Goal: Task Accomplishment & Management: Complete application form

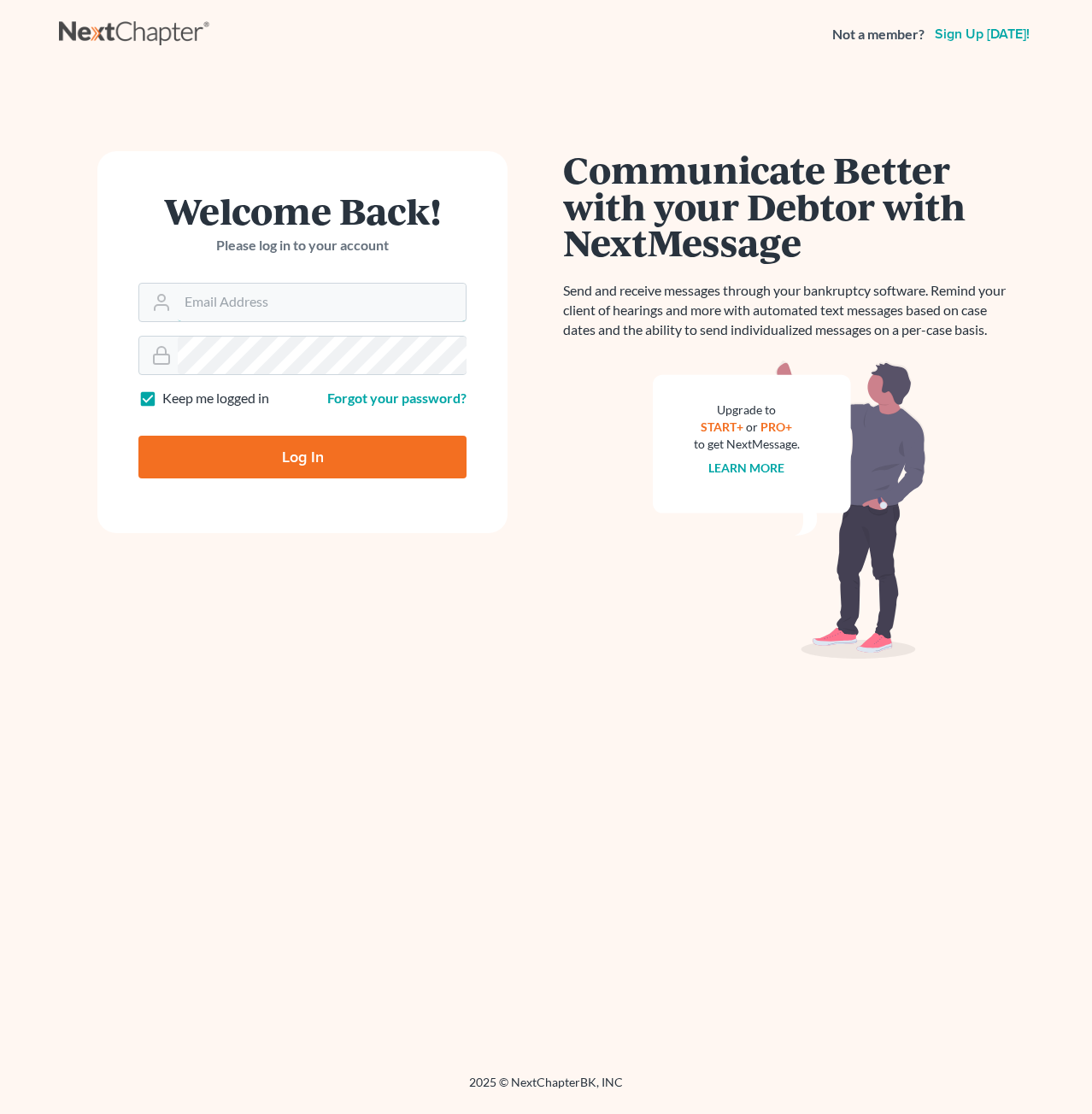
type input "[PERSON_NAME][EMAIL_ADDRESS][DOMAIN_NAME]"
click at [321, 469] on input "Log In" at bounding box center [302, 457] width 328 height 43
type input "Thinking..."
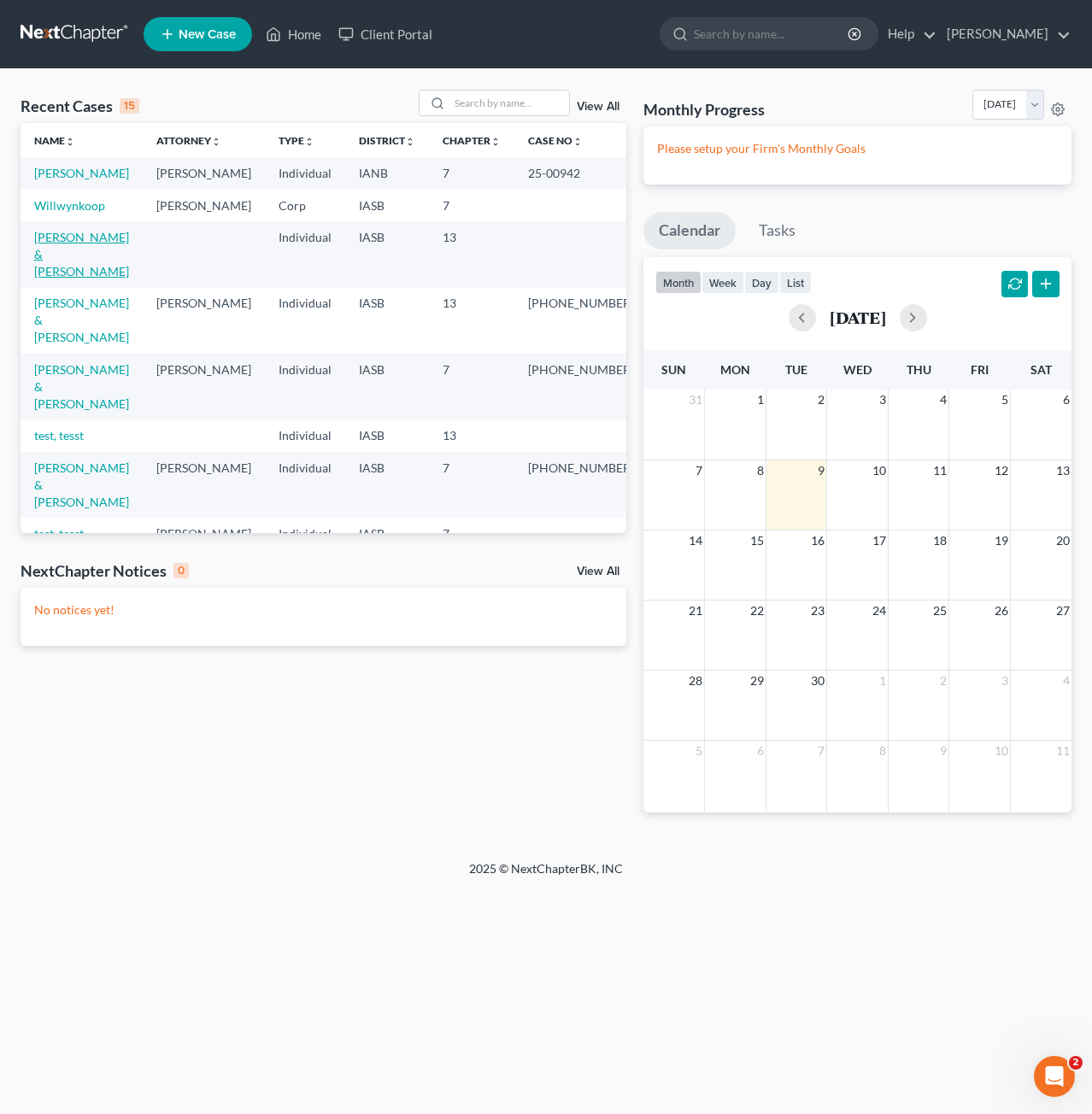
click at [54, 273] on link "[PERSON_NAME] & [PERSON_NAME]" at bounding box center [82, 253] width 95 height 49
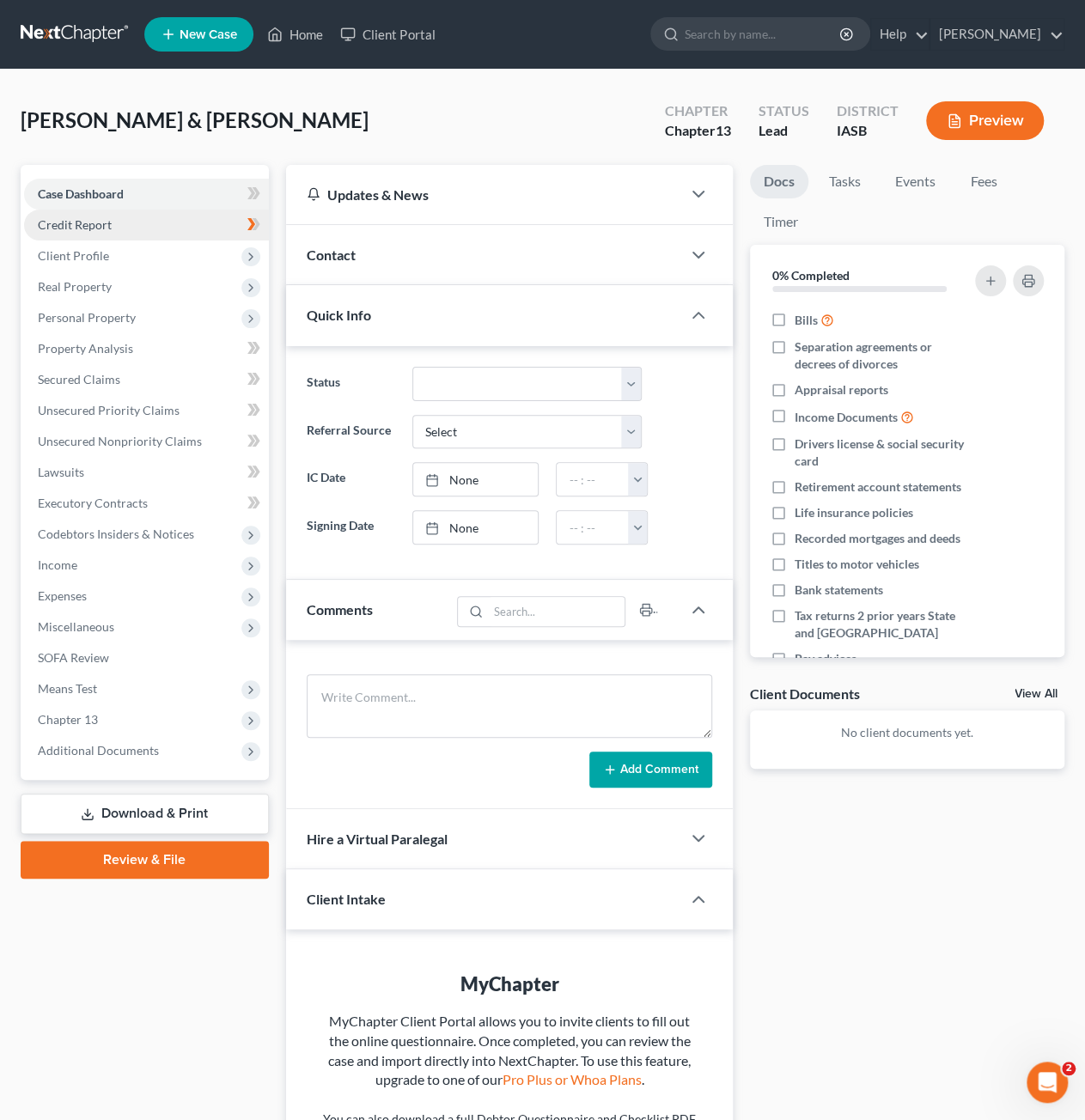
click at [132, 231] on link "Credit Report" at bounding box center [147, 225] width 245 height 31
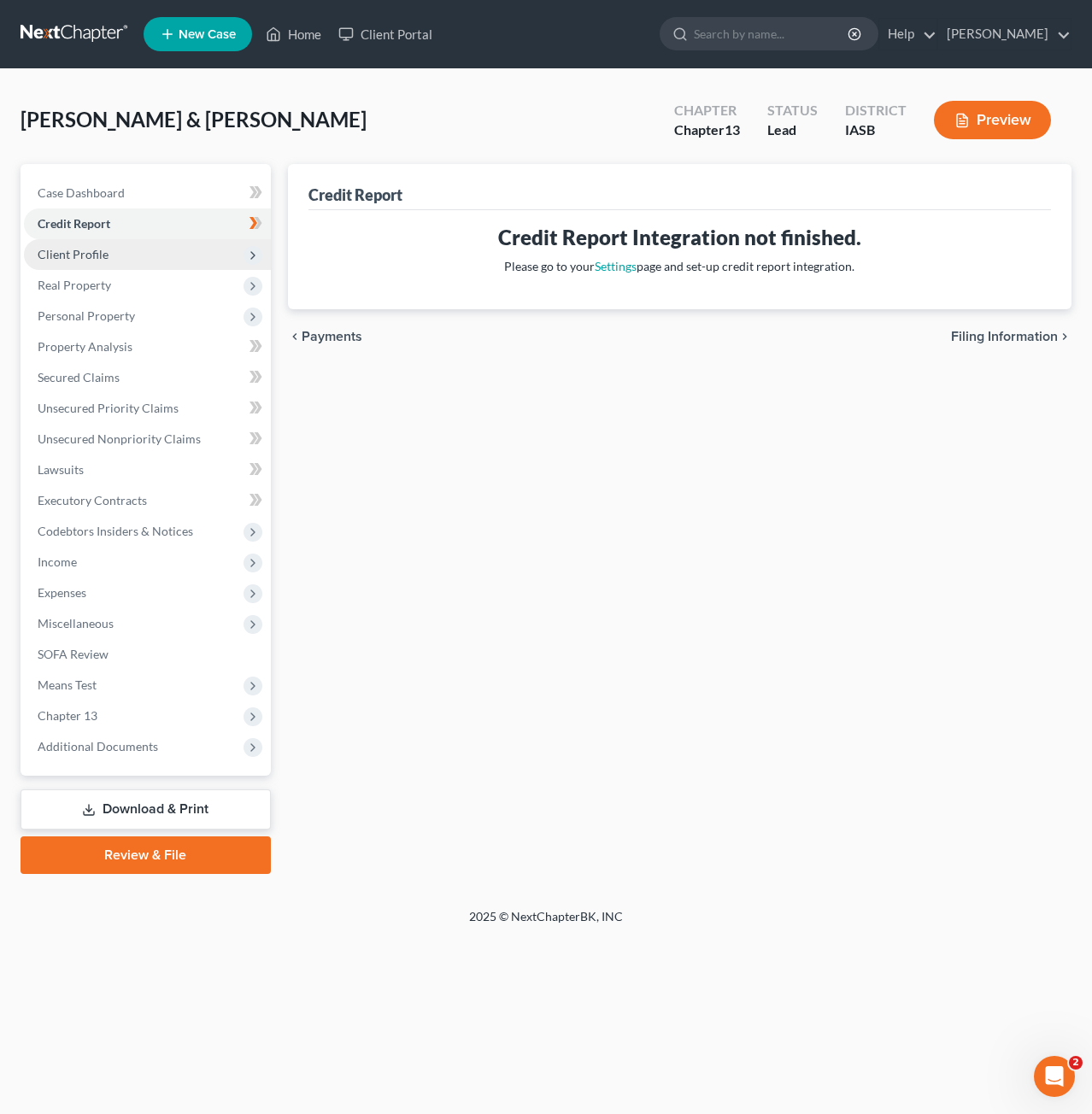
click at [125, 247] on span "Client Profile" at bounding box center [147, 254] width 247 height 30
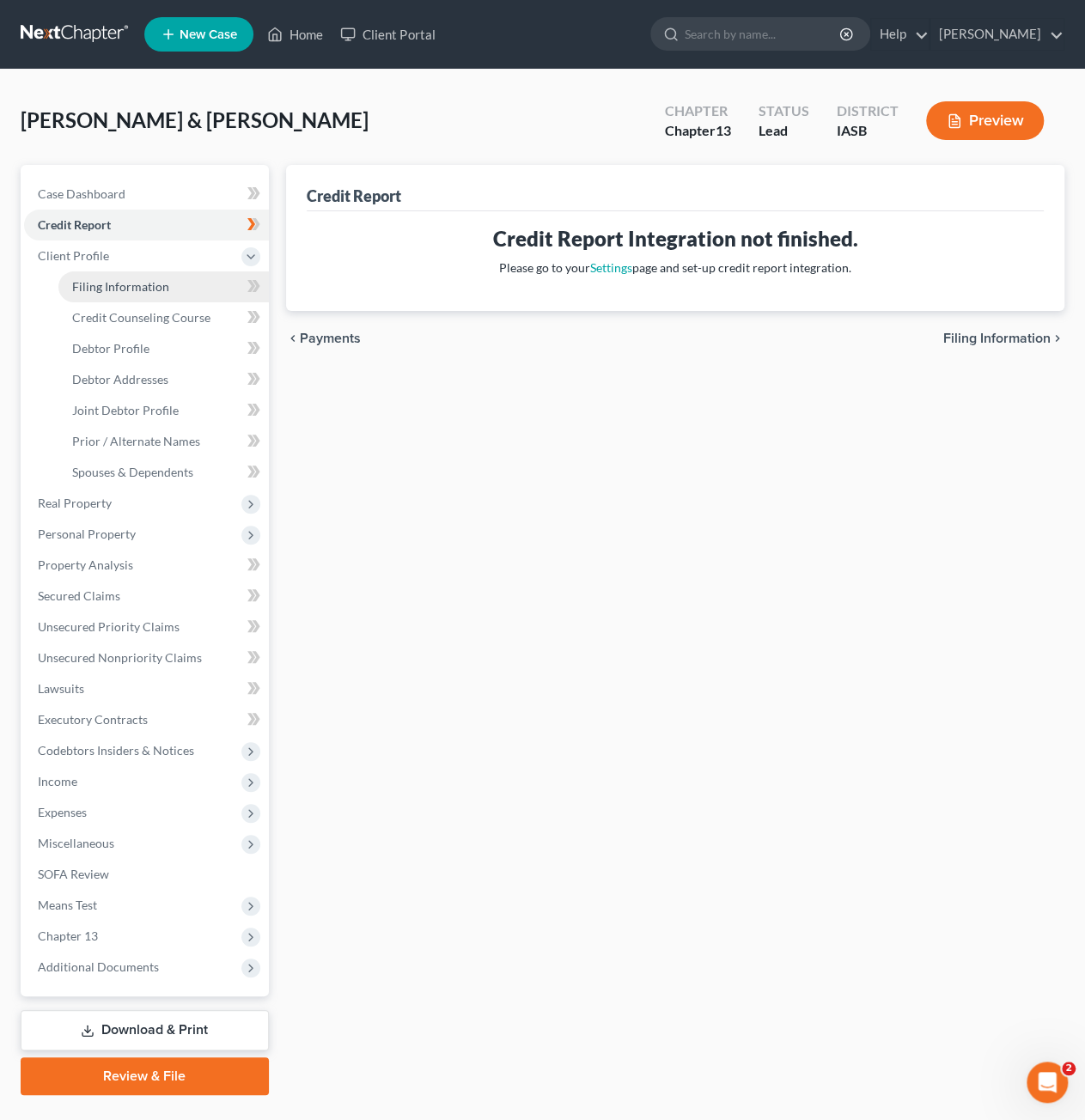
click at [141, 297] on link "Filing Information" at bounding box center [164, 286] width 211 height 31
select select "1"
select select "3"
select select "16"
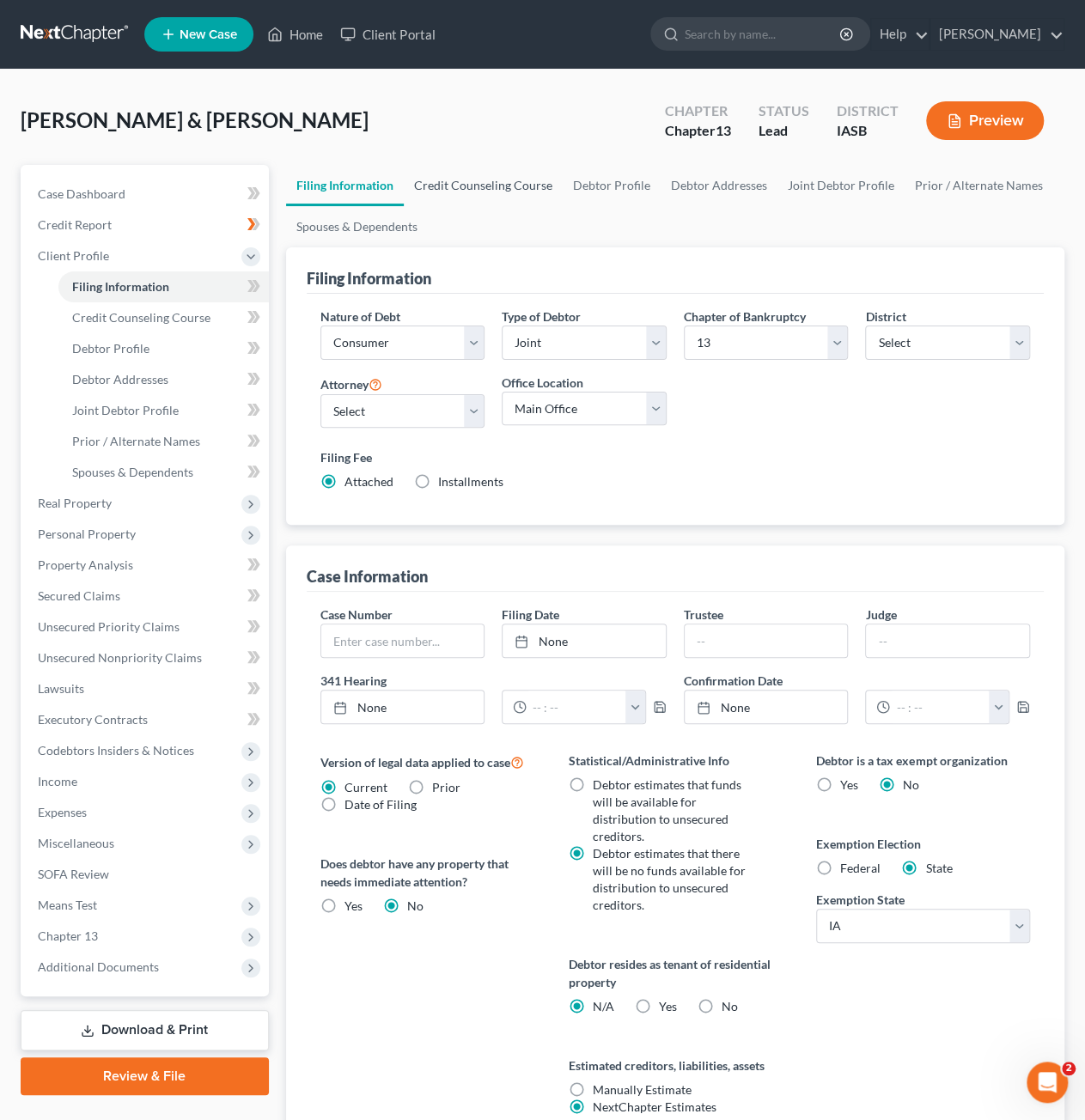
click at [481, 178] on link "Credit Counseling Course" at bounding box center [484, 185] width 159 height 41
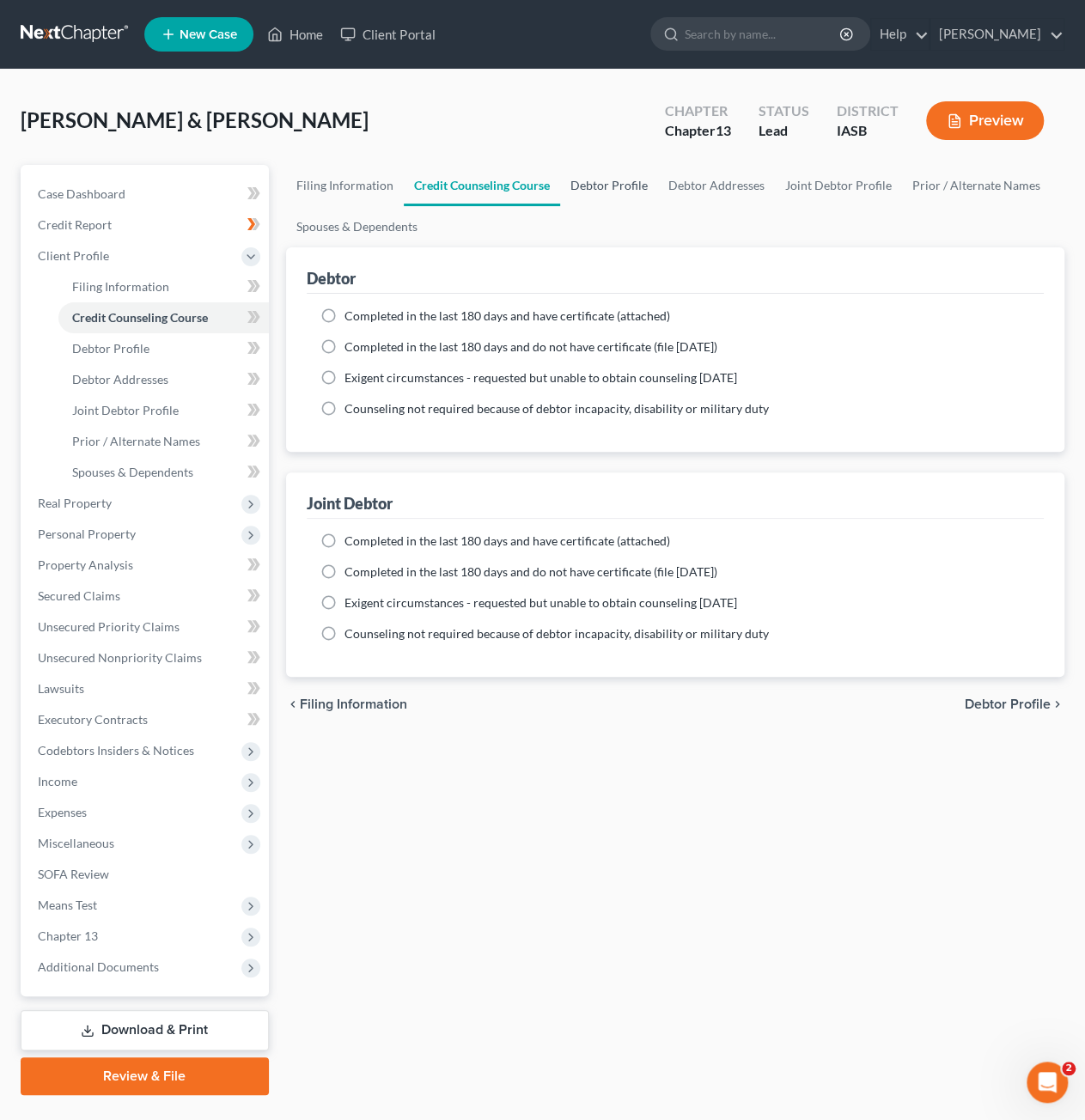
click at [620, 177] on link "Debtor Profile" at bounding box center [609, 185] width 98 height 41
select select "1"
select select "3"
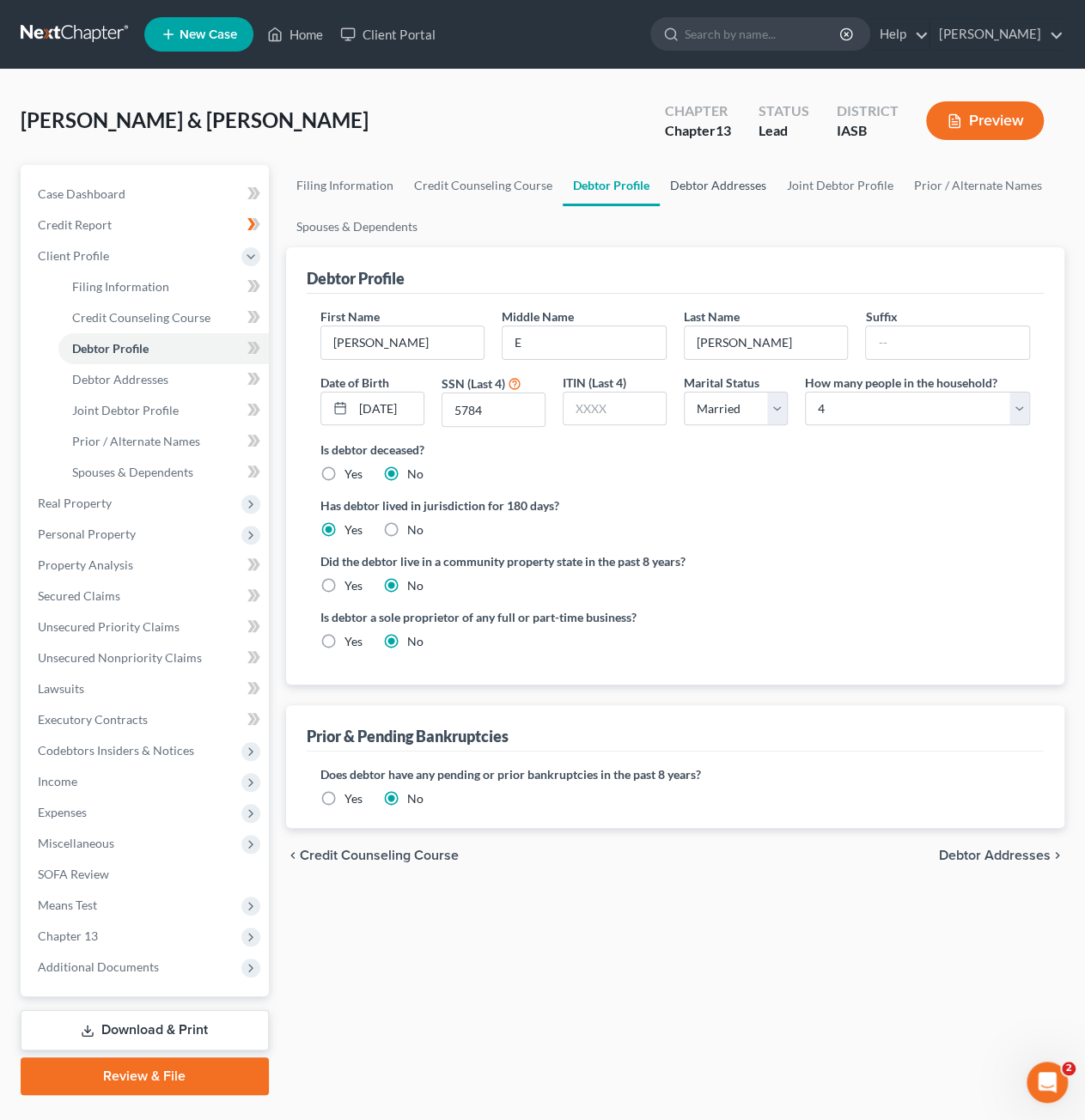
click at [710, 179] on link "Debtor Addresses" at bounding box center [718, 185] width 117 height 41
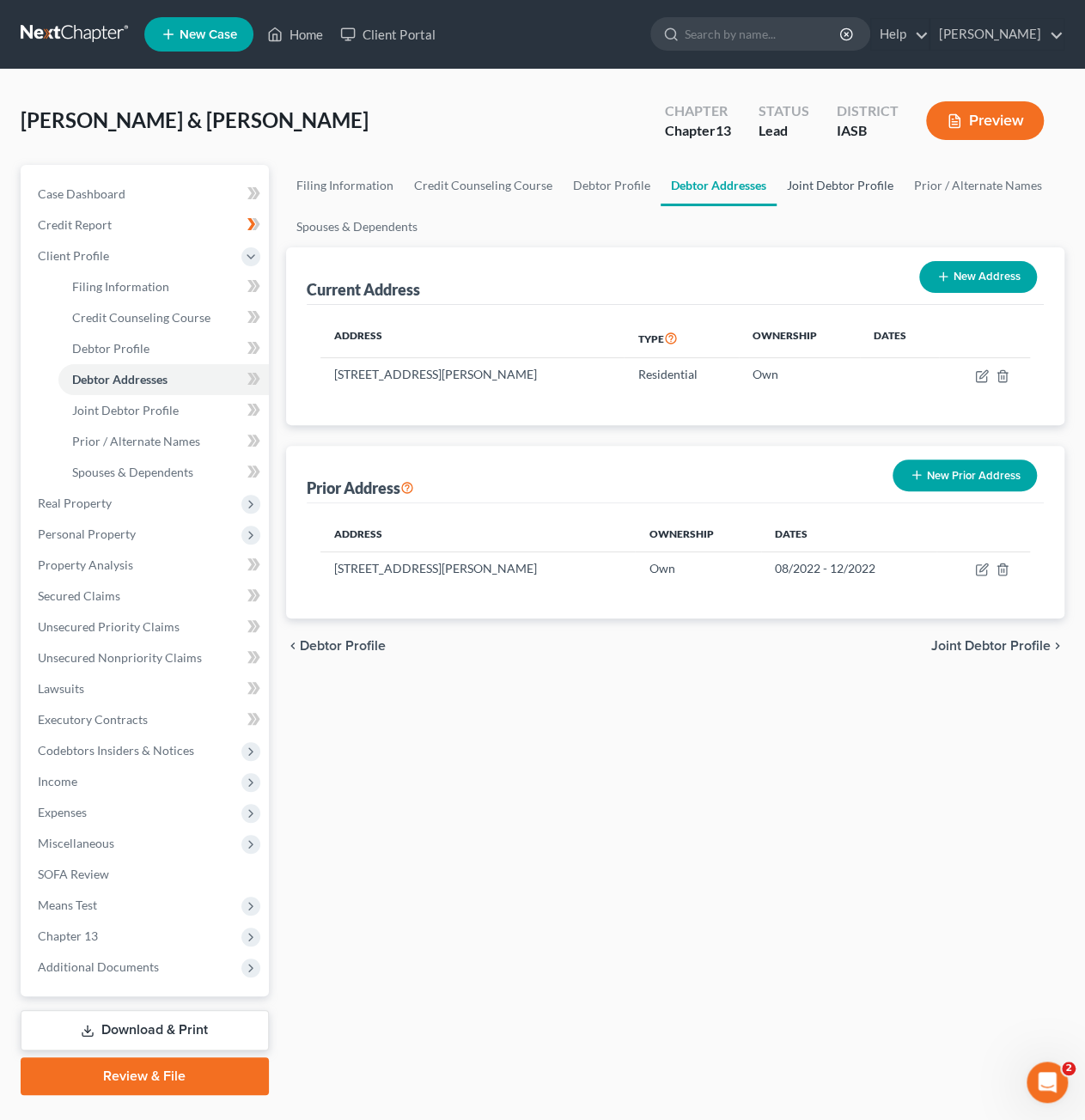
click at [856, 200] on link "Joint Debtor Profile" at bounding box center [840, 185] width 127 height 41
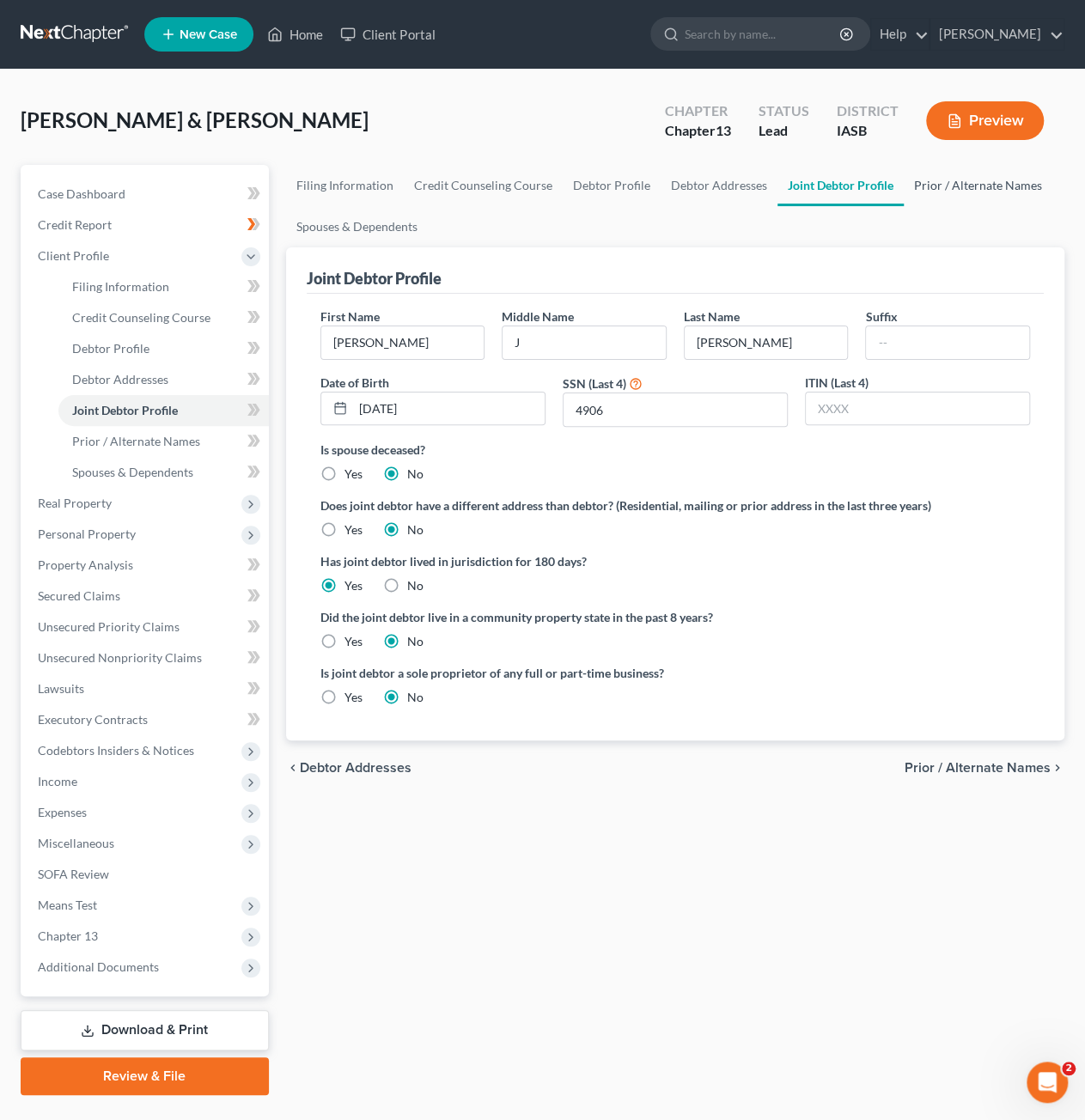
drag, startPoint x: 964, startPoint y: 193, endPoint x: 915, endPoint y: 205, distance: 50.4
click at [964, 192] on link "Prior / Alternate Names" at bounding box center [978, 185] width 148 height 41
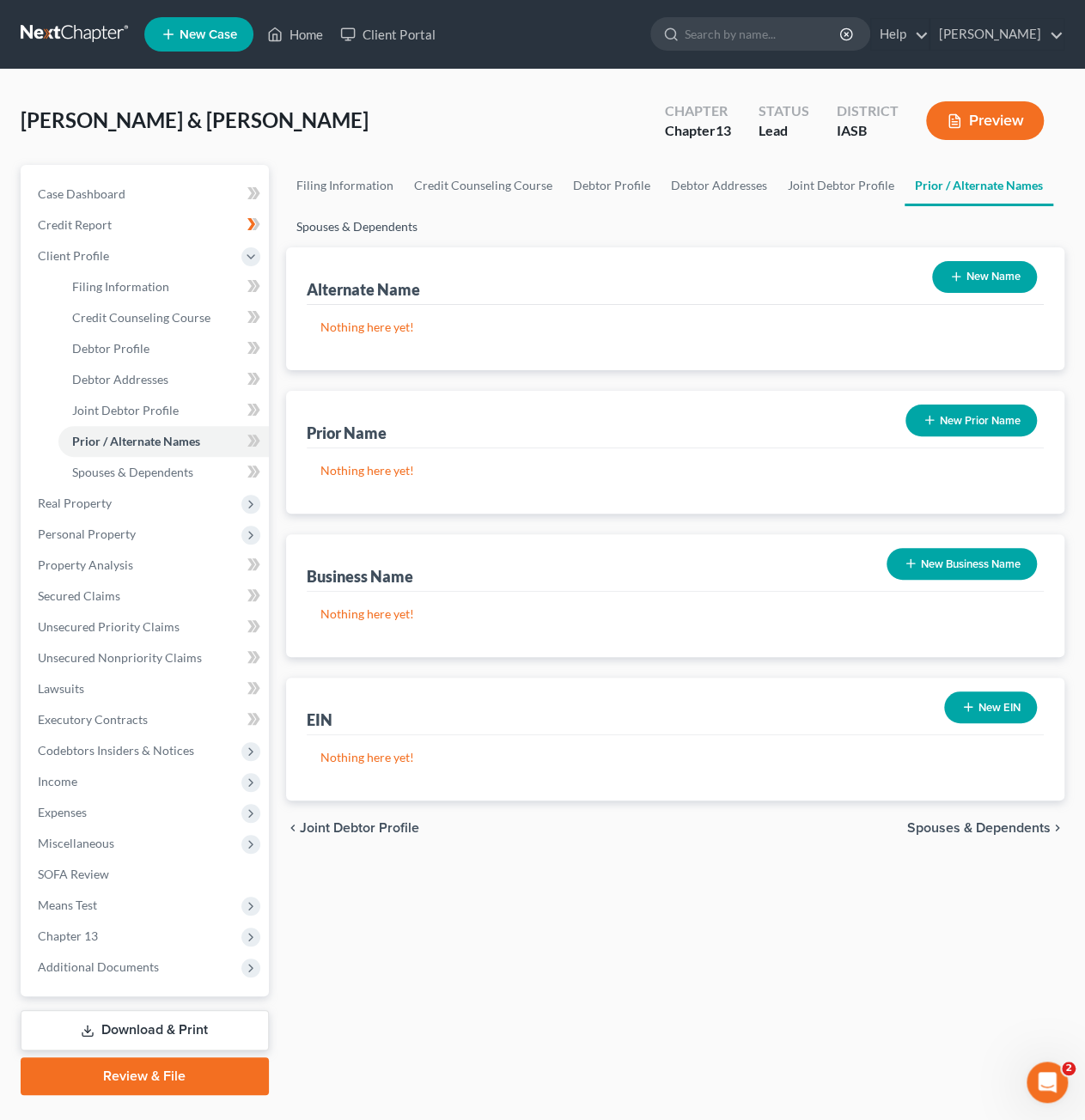
click at [396, 234] on link "Spouses & Dependents" at bounding box center [357, 226] width 142 height 41
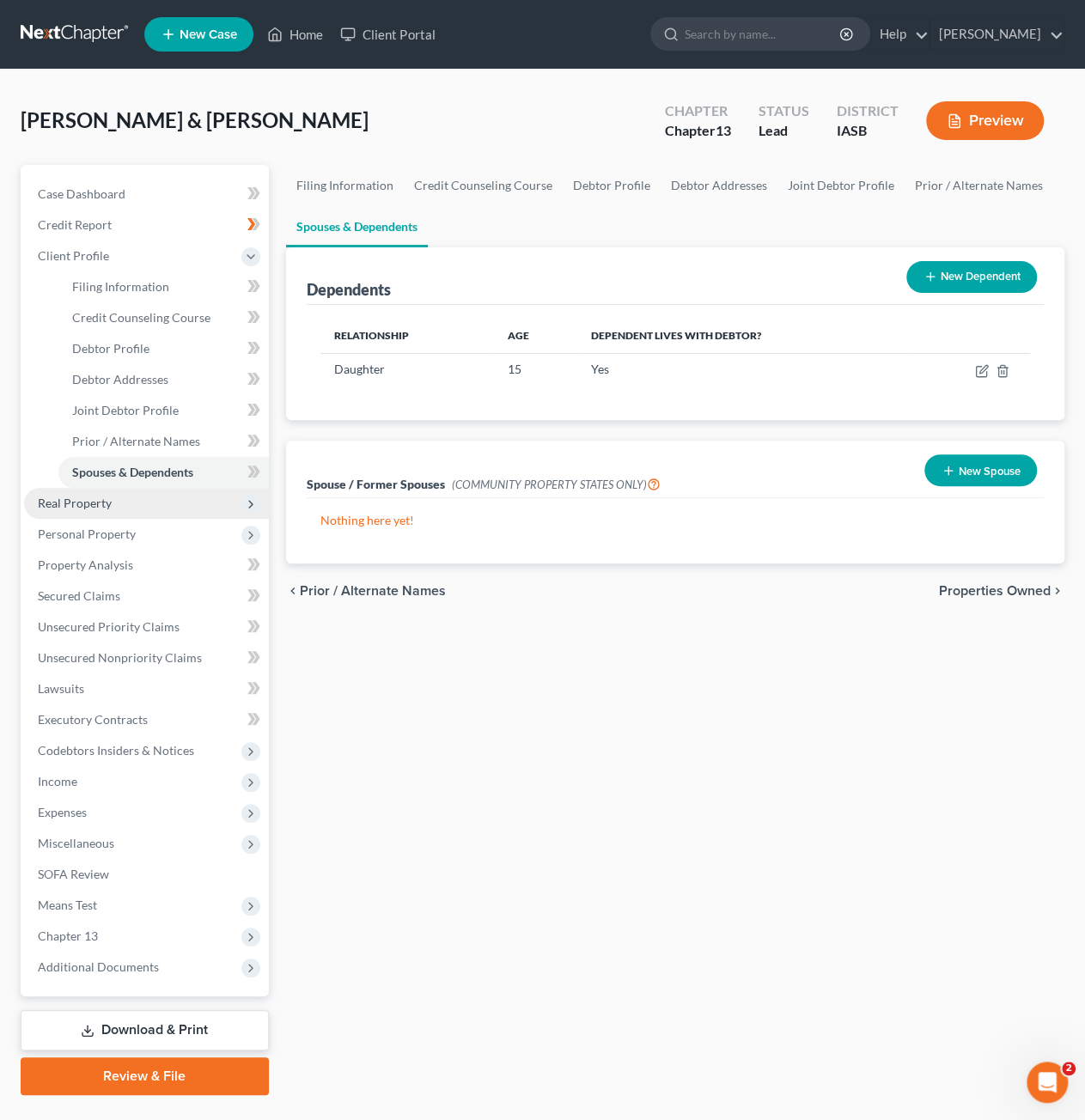
click at [115, 511] on span "Real Property" at bounding box center [147, 504] width 245 height 31
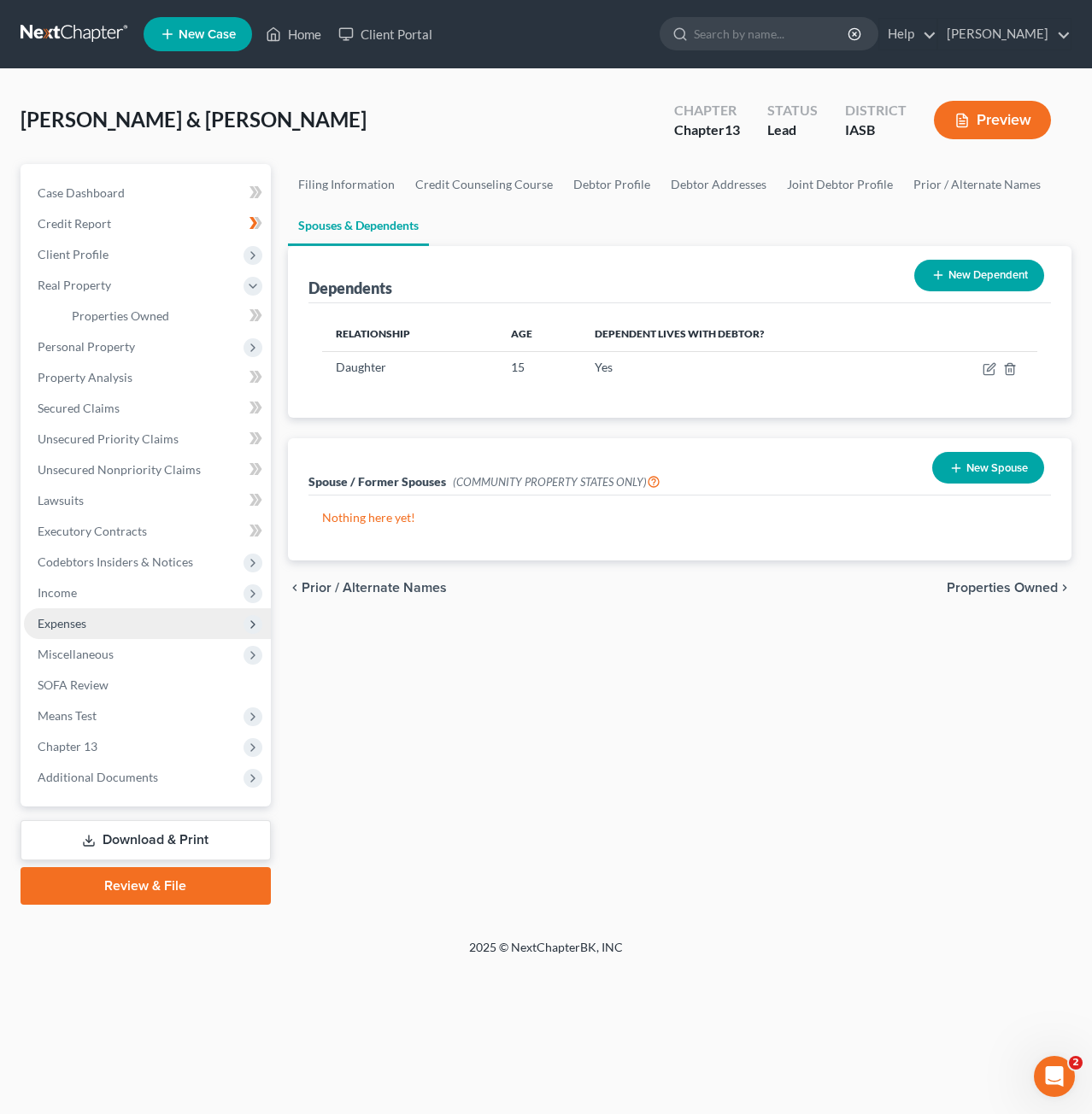
click at [123, 616] on span "Expenses" at bounding box center [147, 624] width 247 height 30
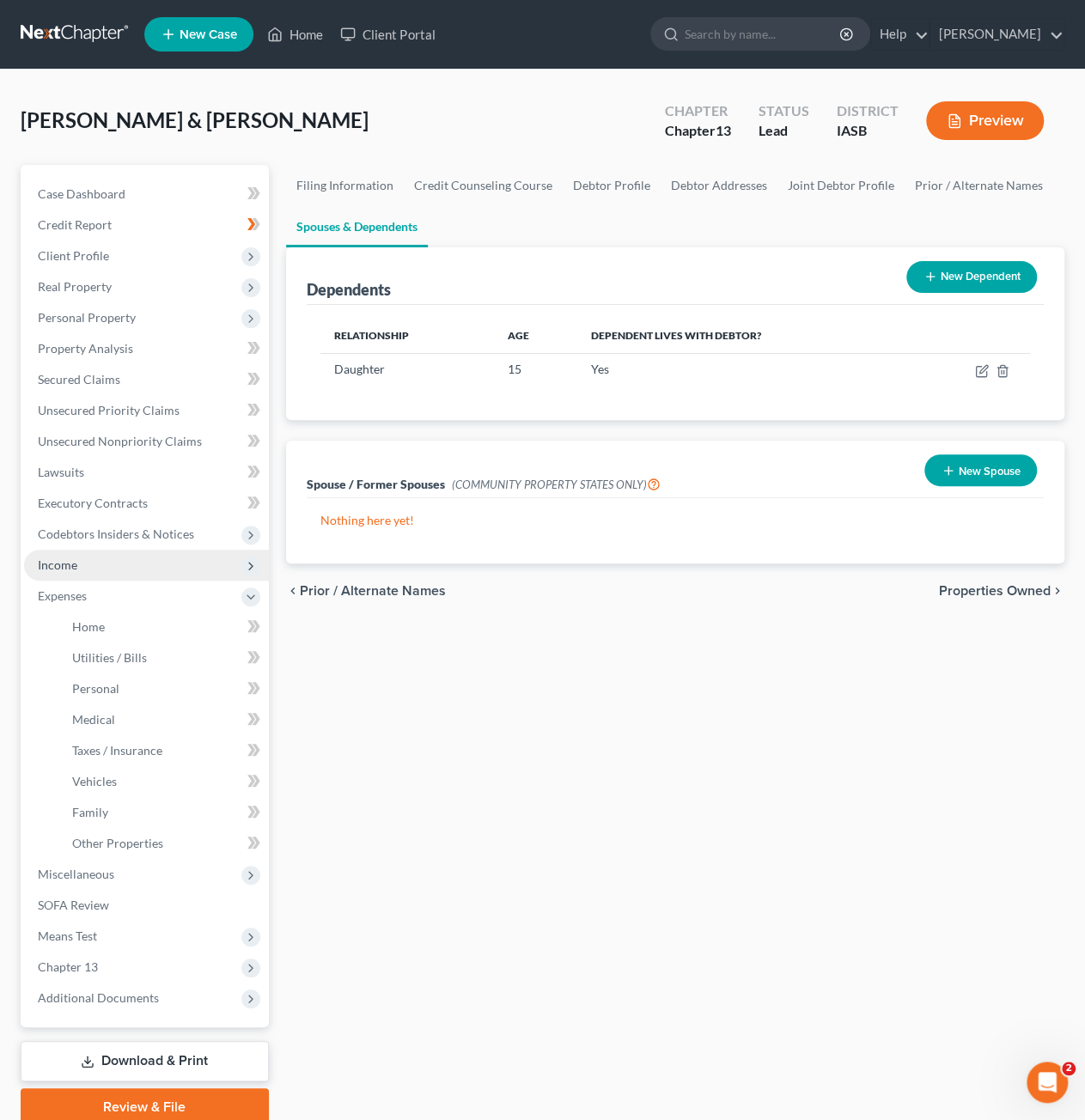
click at [116, 560] on span "Income" at bounding box center [147, 565] width 245 height 31
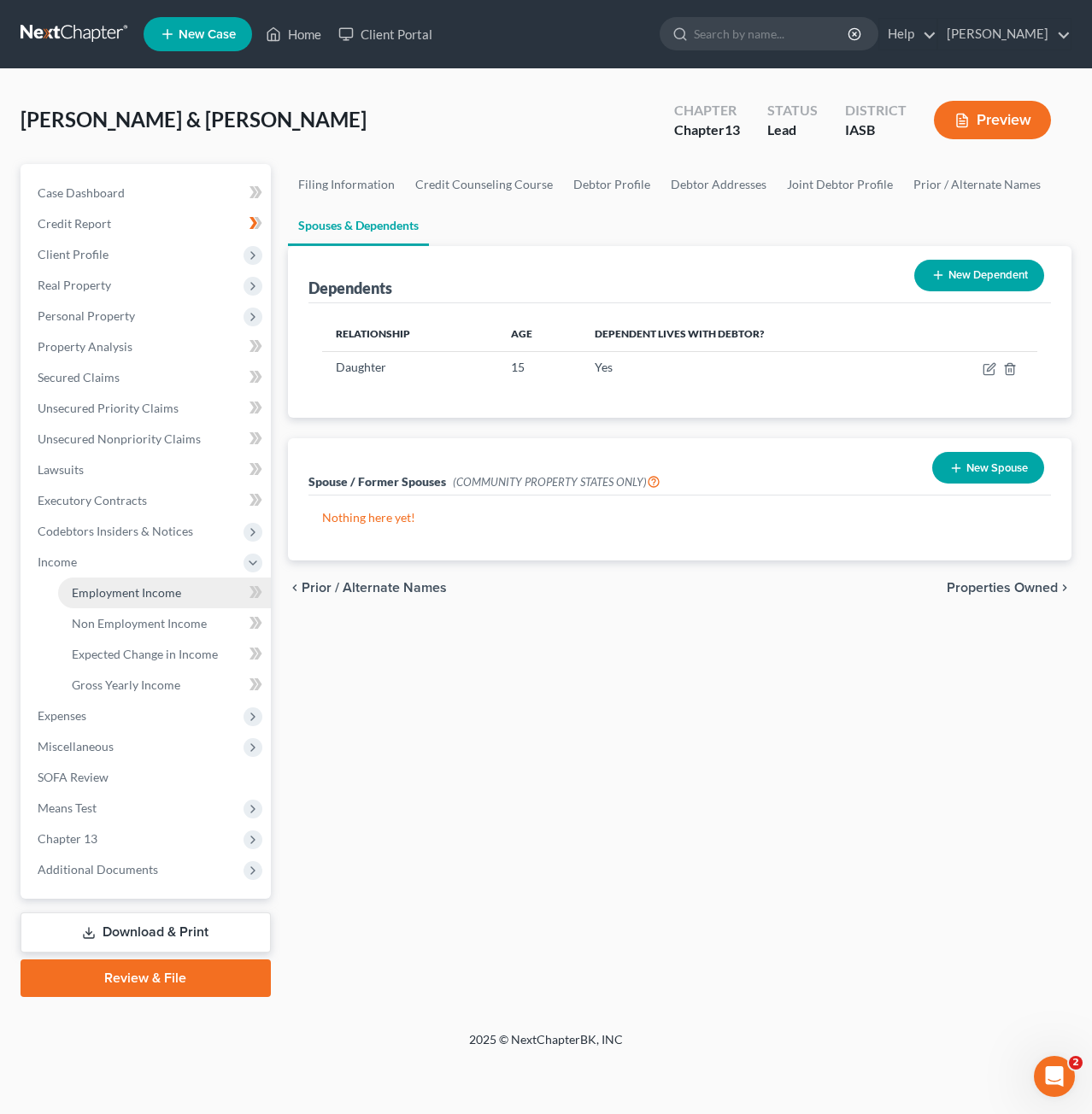
click at [129, 597] on span "Employment Income" at bounding box center [126, 592] width 109 height 14
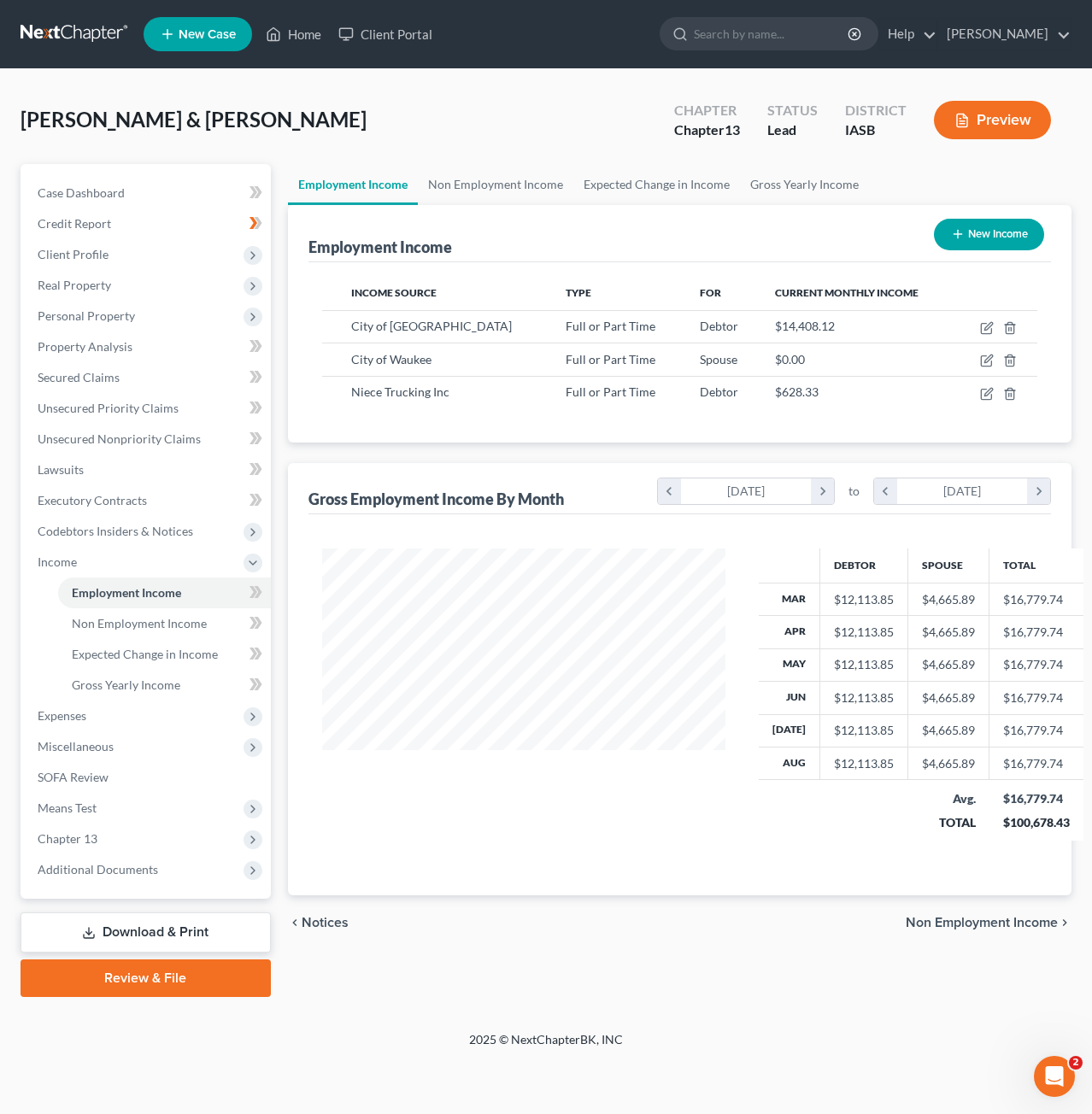
scroll to position [304, 437]
click at [990, 330] on icon "button" at bounding box center [986, 328] width 13 height 13
select select "0"
select select "16"
select select "2"
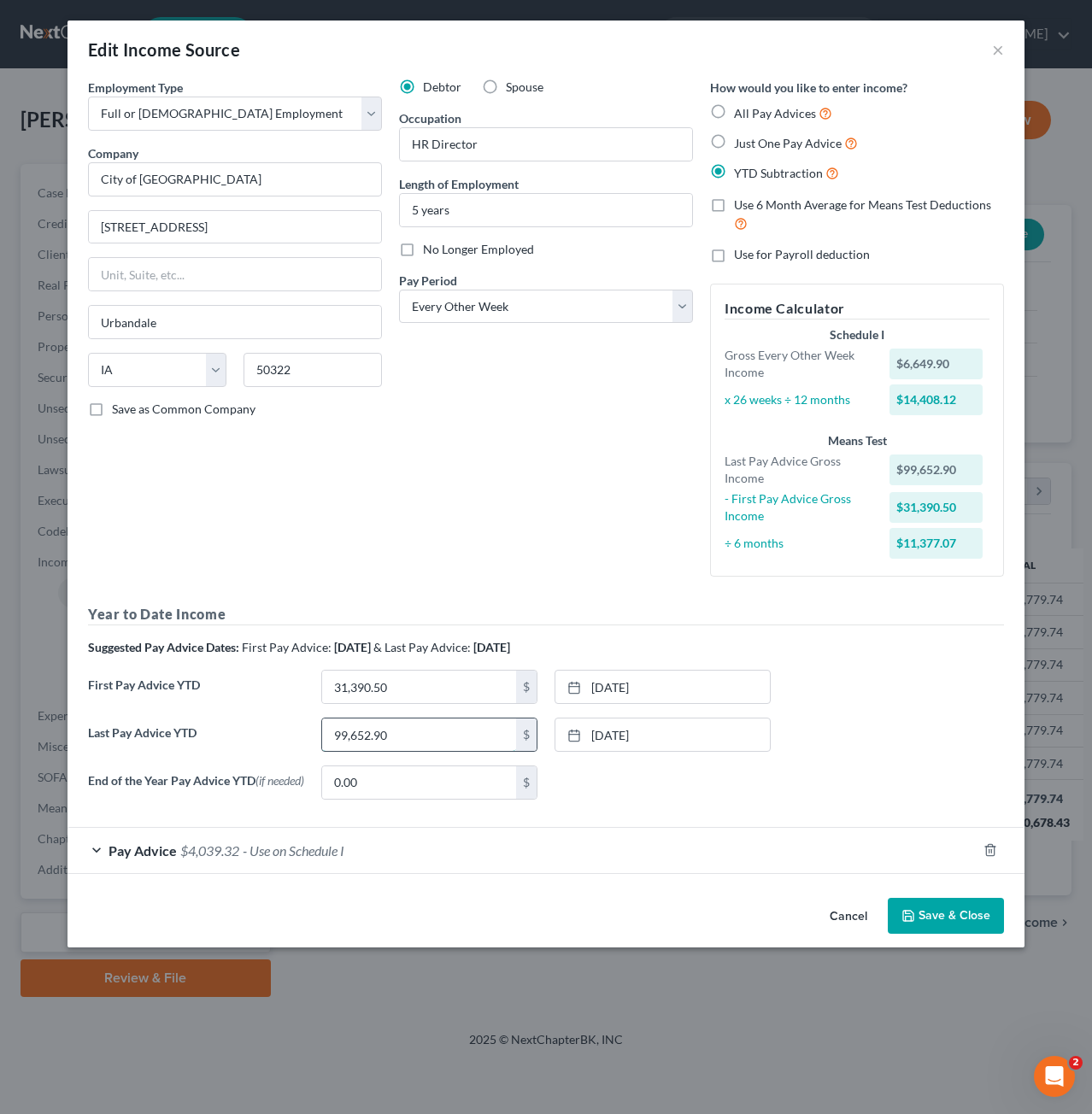
click at [398, 733] on input "99,652.90" at bounding box center [419, 734] width 194 height 32
click at [441, 738] on input "105,761.40" at bounding box center [419, 734] width 194 height 32
type input "105,761.38"
click at [568, 741] on link "[DATE]" at bounding box center [662, 734] width 214 height 32
click at [952, 908] on button "Save & Close" at bounding box center [945, 916] width 116 height 36
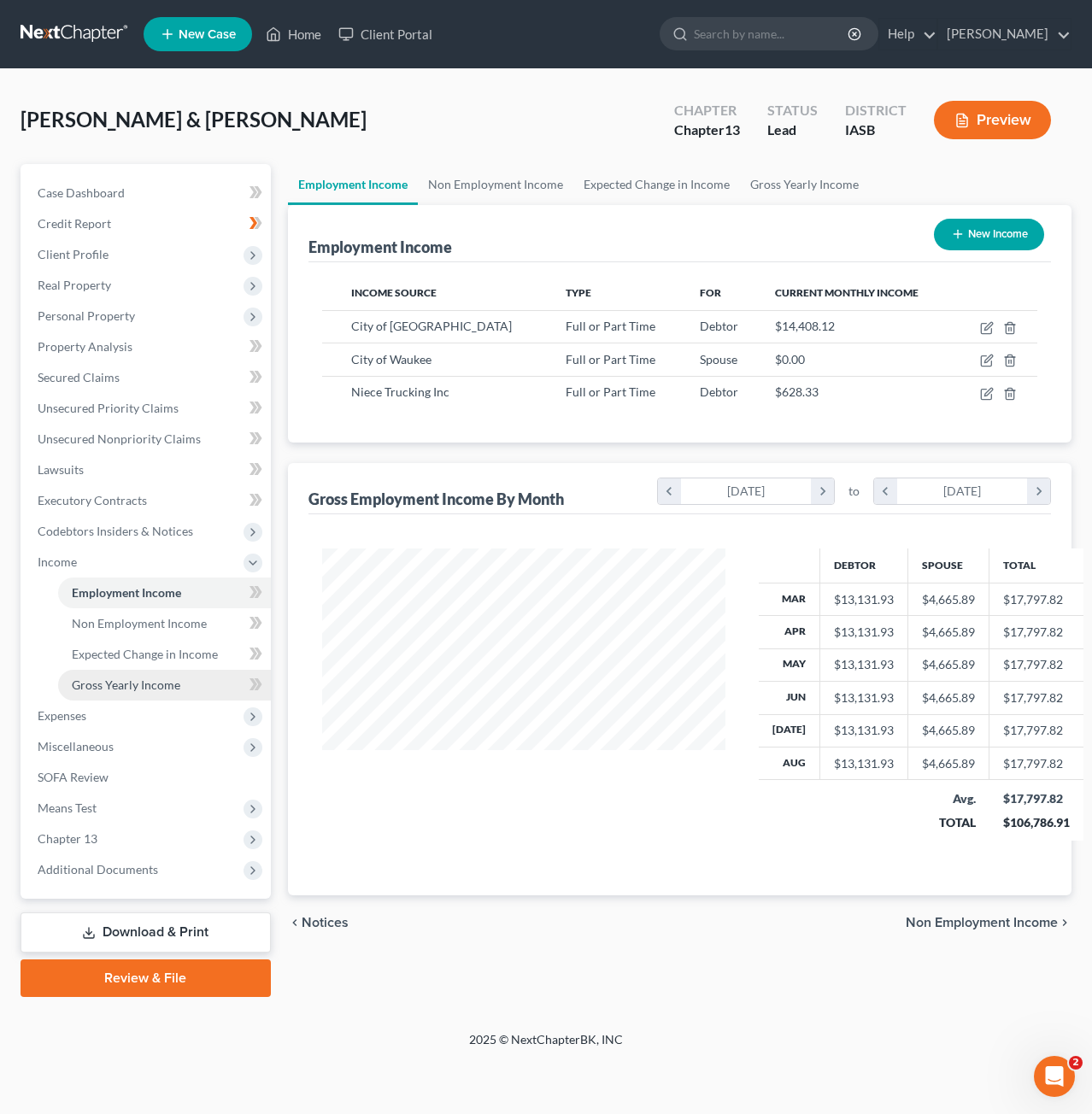
click at [166, 694] on link "Gross Yearly Income" at bounding box center [164, 685] width 212 height 30
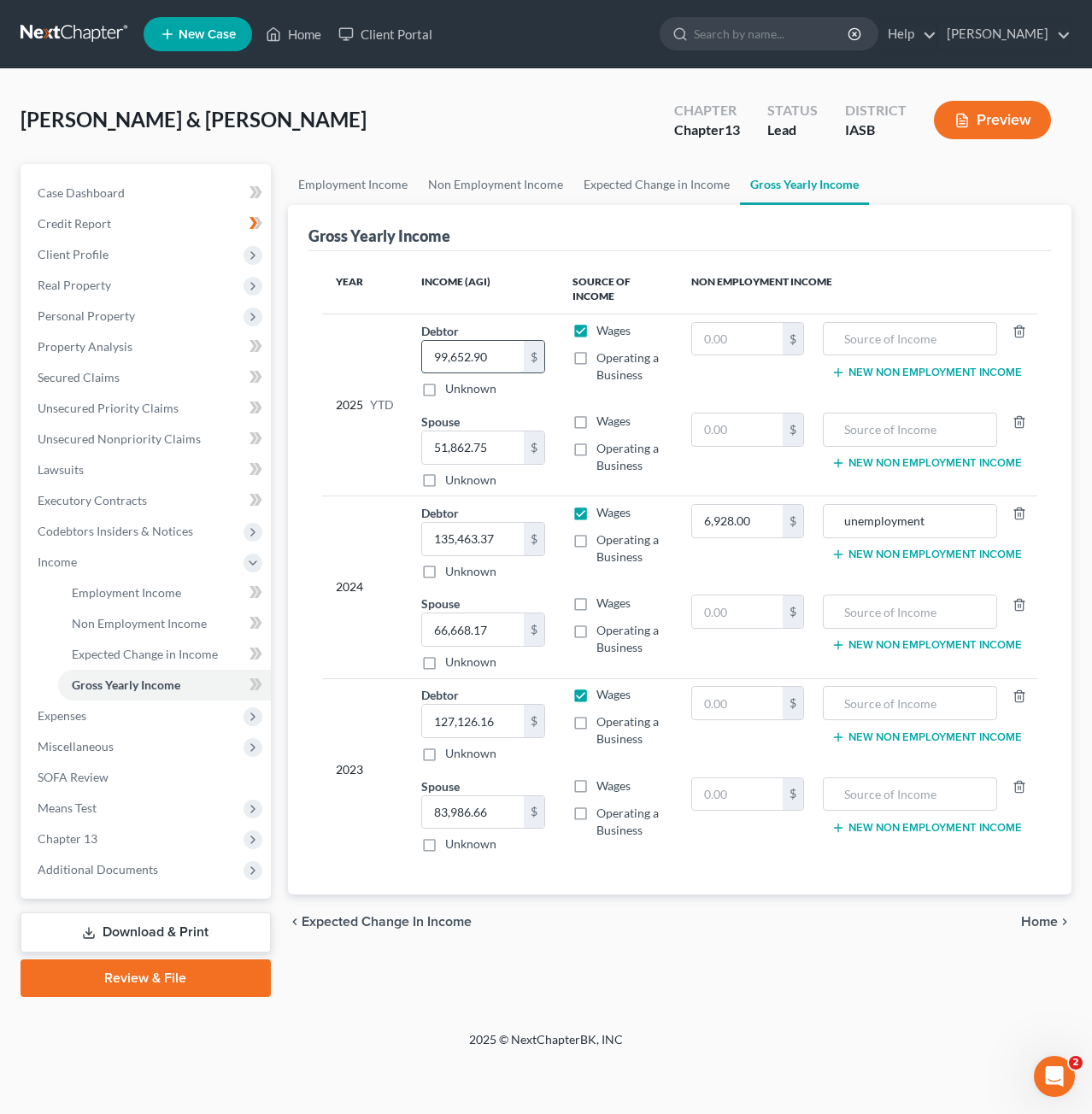
click at [499, 349] on input "99,652.90" at bounding box center [472, 357] width 102 height 32
type input "112,411.27"
click at [390, 346] on div "2025 YTD" at bounding box center [365, 405] width 58 height 167
click at [122, 580] on link "Employment Income" at bounding box center [164, 592] width 212 height 30
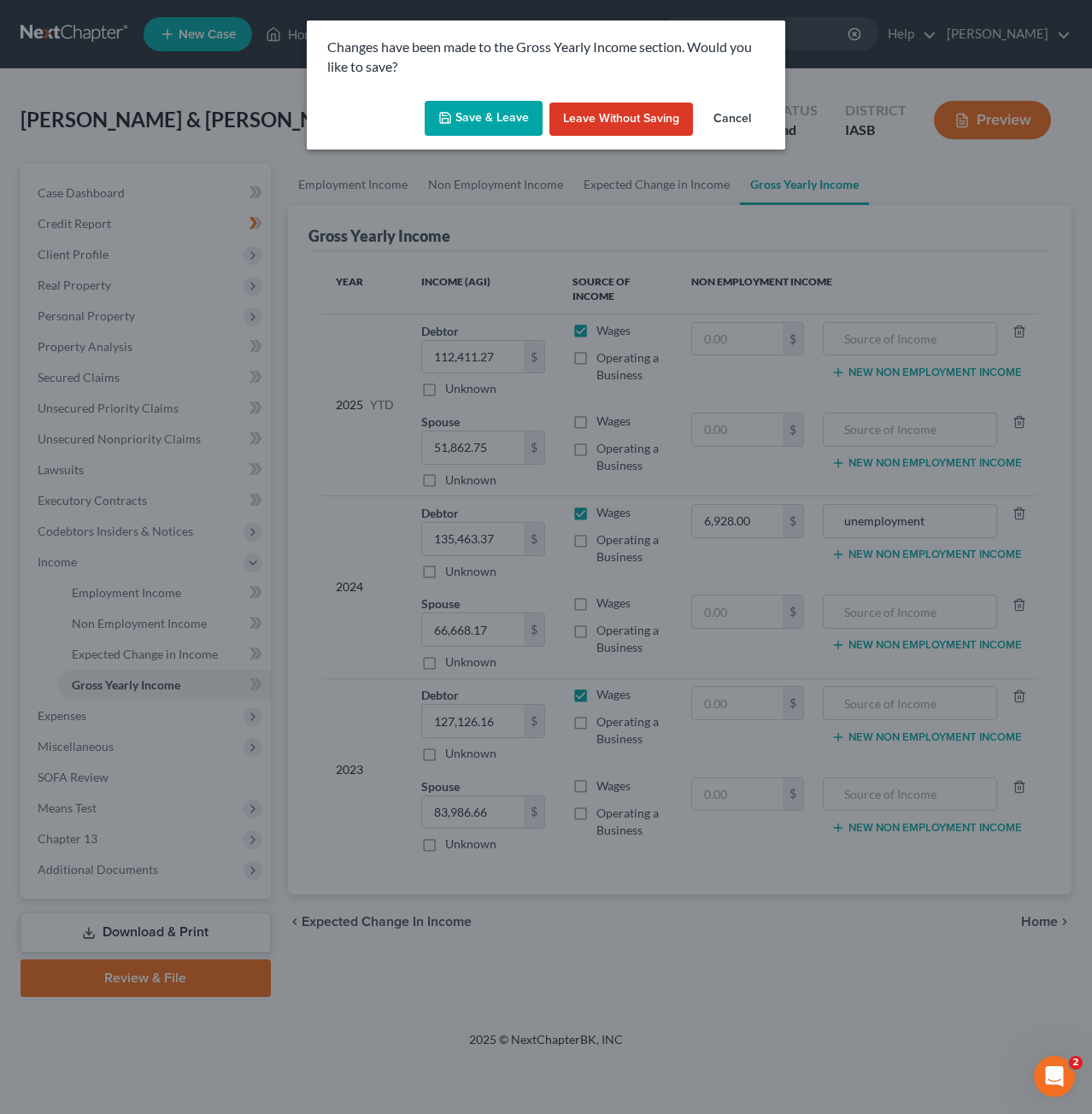
click at [522, 129] on button "Save & Leave" at bounding box center [484, 119] width 118 height 36
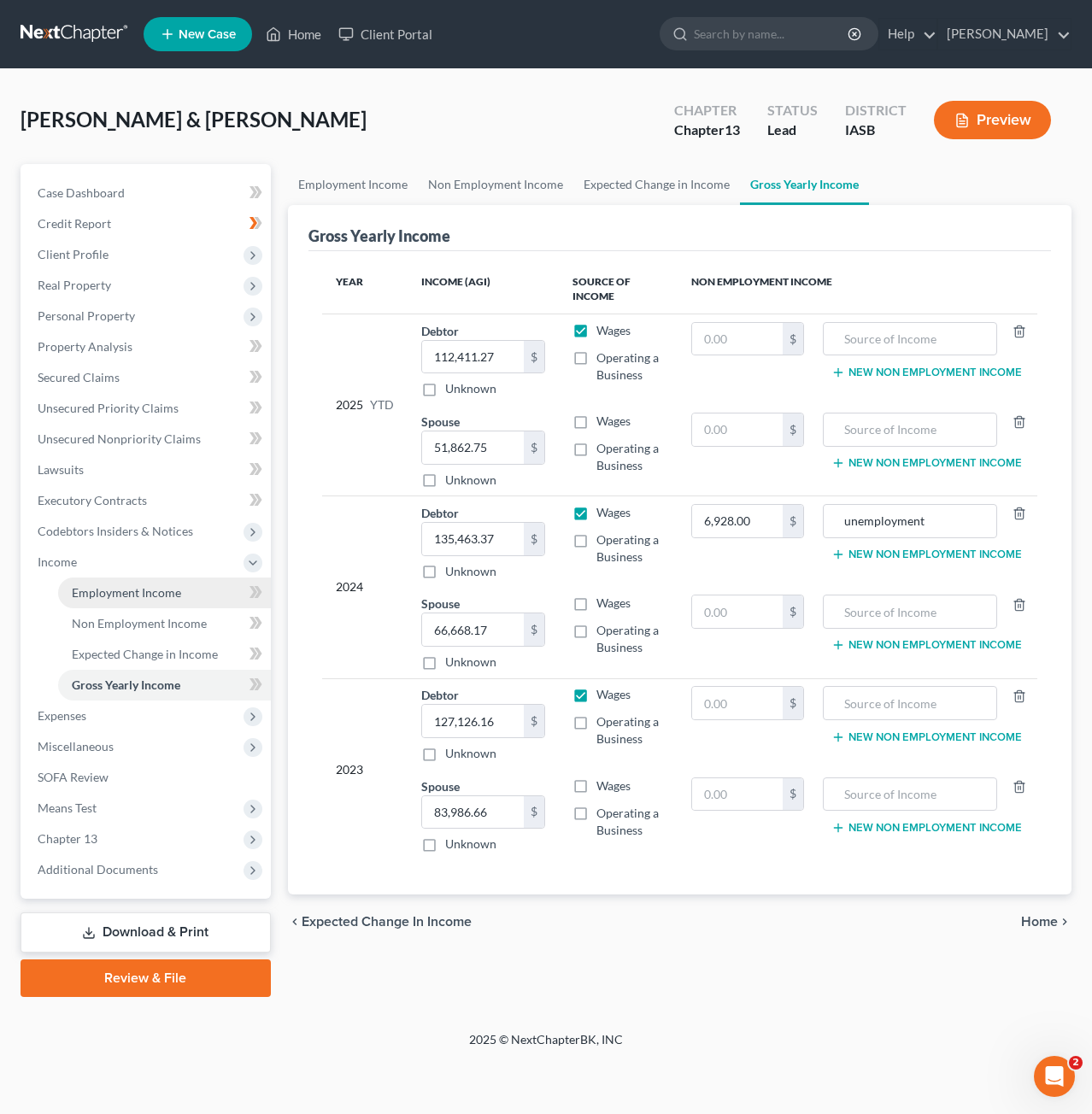
click at [153, 594] on span "Employment Income" at bounding box center [126, 592] width 109 height 14
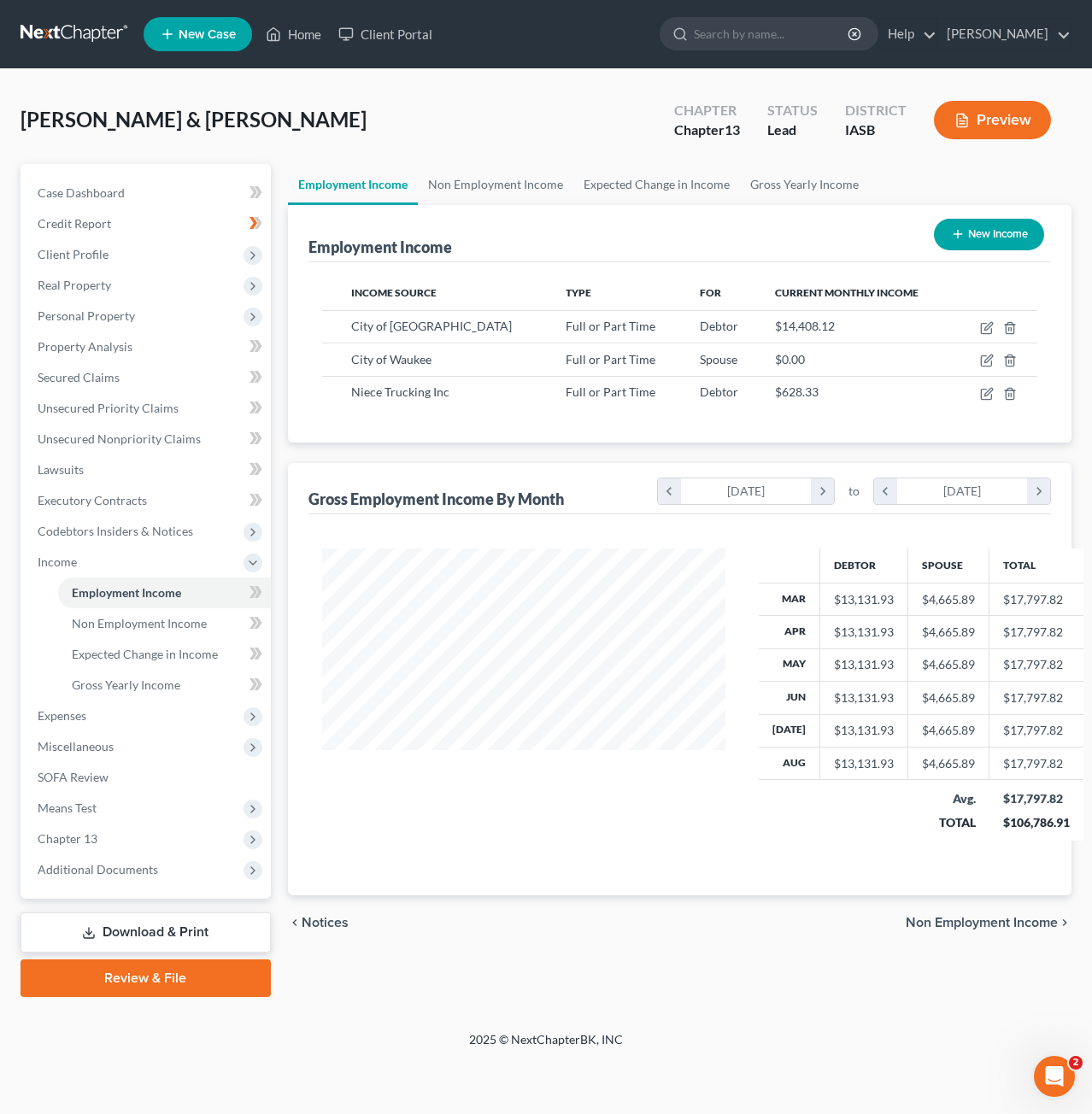
scroll to position [304, 437]
click at [983, 356] on icon "button" at bounding box center [985, 361] width 10 height 10
select select "0"
select select "16"
select select "2"
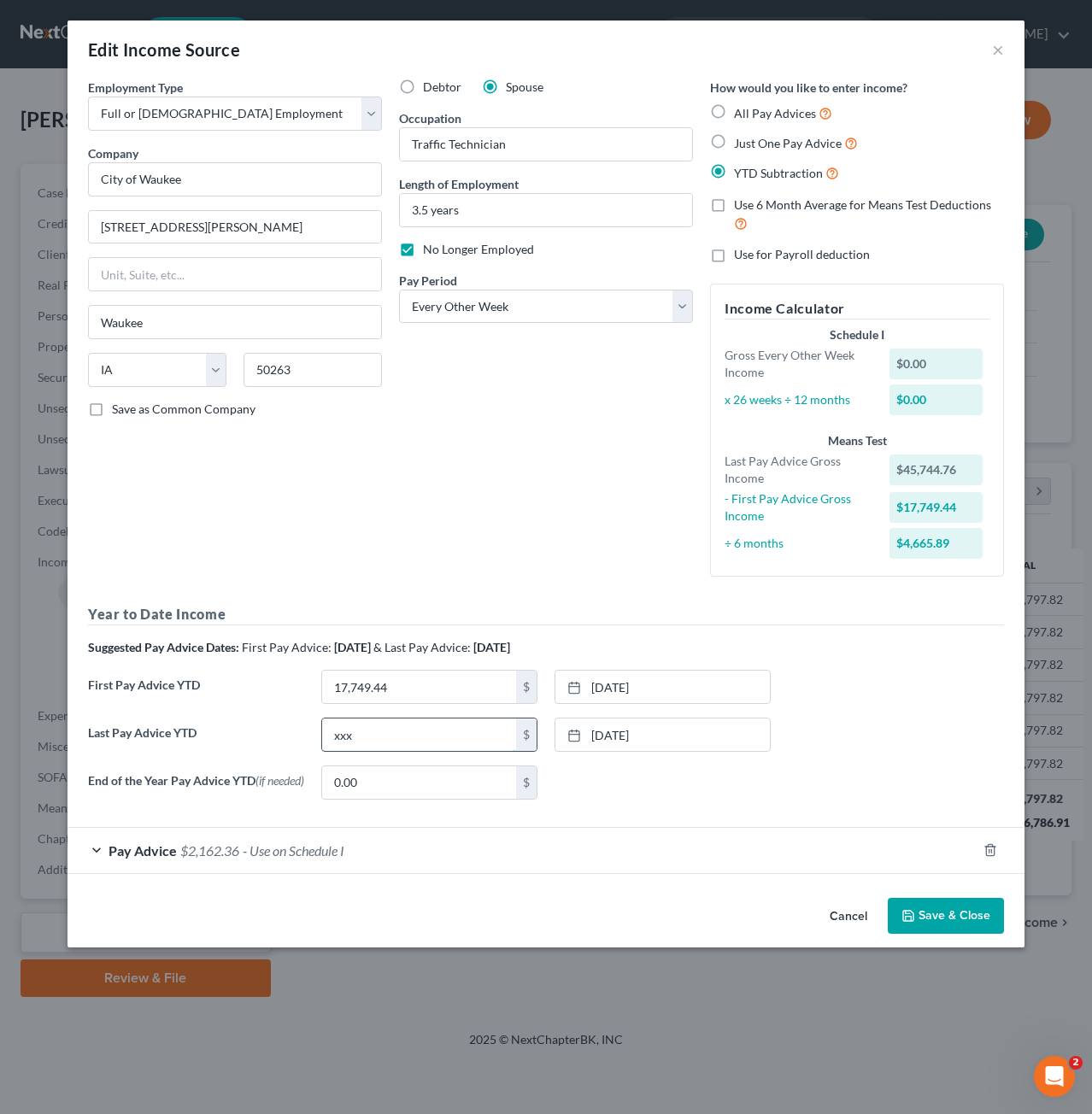
click at [422, 722] on input "xxx" at bounding box center [419, 734] width 194 height 32
drag, startPoint x: 510, startPoint y: 738, endPoint x: 297, endPoint y: 730, distance: 213.2
click at [297, 730] on div "Last Pay Advice YTD xxxxxxxxxxxxxxxxxxxxxxxxxxxxxxxxxxxxxxxxxxxxxxxxxxxxxxxxxxx…" at bounding box center [546, 742] width 933 height 48
drag, startPoint x: 432, startPoint y: 744, endPoint x: 254, endPoint y: 747, distance: 178.0
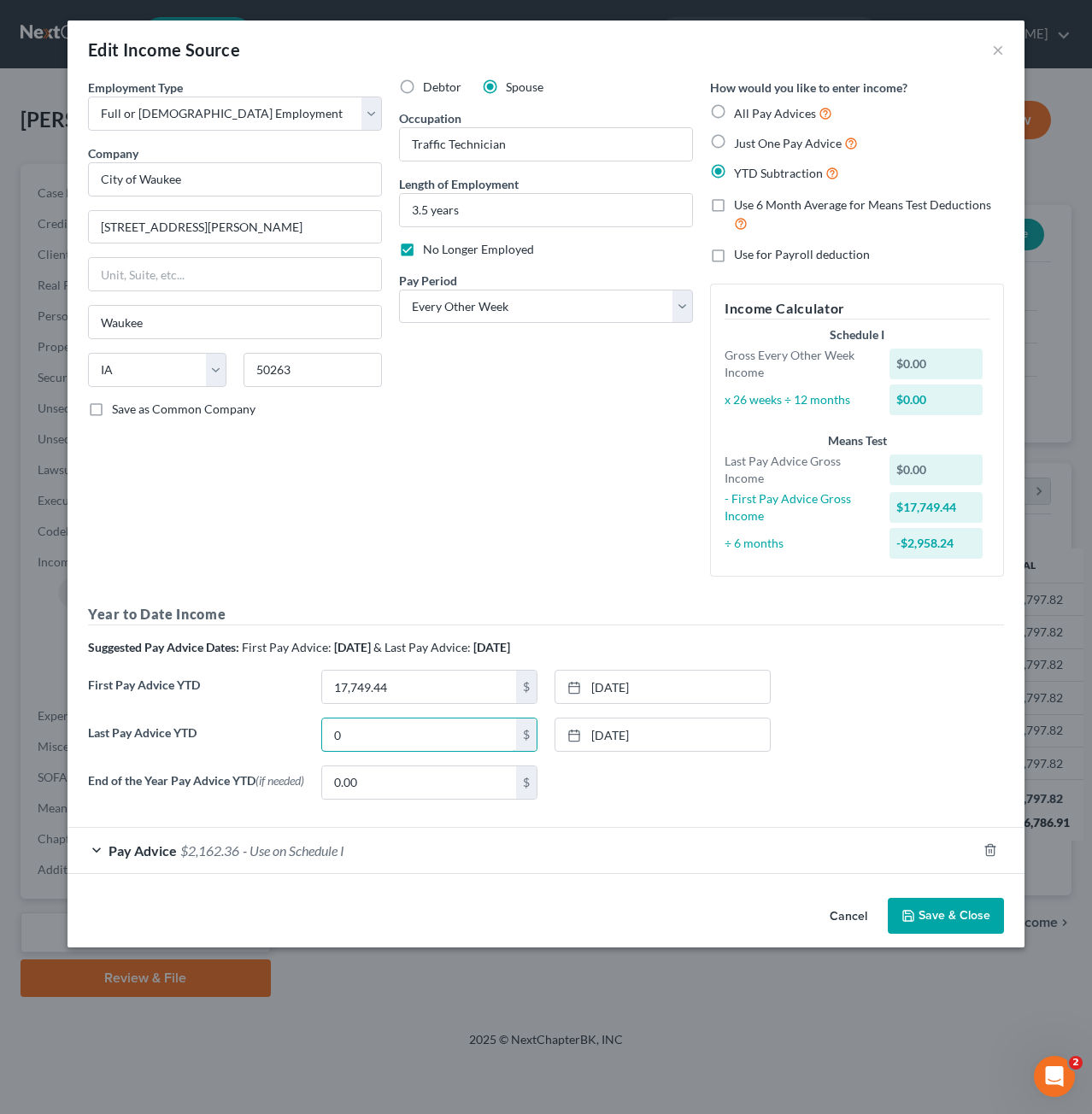
click at [254, 747] on div "Last Pay Advice YTD 0 $ [DATE] close Date [DATE] Time 12:00 AM chevron_left [DA…" at bounding box center [546, 742] width 933 height 48
type input "x"
drag, startPoint x: 465, startPoint y: 734, endPoint x: 259, endPoint y: 726, distance: 206.2
click at [260, 726] on div "Last Pay Advice YTD x $ [DATE] close Date [DATE] Time 12:00 AM chevron_left [DA…" at bounding box center [546, 742] width 933 height 48
type input "0xxxxxxxxxxxxxxxxx"
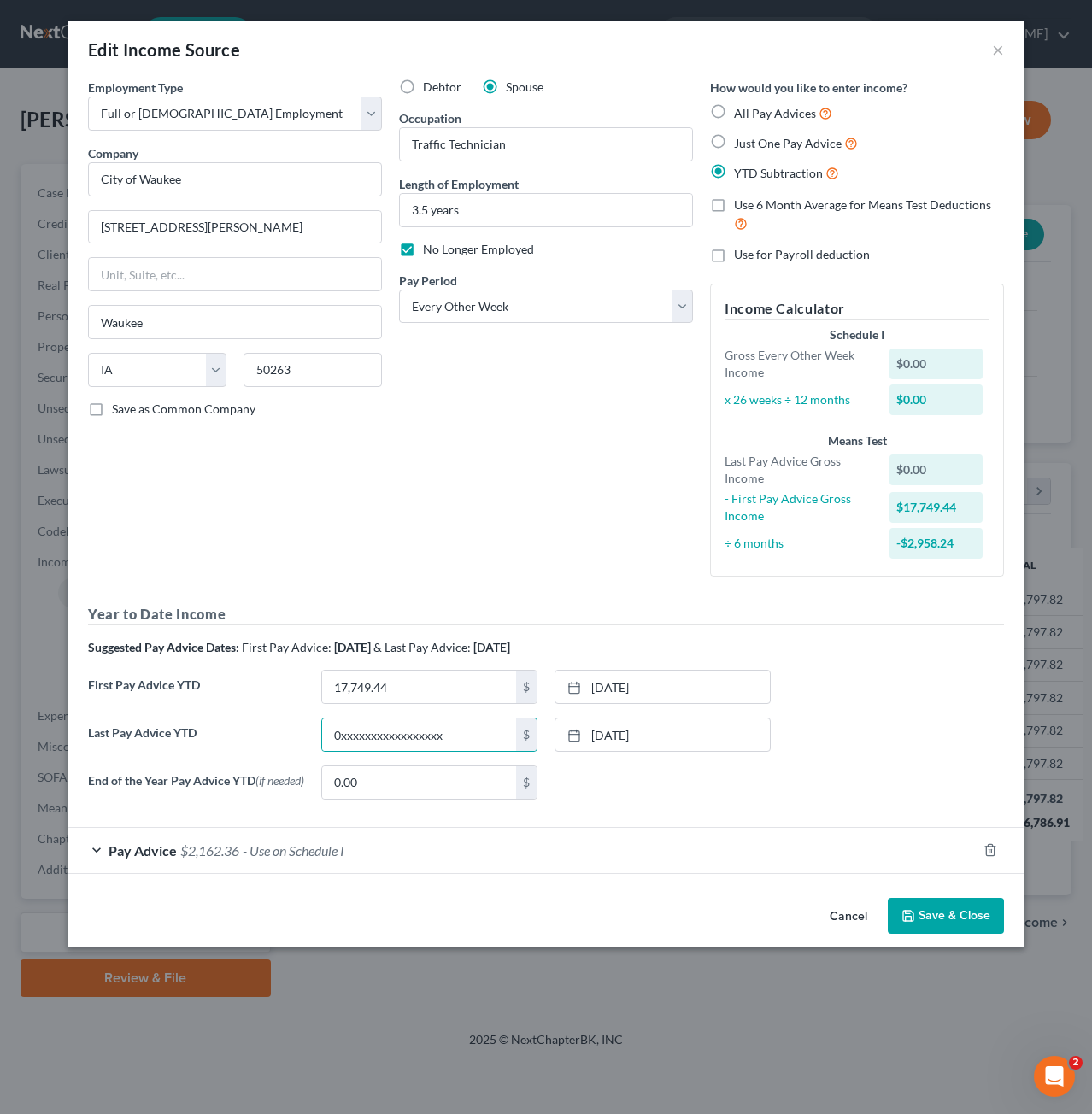
click at [856, 911] on button "Cancel" at bounding box center [848, 917] width 65 height 34
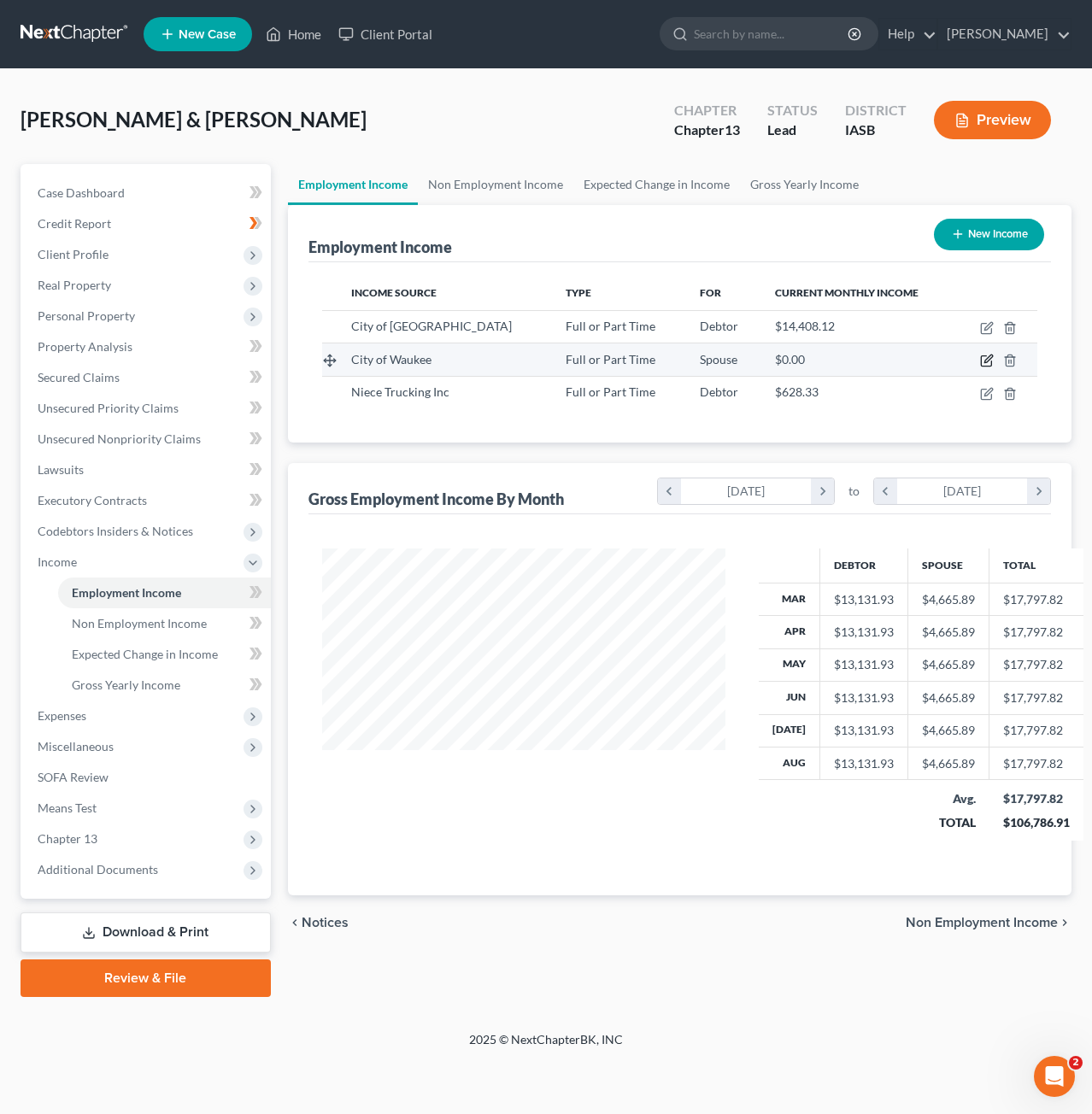
click at [983, 359] on icon "button" at bounding box center [986, 360] width 13 height 13
select select "0"
select select "16"
select select "2"
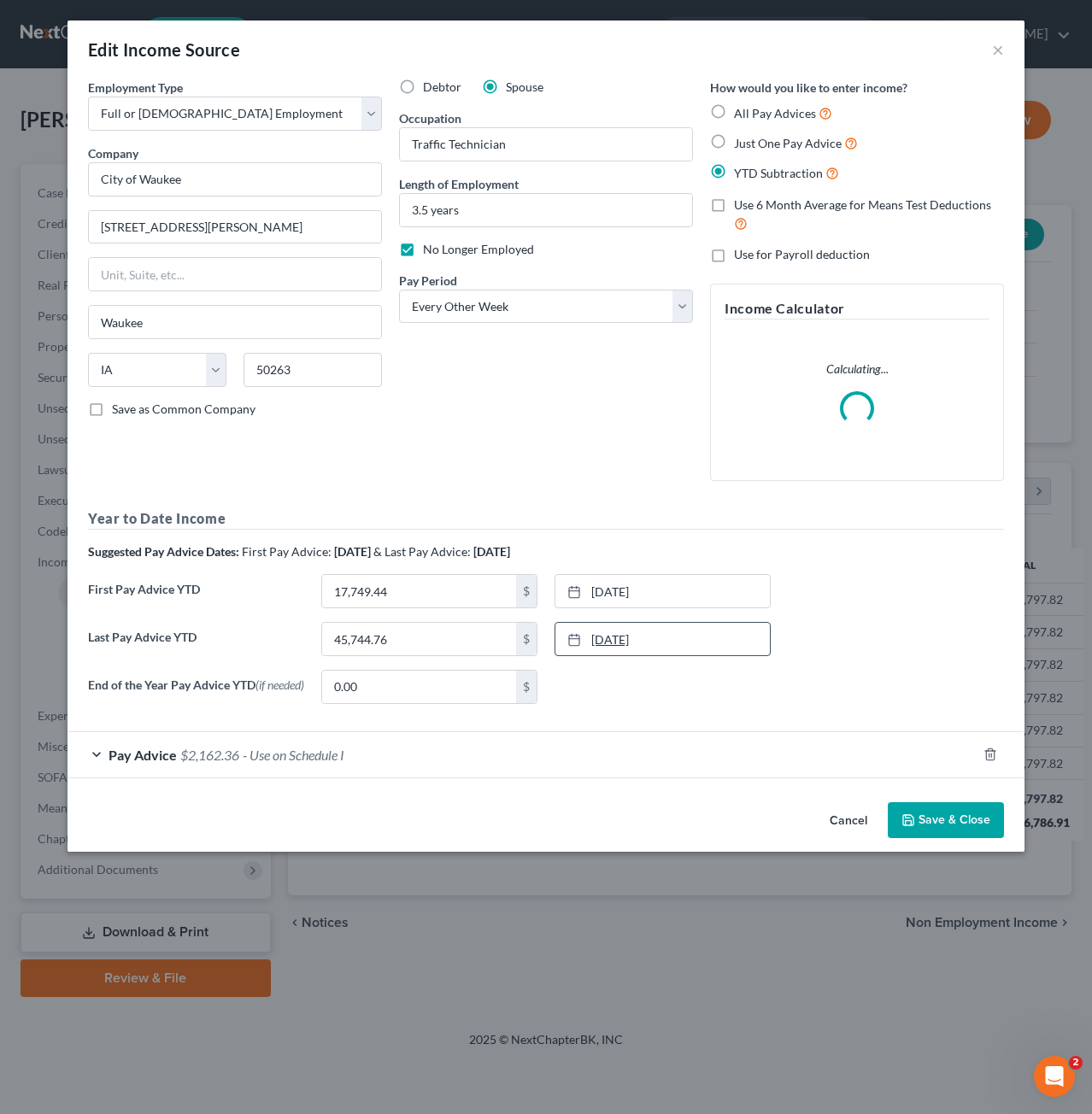
click at [572, 644] on icon at bounding box center [574, 640] width 13 height 13
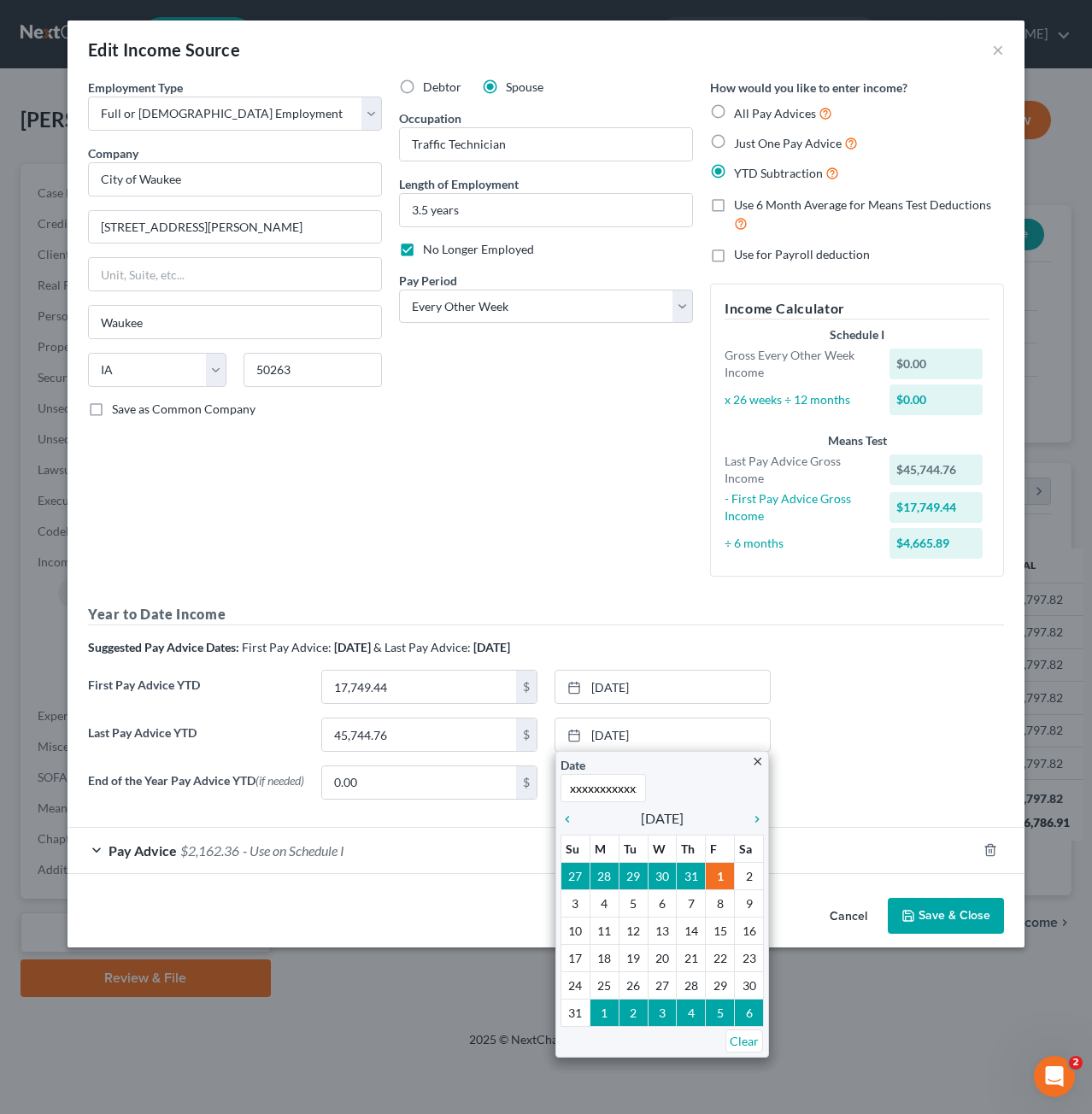
click at [933, 778] on div "End of the Year Pay Advice YTD (if needed) 0.00 $ None close Date Time chevron_…" at bounding box center [546, 789] width 933 height 48
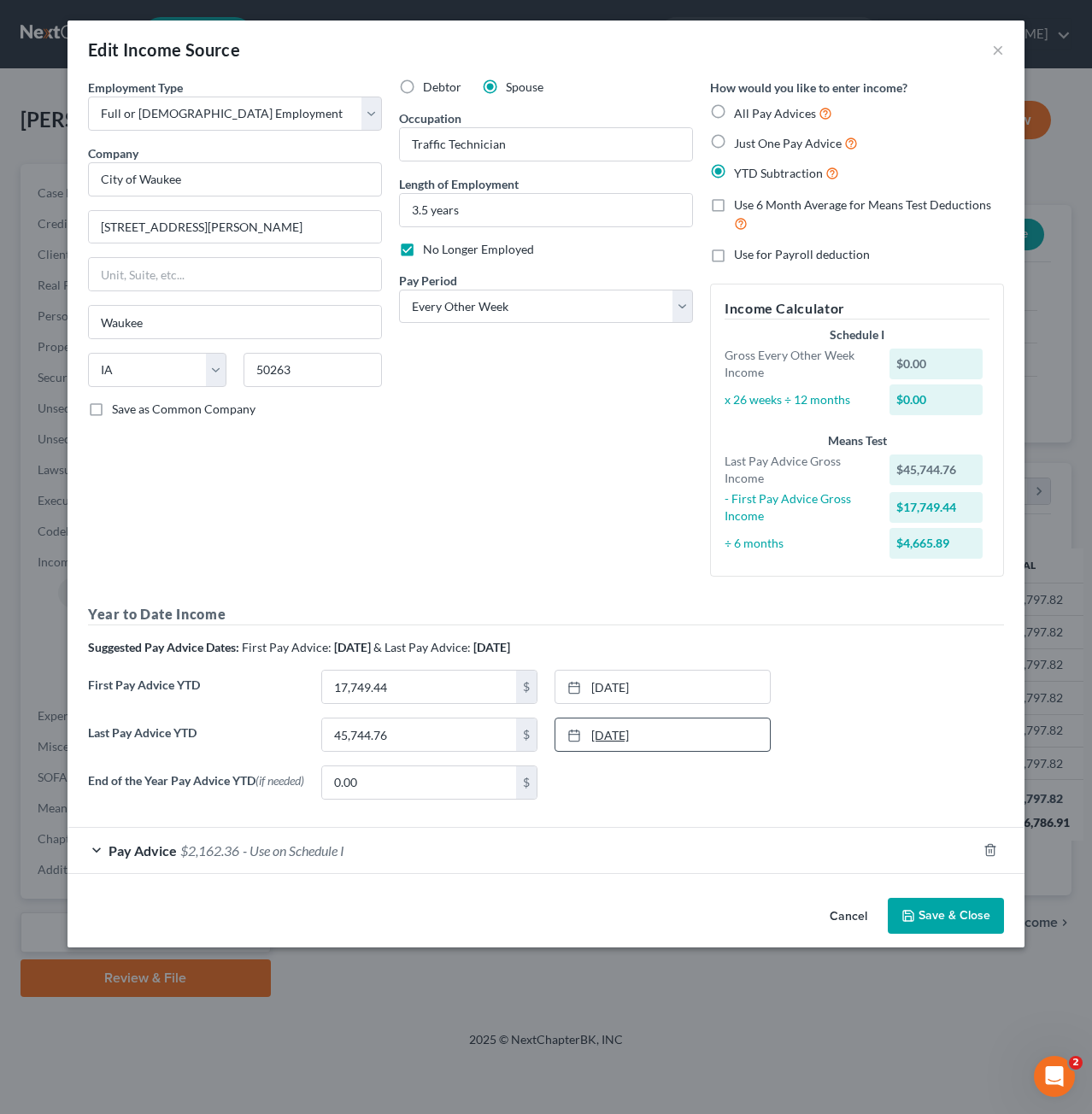
click at [573, 737] on icon at bounding box center [574, 735] width 13 height 13
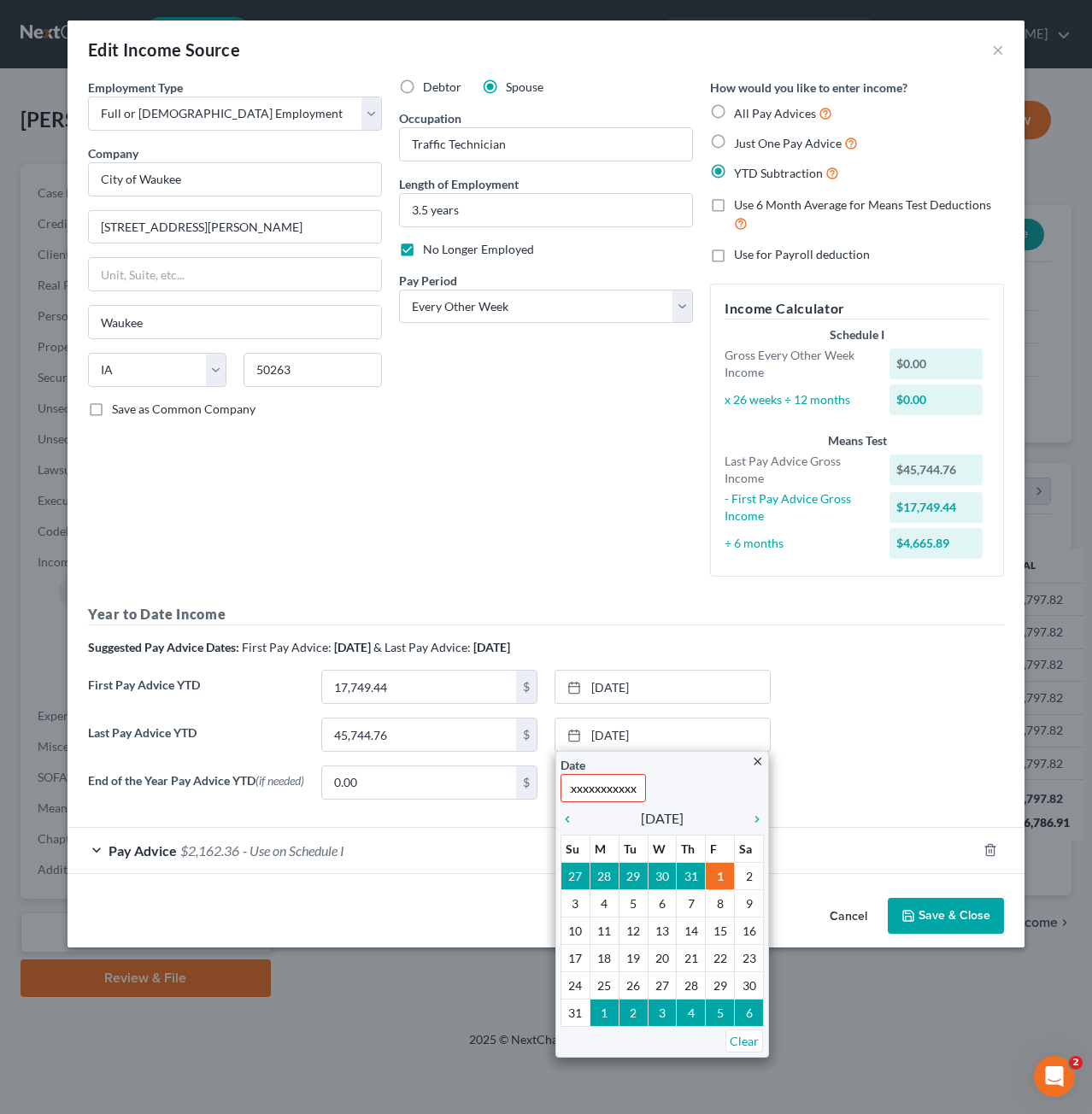
scroll to position [0, 131]
type input "xxxxxxxxxxxxxxxxxxxxxxxxxxxxxxxxxxx"
click at [844, 729] on div "Last Pay Advice YTD 45,744.76 $ [DATE] close Date xxxxxxxxxxxxxxxxxxxxxxxxxxxxx…" at bounding box center [546, 742] width 933 height 48
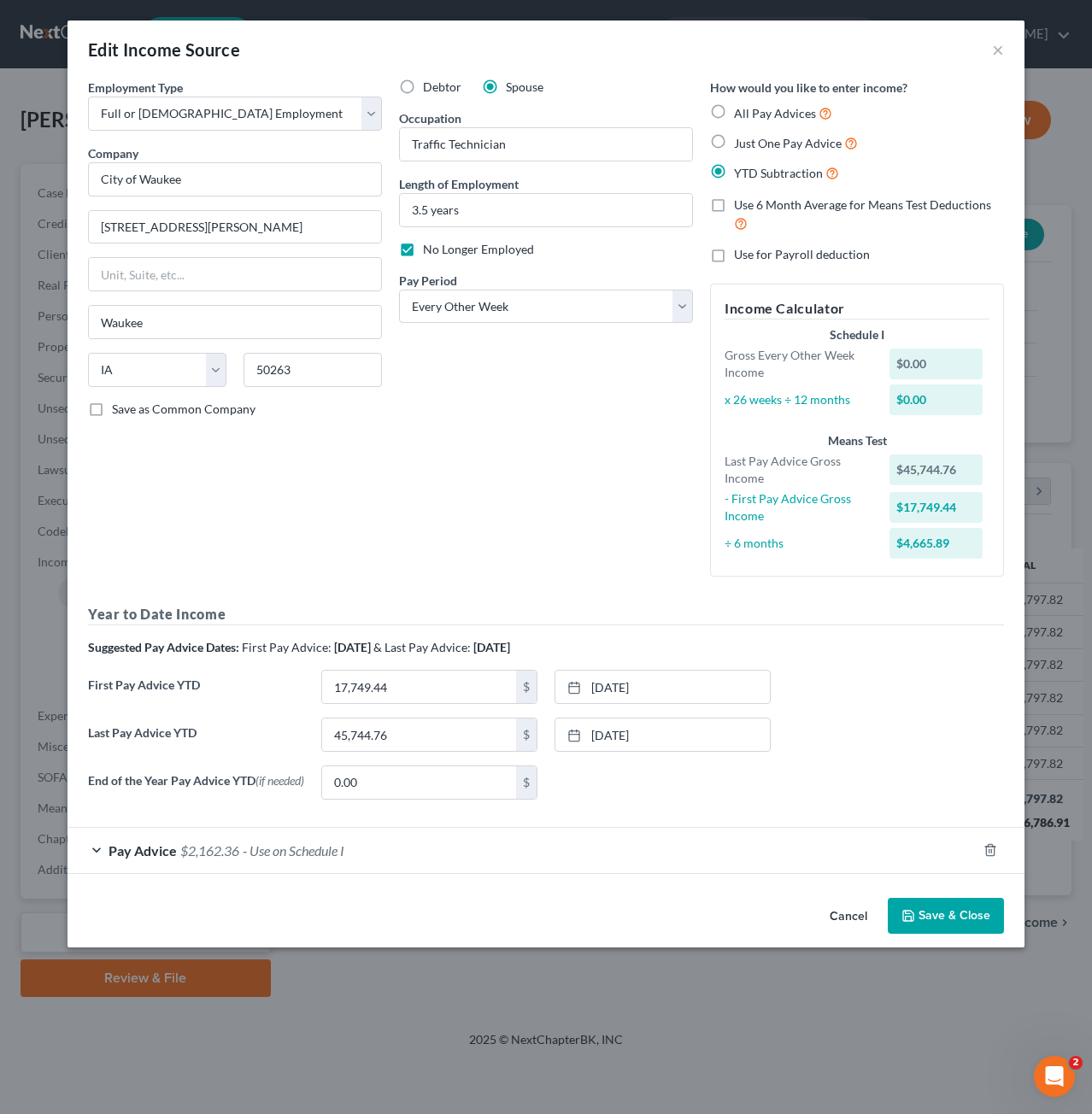
click at [1003, 49] on div "Edit Income Source ×" at bounding box center [546, 50] width 957 height 58
click at [995, 49] on button "×" at bounding box center [998, 50] width 12 height 21
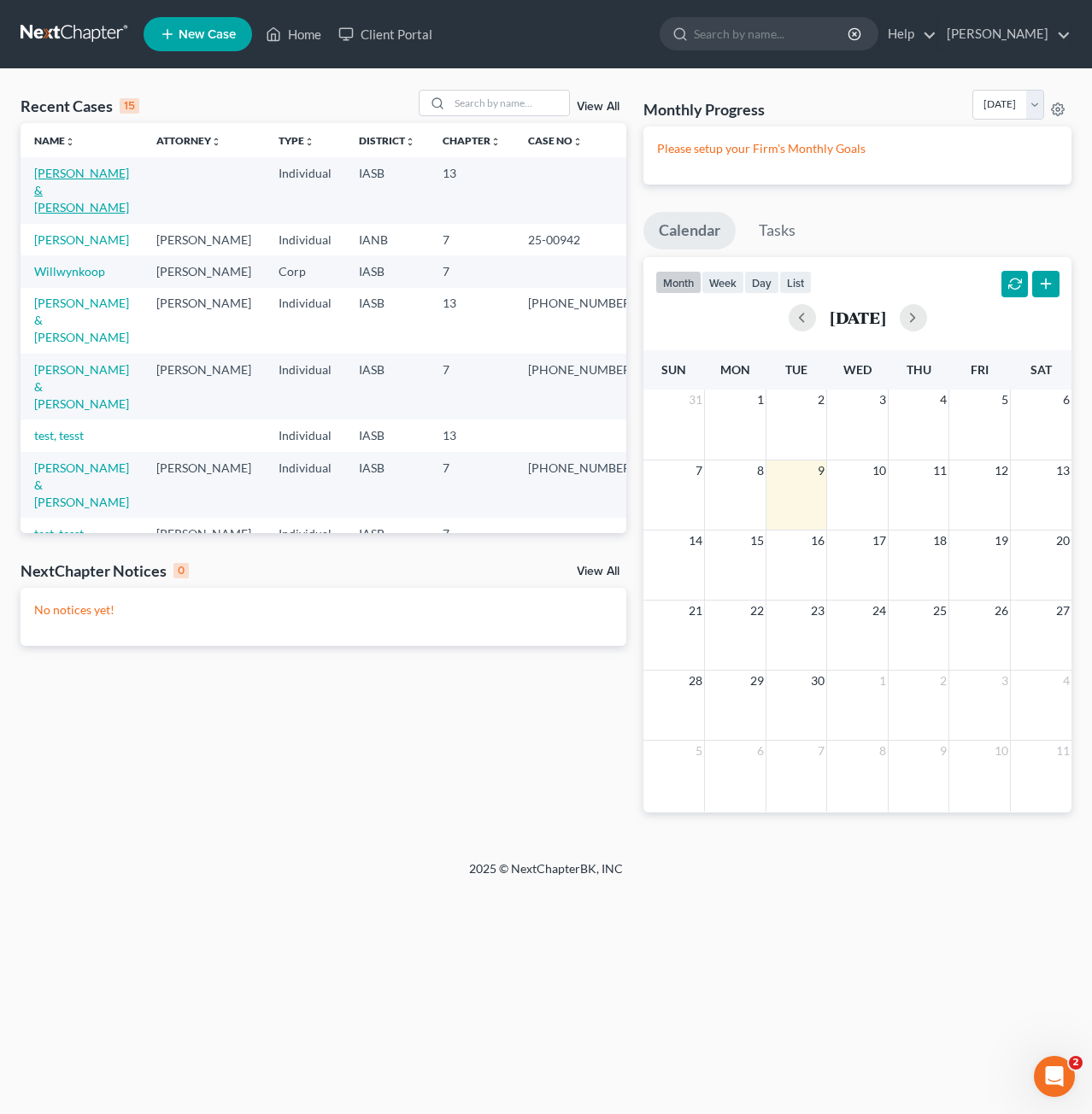
click at [70, 172] on link "[PERSON_NAME] & [PERSON_NAME]" at bounding box center [82, 189] width 95 height 49
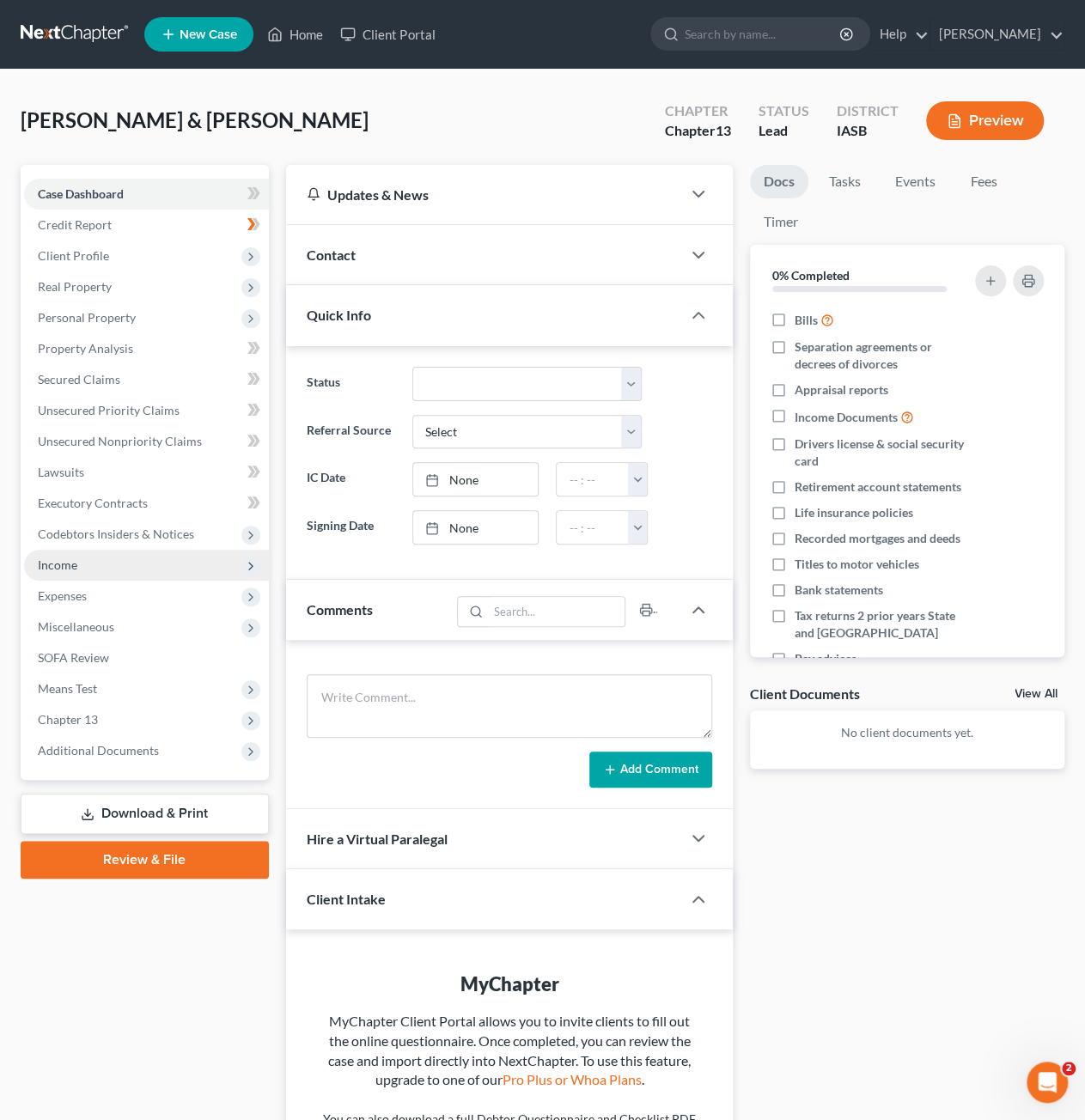
click at [125, 572] on span "Income" at bounding box center [147, 565] width 245 height 31
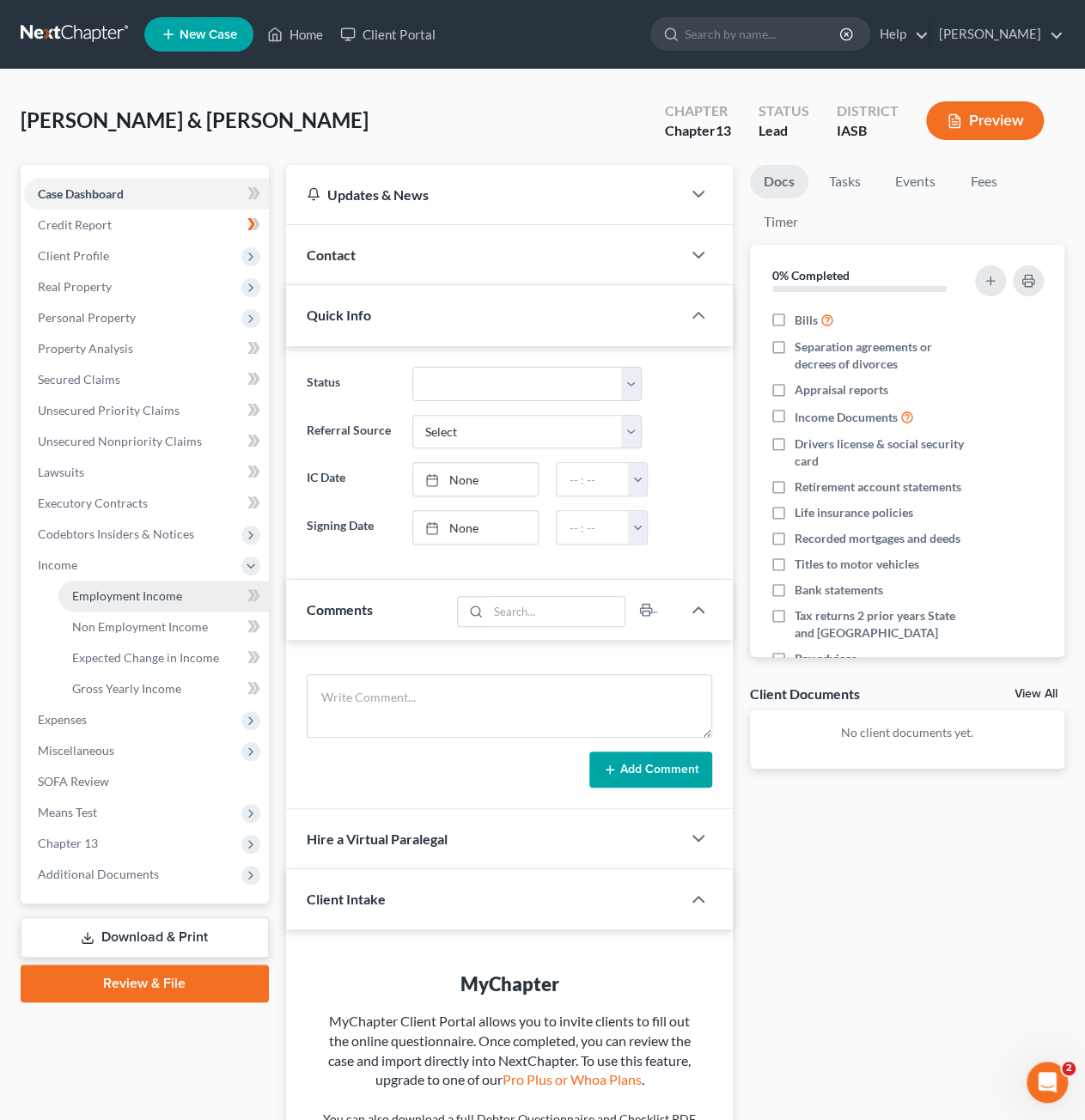
click at [127, 598] on span "Employment Income" at bounding box center [126, 595] width 110 height 14
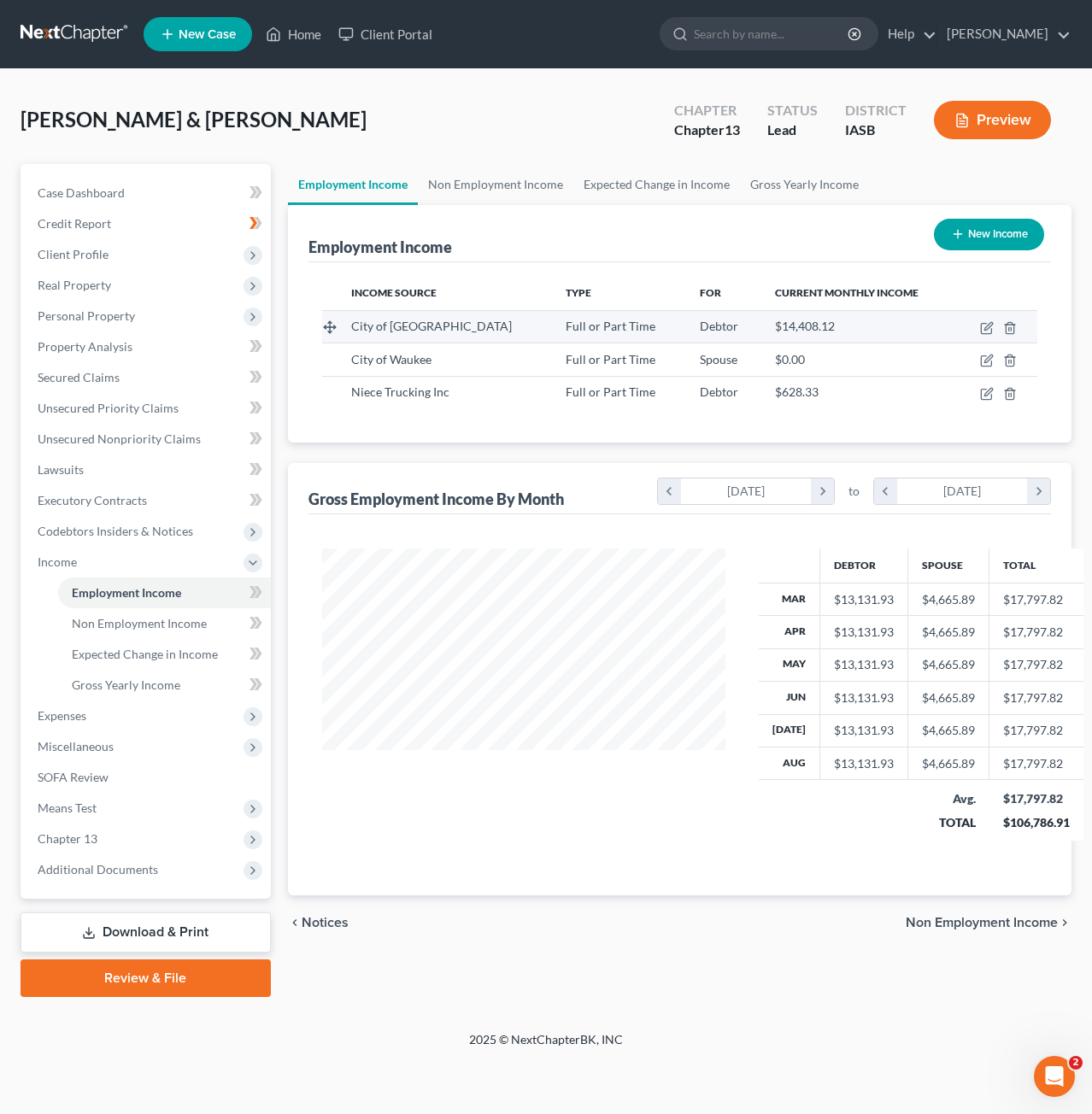
scroll to position [304, 437]
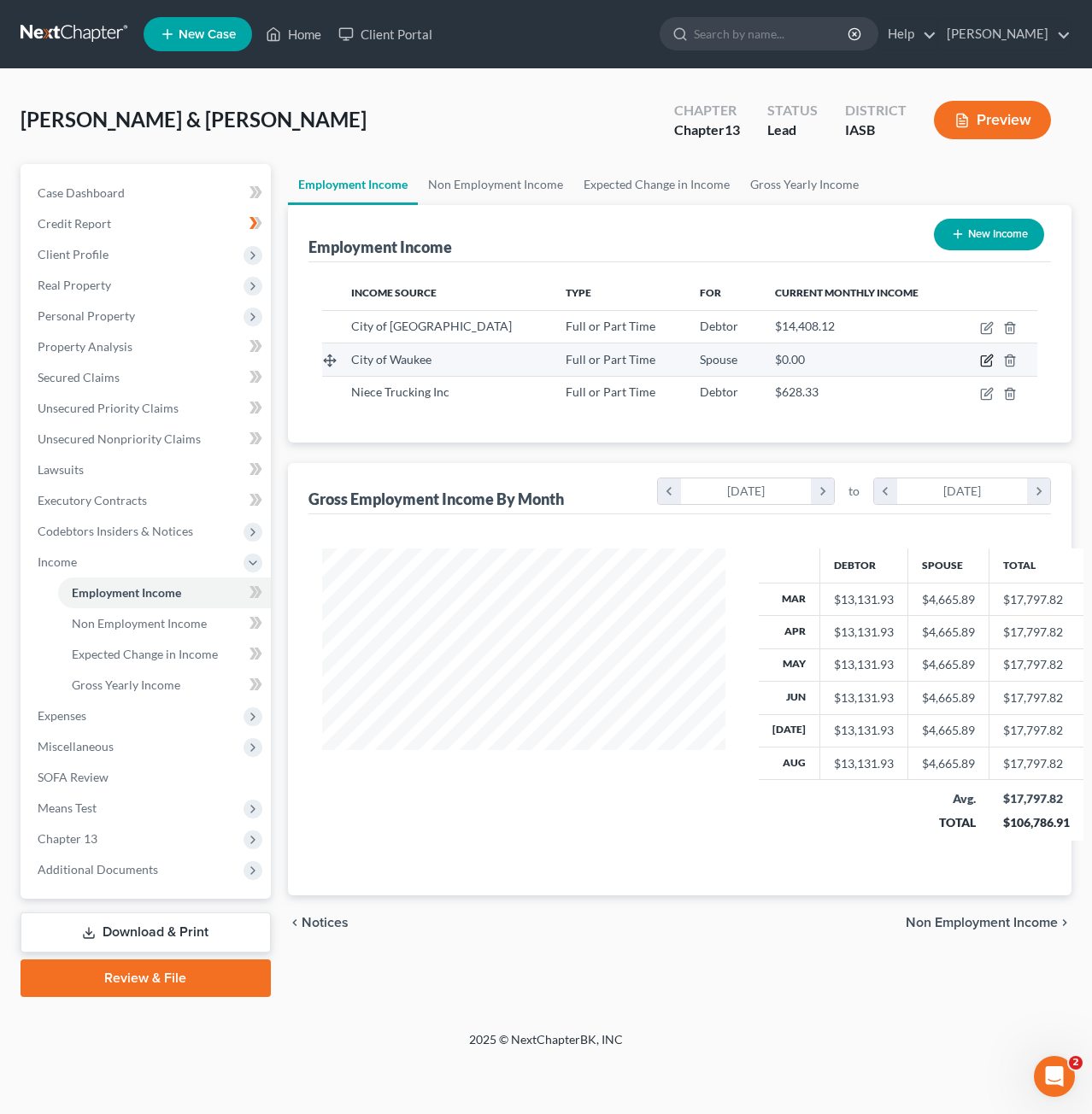
click at [990, 358] on icon "button" at bounding box center [987, 359] width 8 height 8
select select "0"
select select "16"
select select "2"
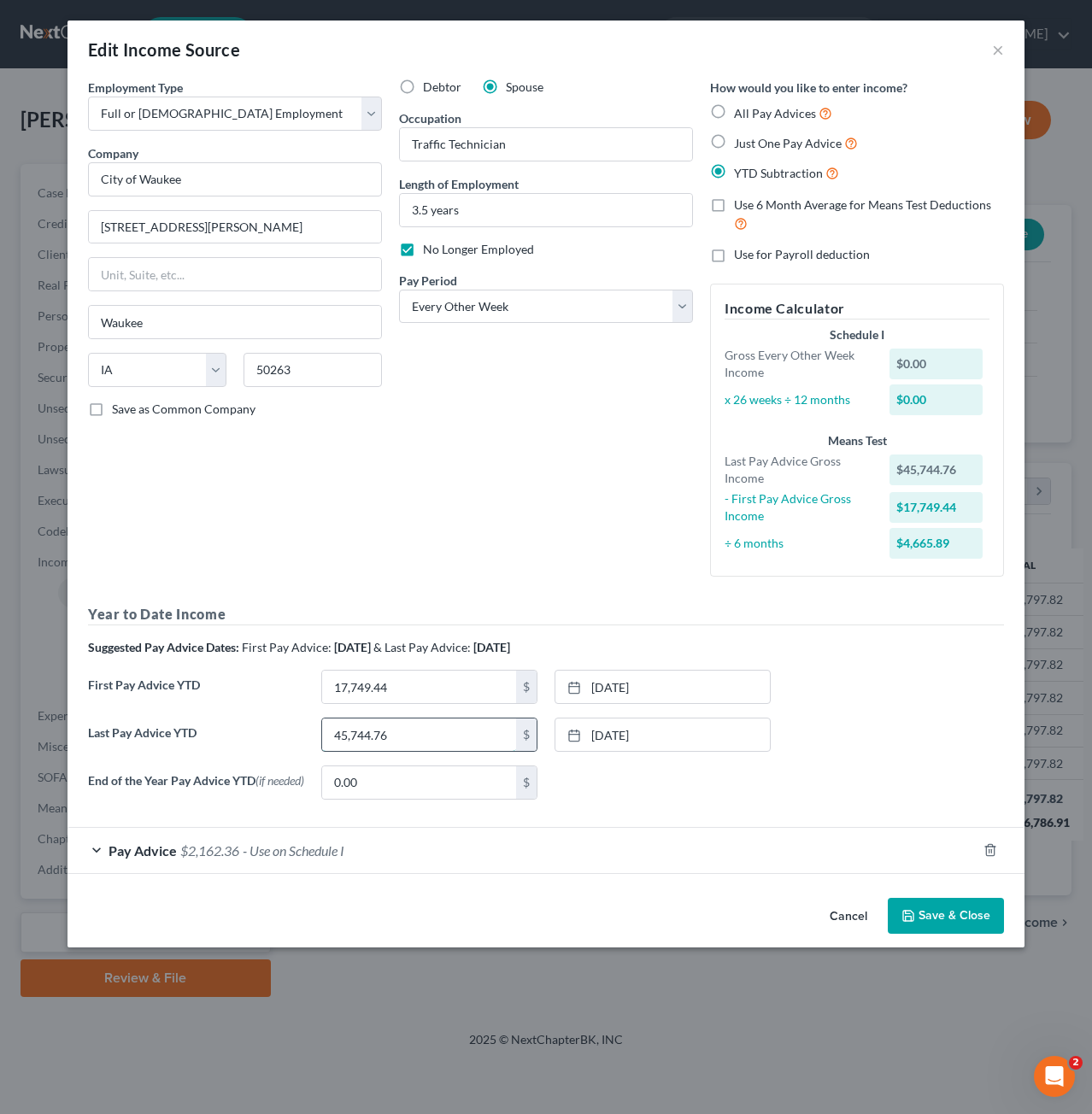
click at [449, 731] on input "45,744.76" at bounding box center [419, 734] width 194 height 32
type input "51,414.84"
click at [566, 737] on link "[DATE]" at bounding box center [662, 734] width 214 height 32
click at [959, 917] on button "Save & Close" at bounding box center [945, 916] width 116 height 36
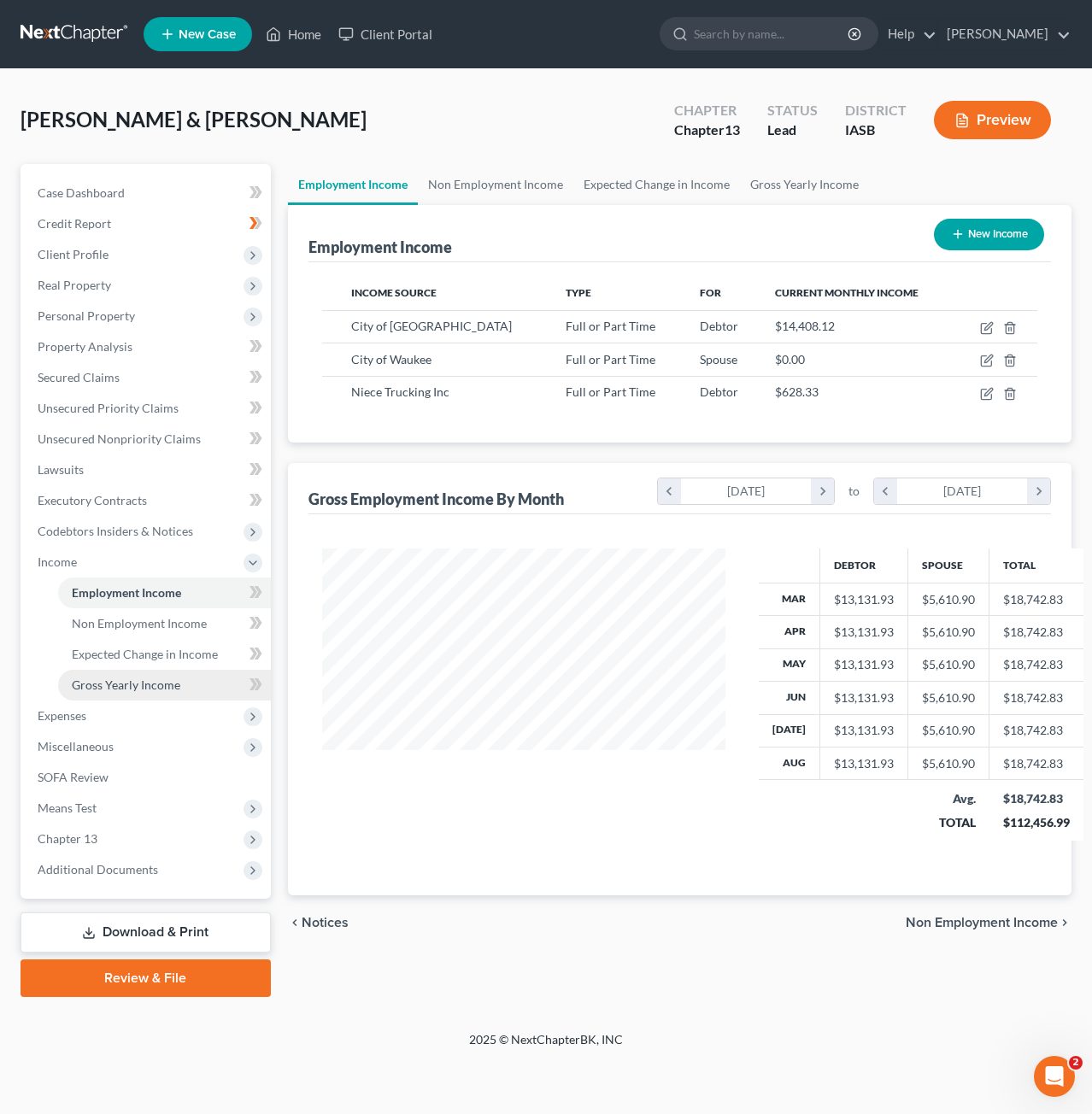
click at [148, 674] on link "Gross Yearly Income" at bounding box center [164, 685] width 212 height 30
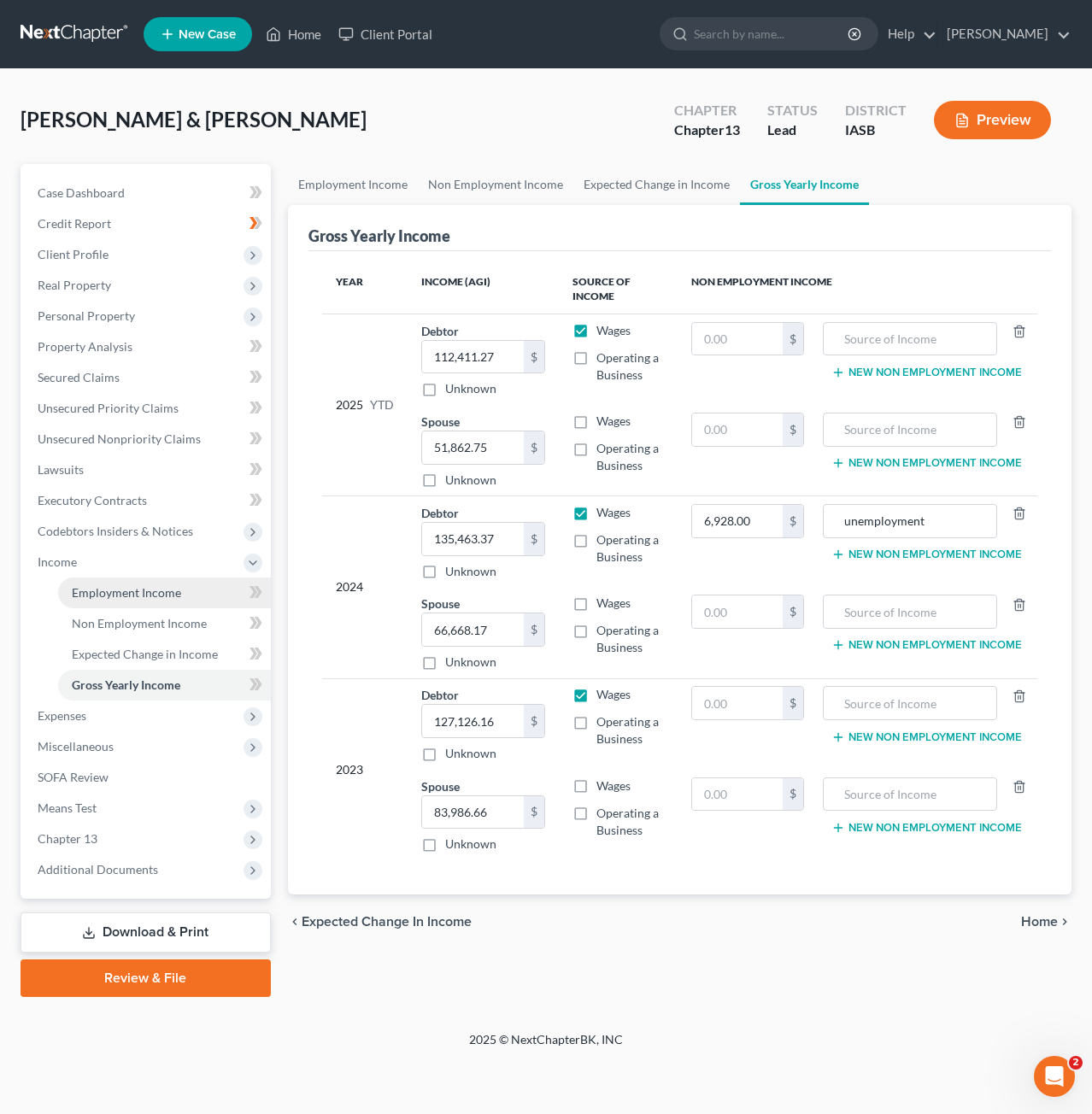
click at [106, 584] on link "Employment Income" at bounding box center [164, 592] width 212 height 30
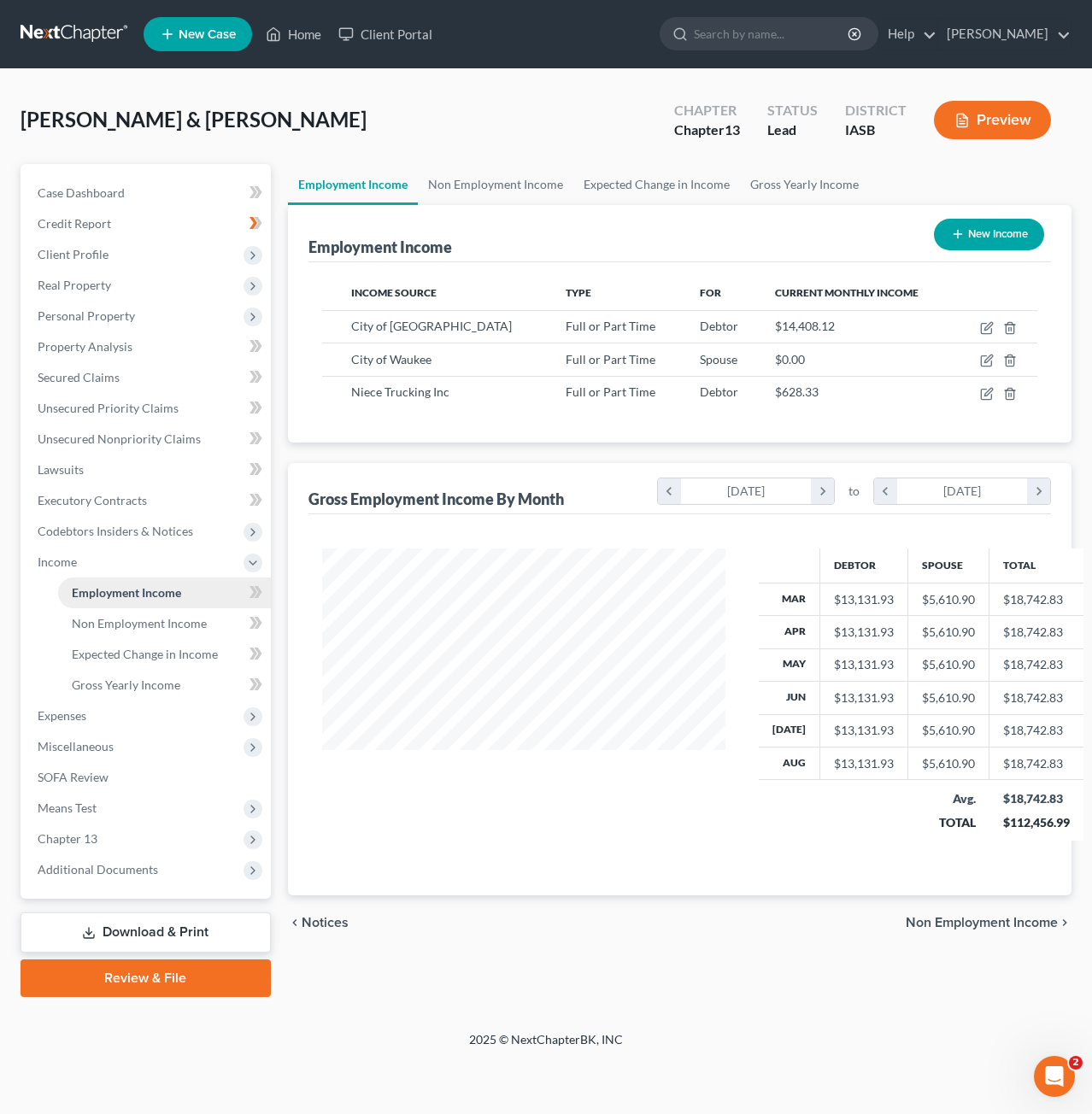
scroll to position [304, 437]
click at [989, 388] on icon "button" at bounding box center [987, 391] width 8 height 8
select select "0"
select select "16"
select select "2"
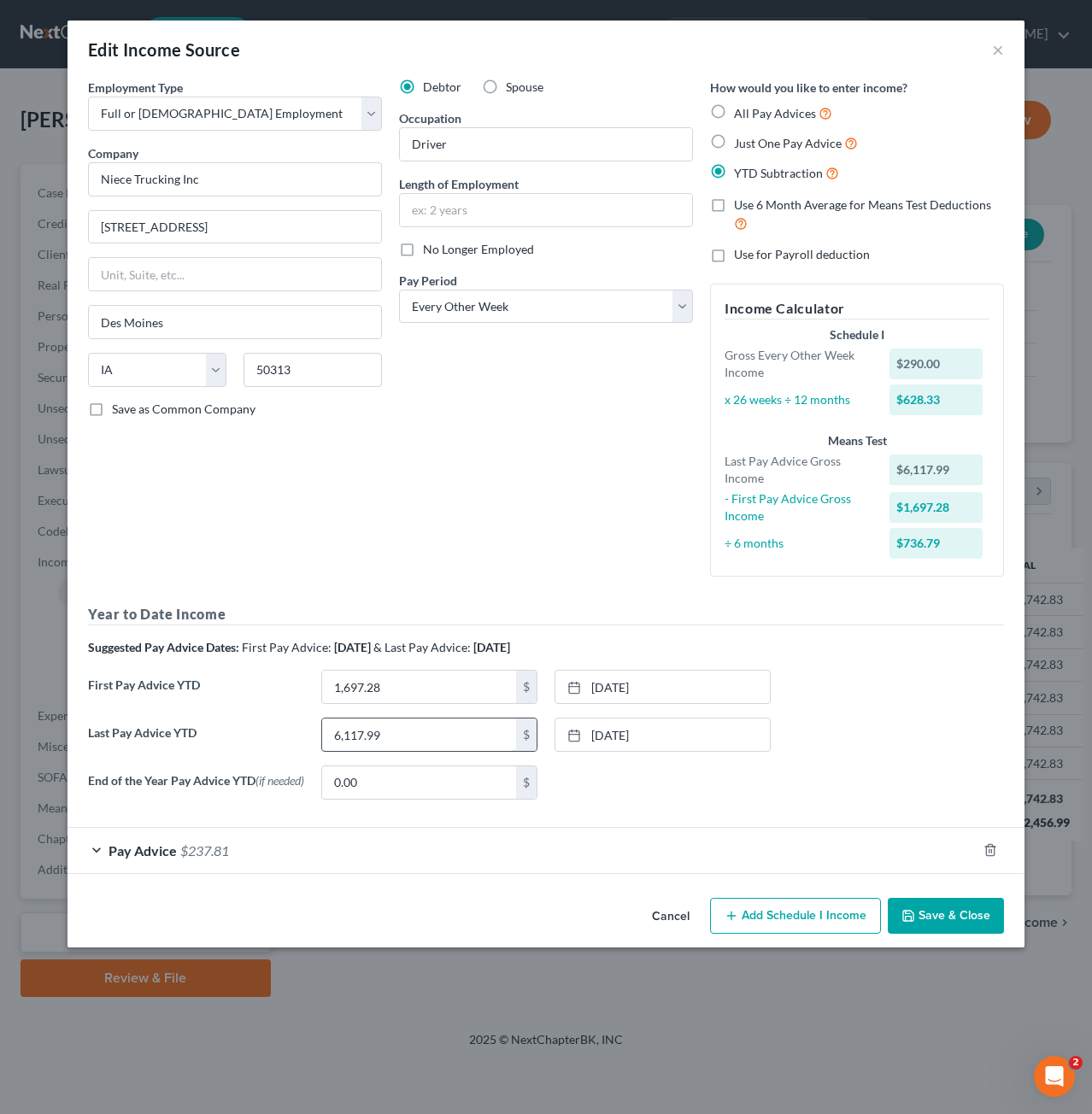
click at [396, 727] on input "6,117.99" at bounding box center [419, 734] width 194 height 32
type input "6,270.64"
click at [573, 741] on link "[DATE]" at bounding box center [662, 734] width 214 height 32
click at [940, 914] on button "Save & Close" at bounding box center [945, 916] width 116 height 36
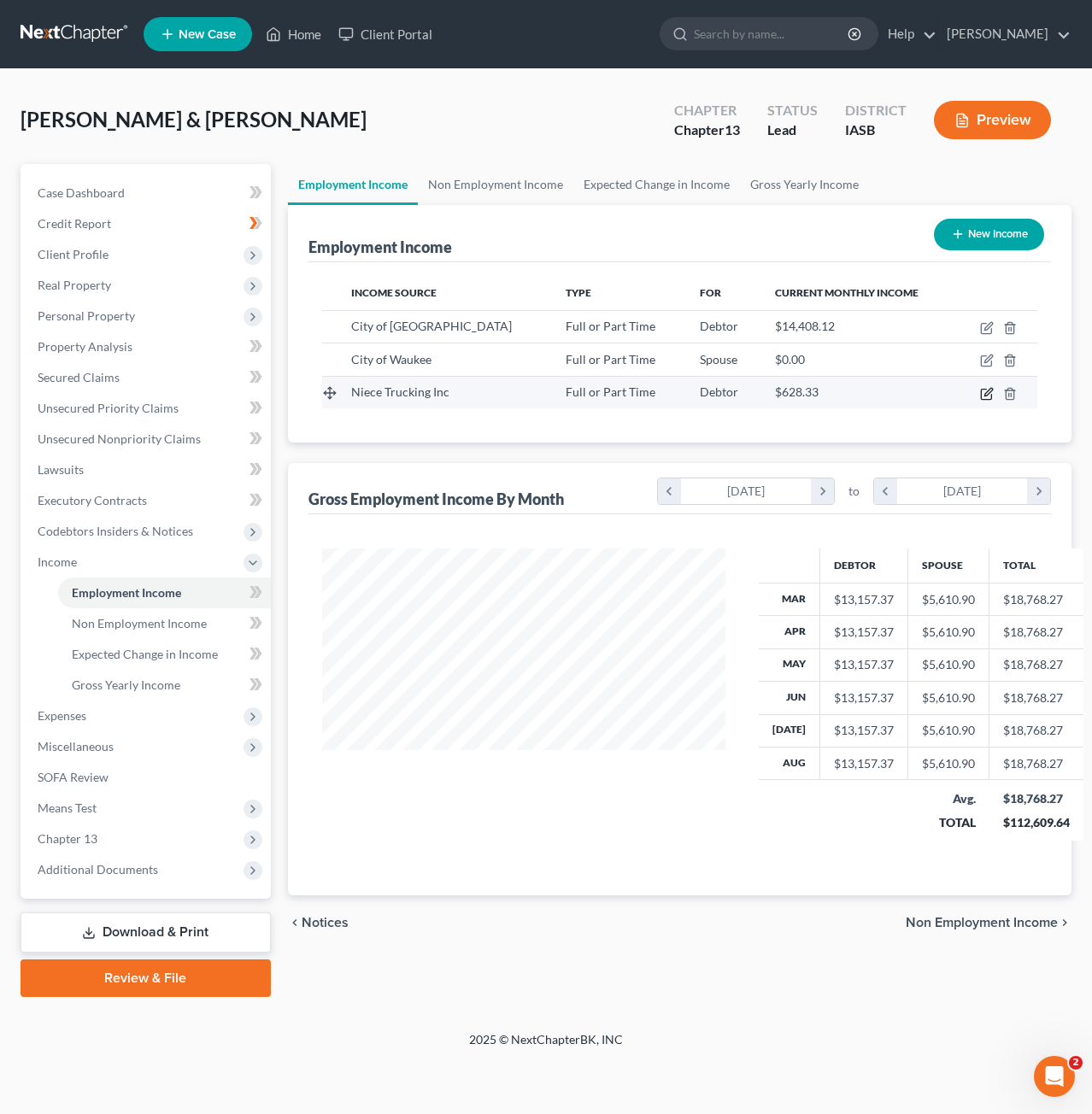
click at [987, 391] on icon "button" at bounding box center [986, 393] width 13 height 13
select select "0"
select select "16"
select select "2"
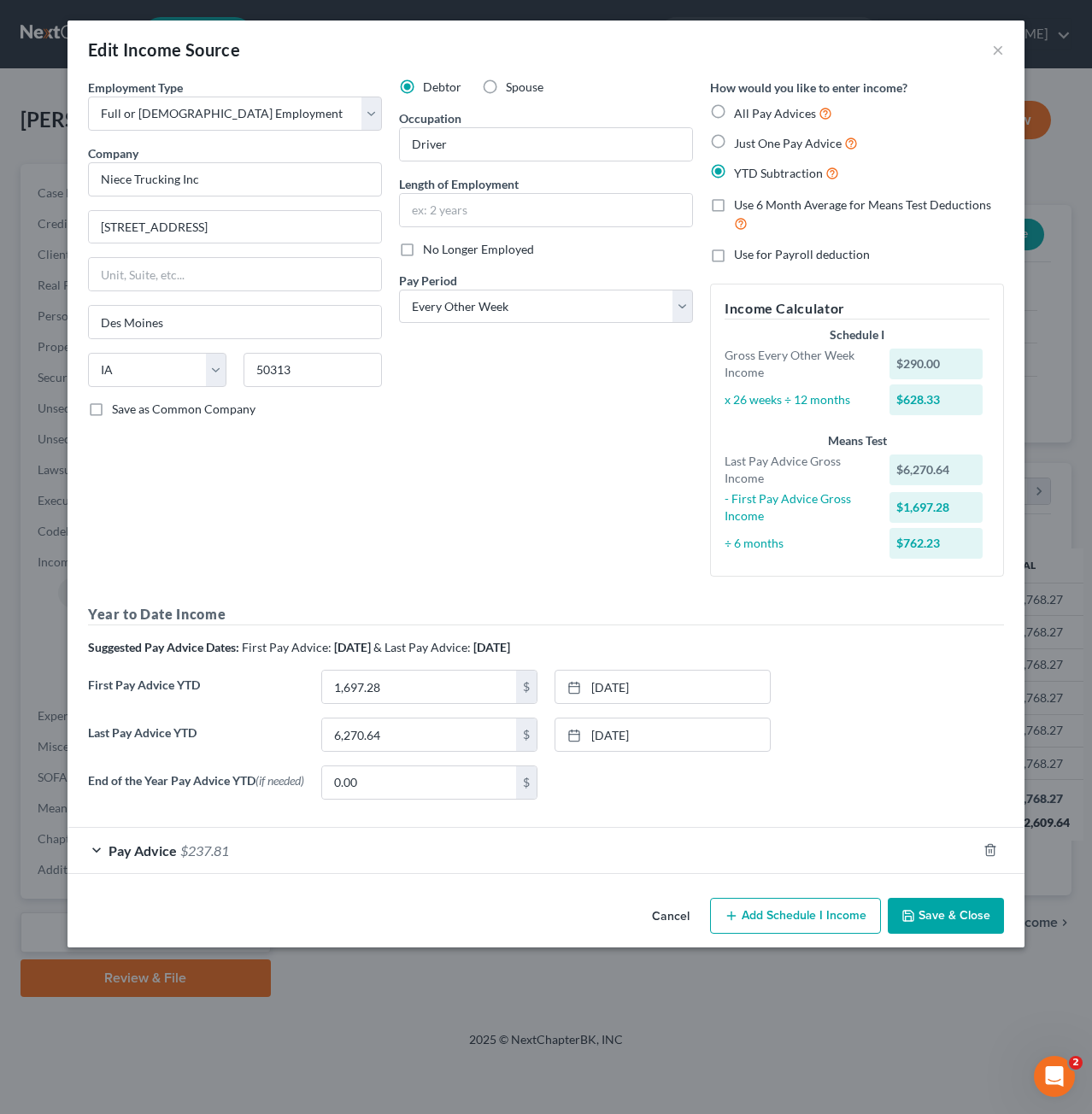
click at [923, 913] on button "Save & Close" at bounding box center [945, 916] width 116 height 36
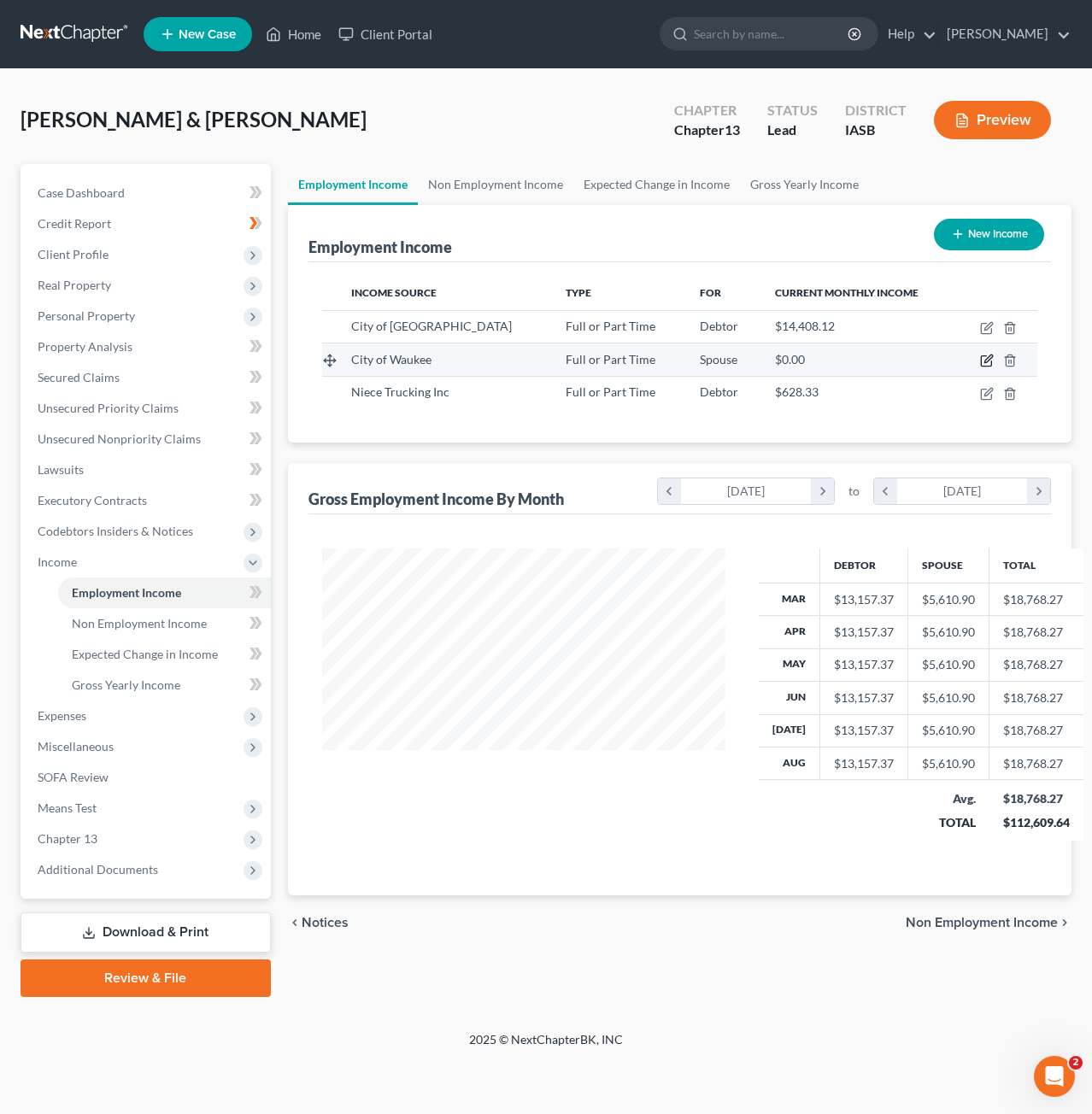
click at [983, 353] on icon "button" at bounding box center [986, 360] width 13 height 13
select select "0"
select select "16"
select select "2"
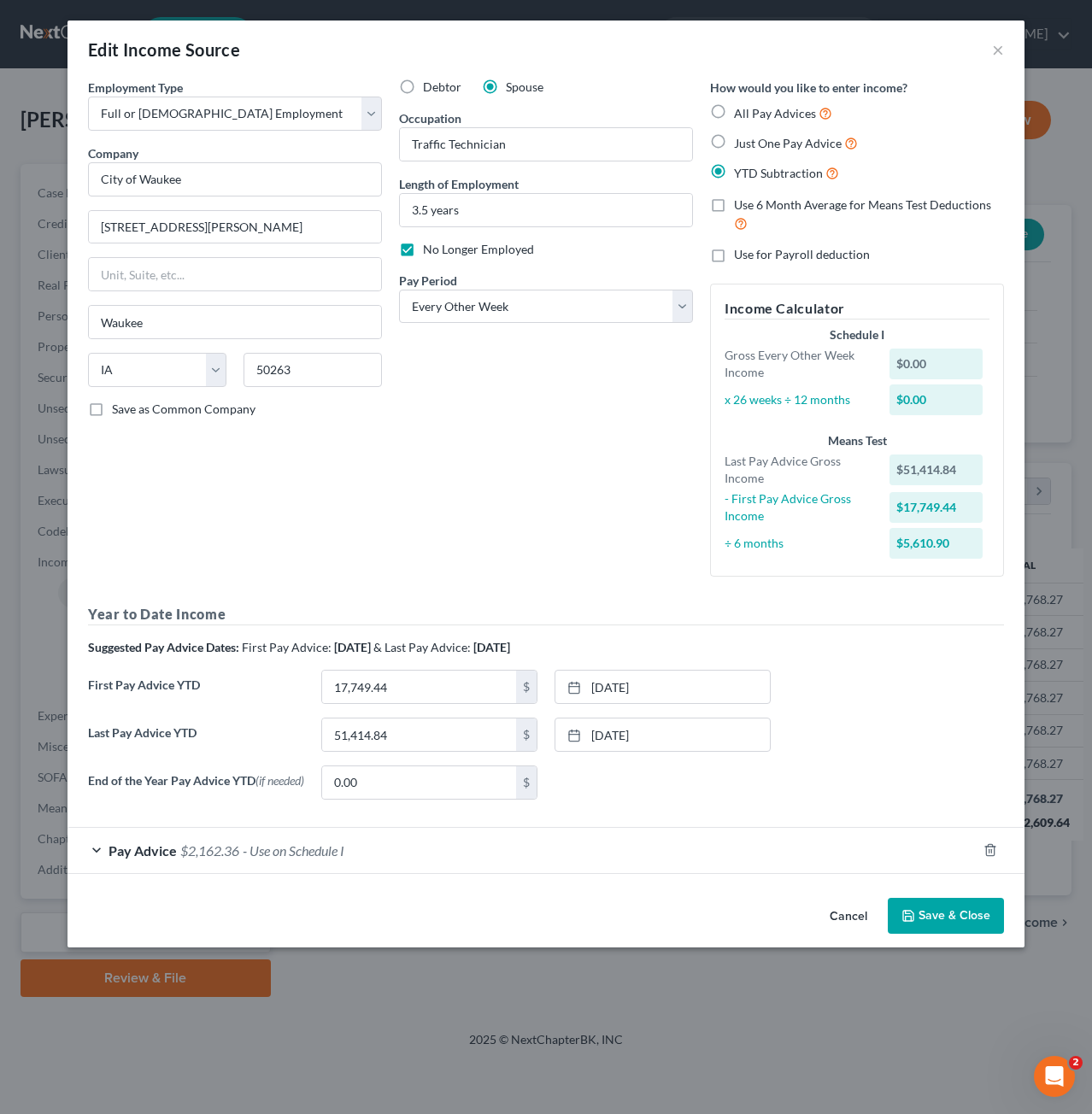
click at [934, 926] on button "Save & Close" at bounding box center [945, 916] width 116 height 36
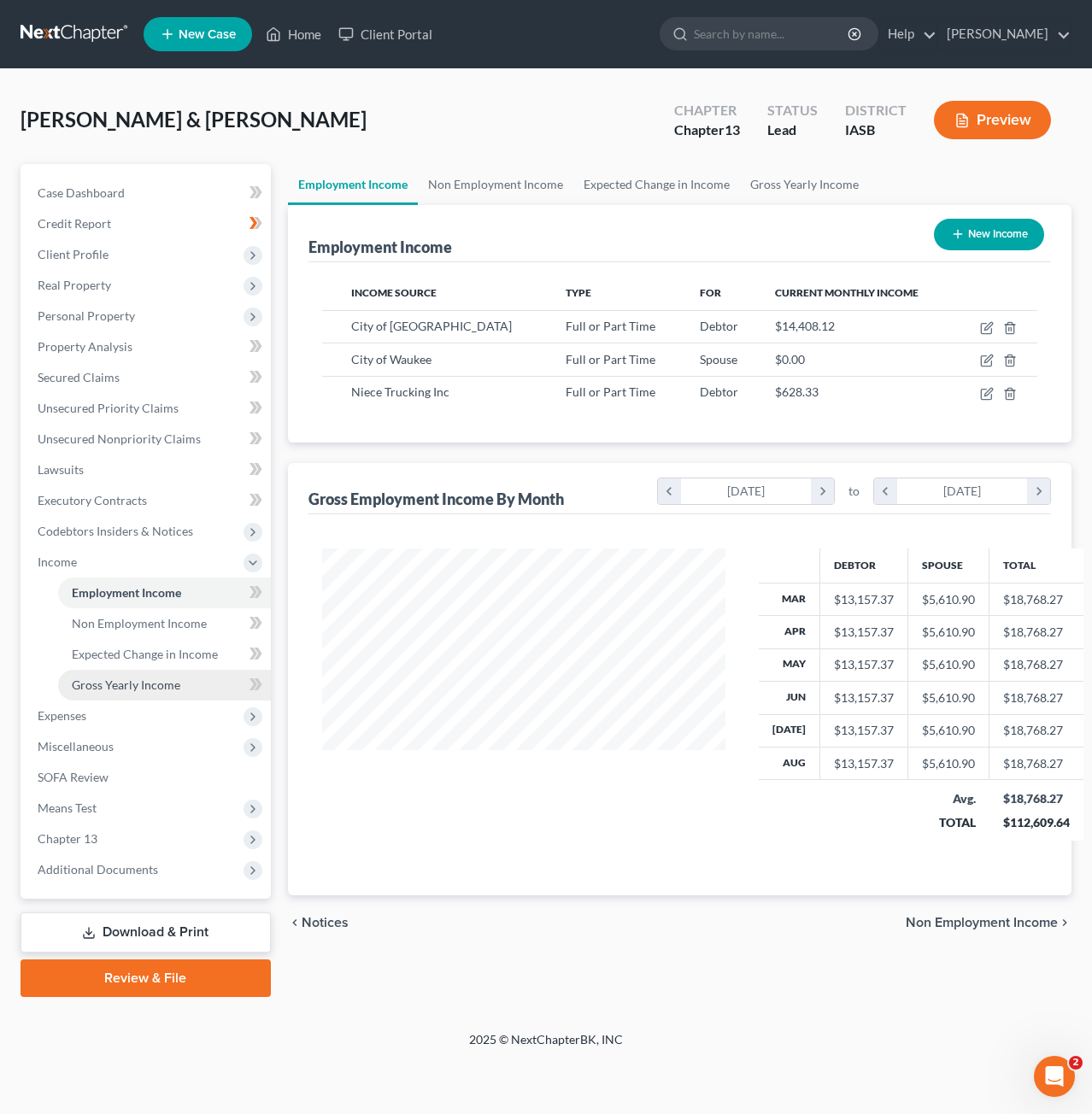
click at [95, 677] on span "Gross Yearly Income" at bounding box center [126, 684] width 109 height 14
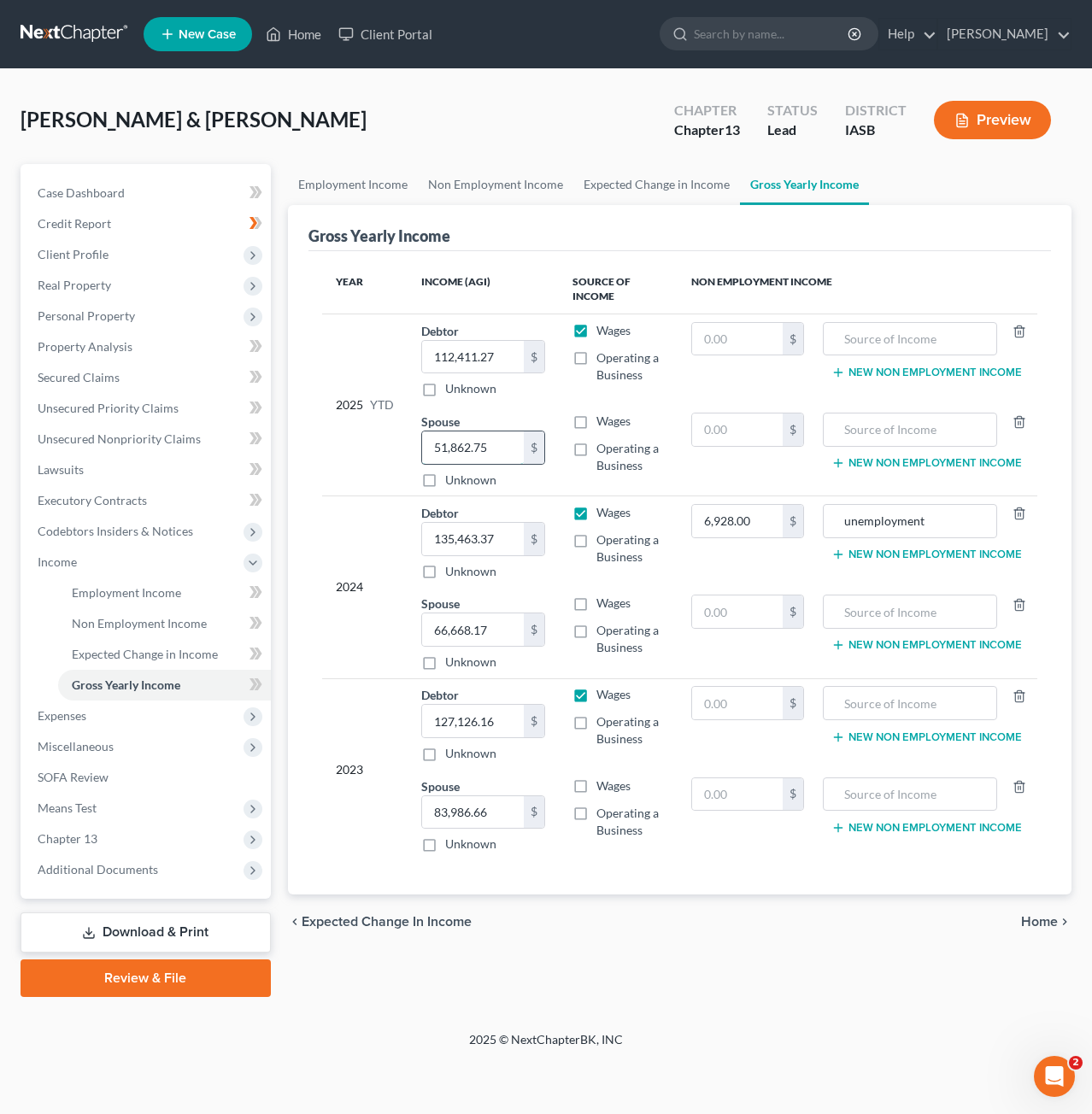
click at [495, 453] on input "51,862.75" at bounding box center [472, 448] width 102 height 32
type input "58,068.08"
click at [652, 579] on td "Wages Operating a Business" at bounding box center [619, 542] width 120 height 91
click at [114, 282] on span "Real Property" at bounding box center [147, 285] width 247 height 30
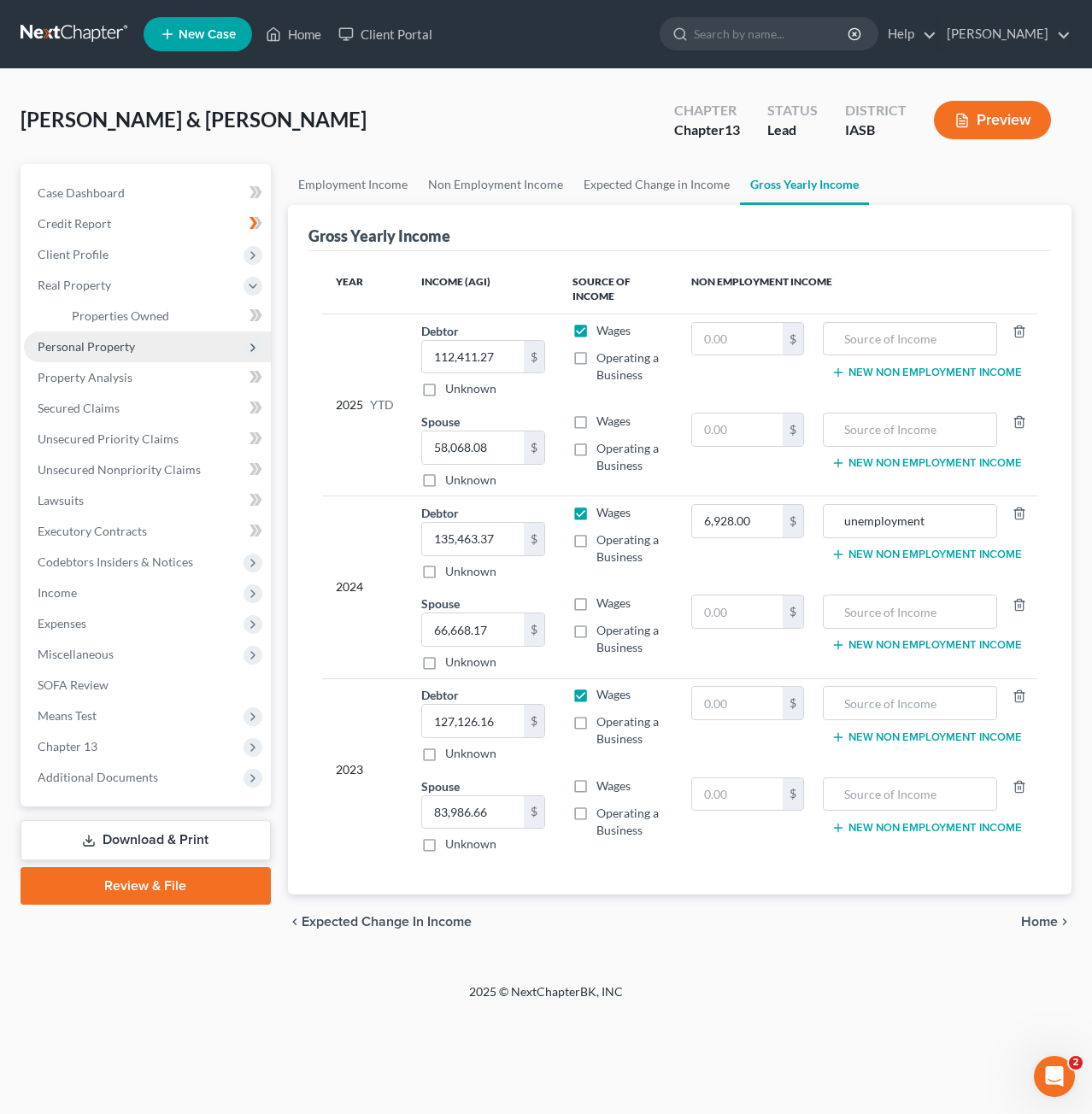
click at [120, 352] on span "Personal Property" at bounding box center [86, 346] width 97 height 14
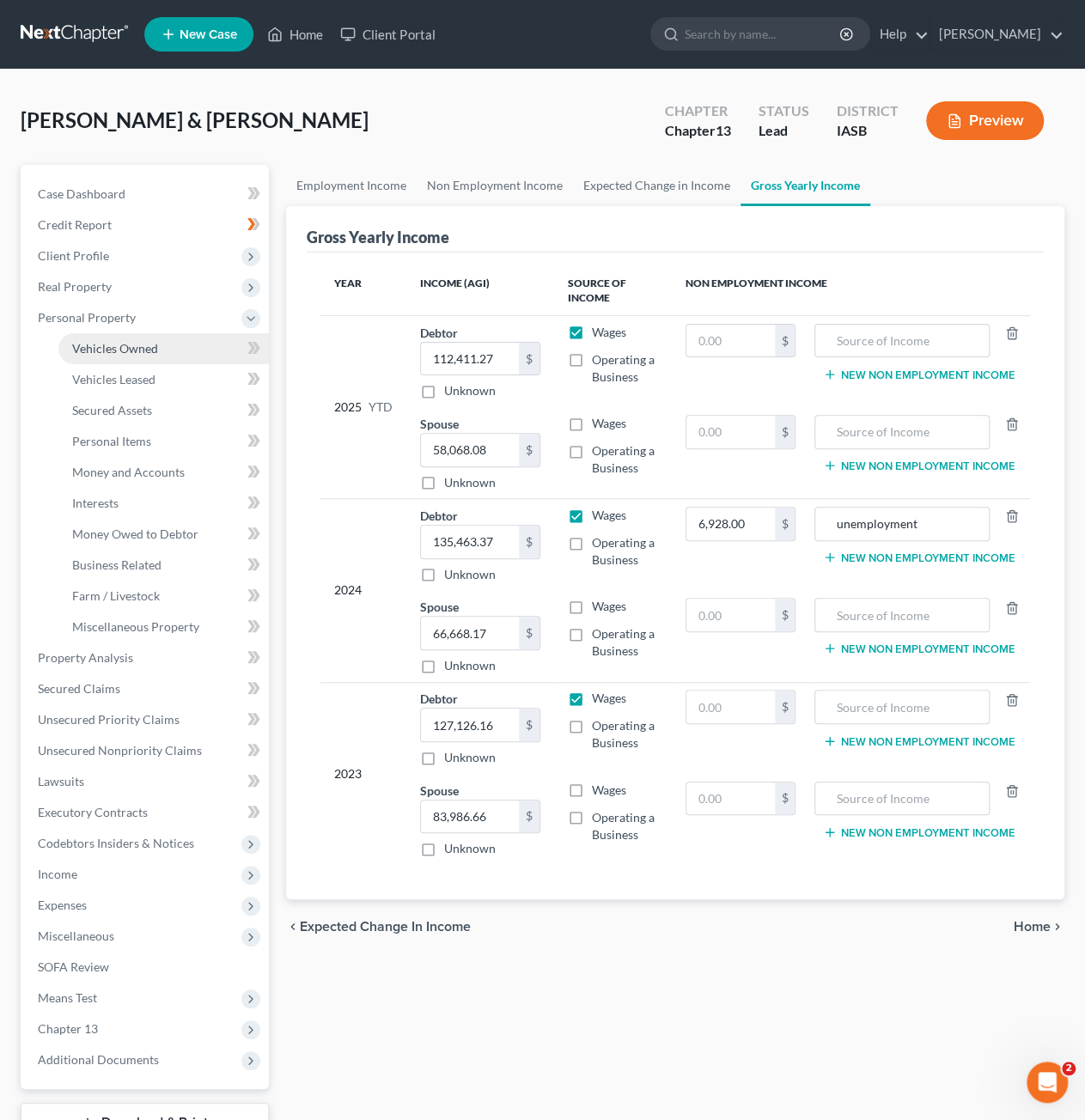
click at [111, 361] on link "Vehicles Owned" at bounding box center [164, 348] width 211 height 31
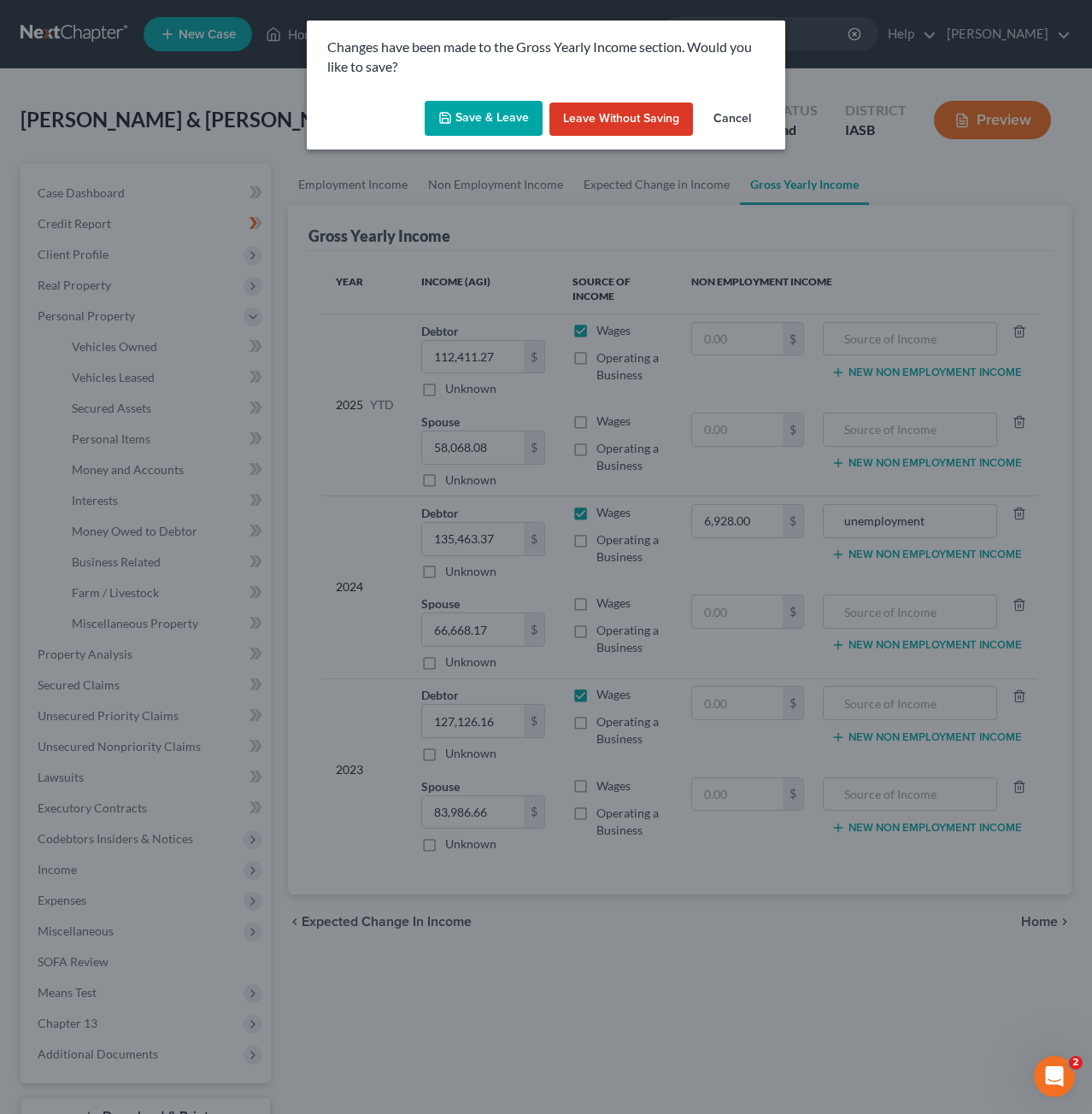
click at [475, 123] on button "Save & Leave" at bounding box center [484, 119] width 118 height 36
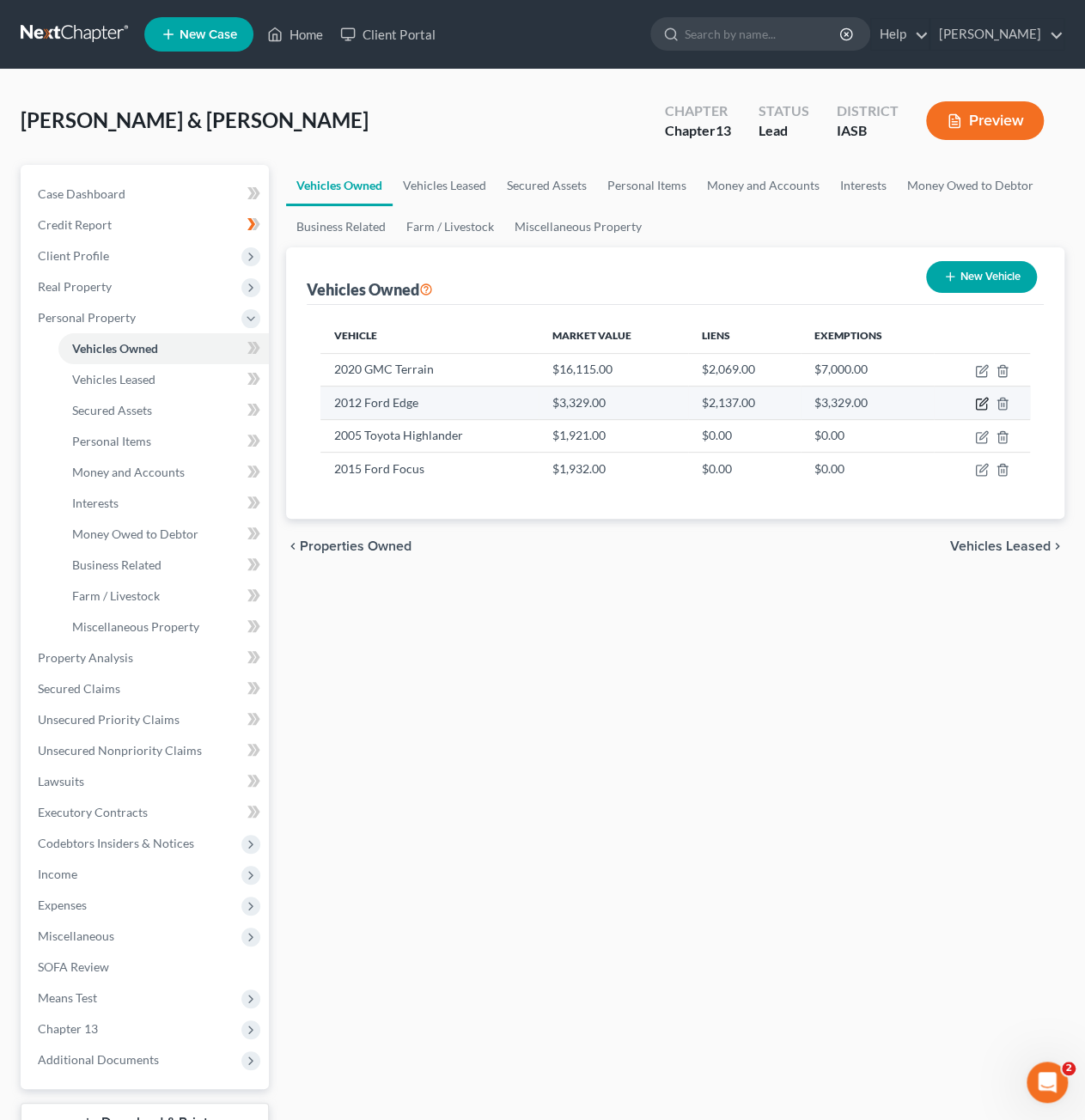
click at [980, 405] on icon "button" at bounding box center [983, 402] width 8 height 8
select select "0"
select select "14"
select select "2"
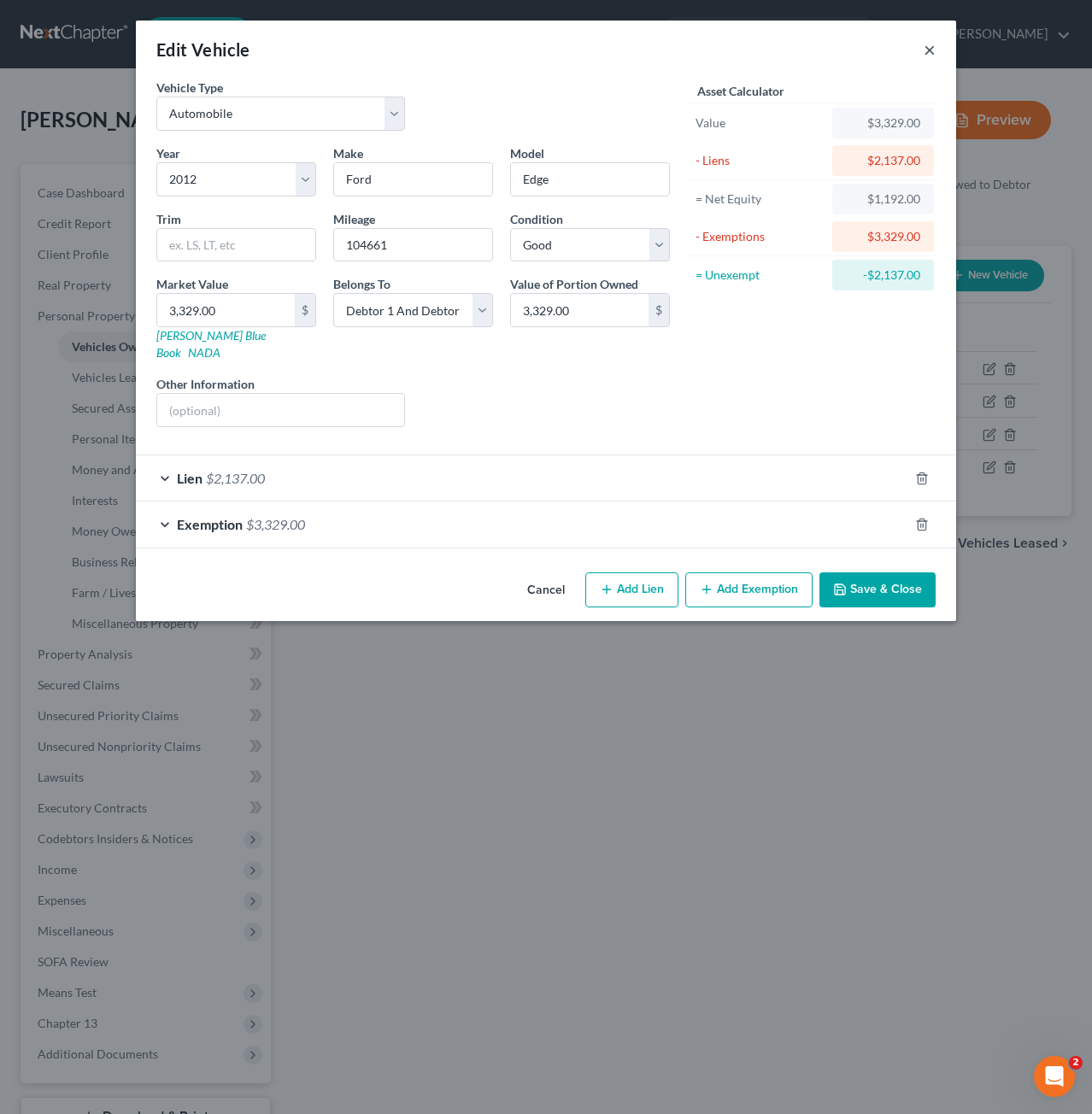
click at [931, 49] on button "×" at bounding box center [929, 50] width 12 height 21
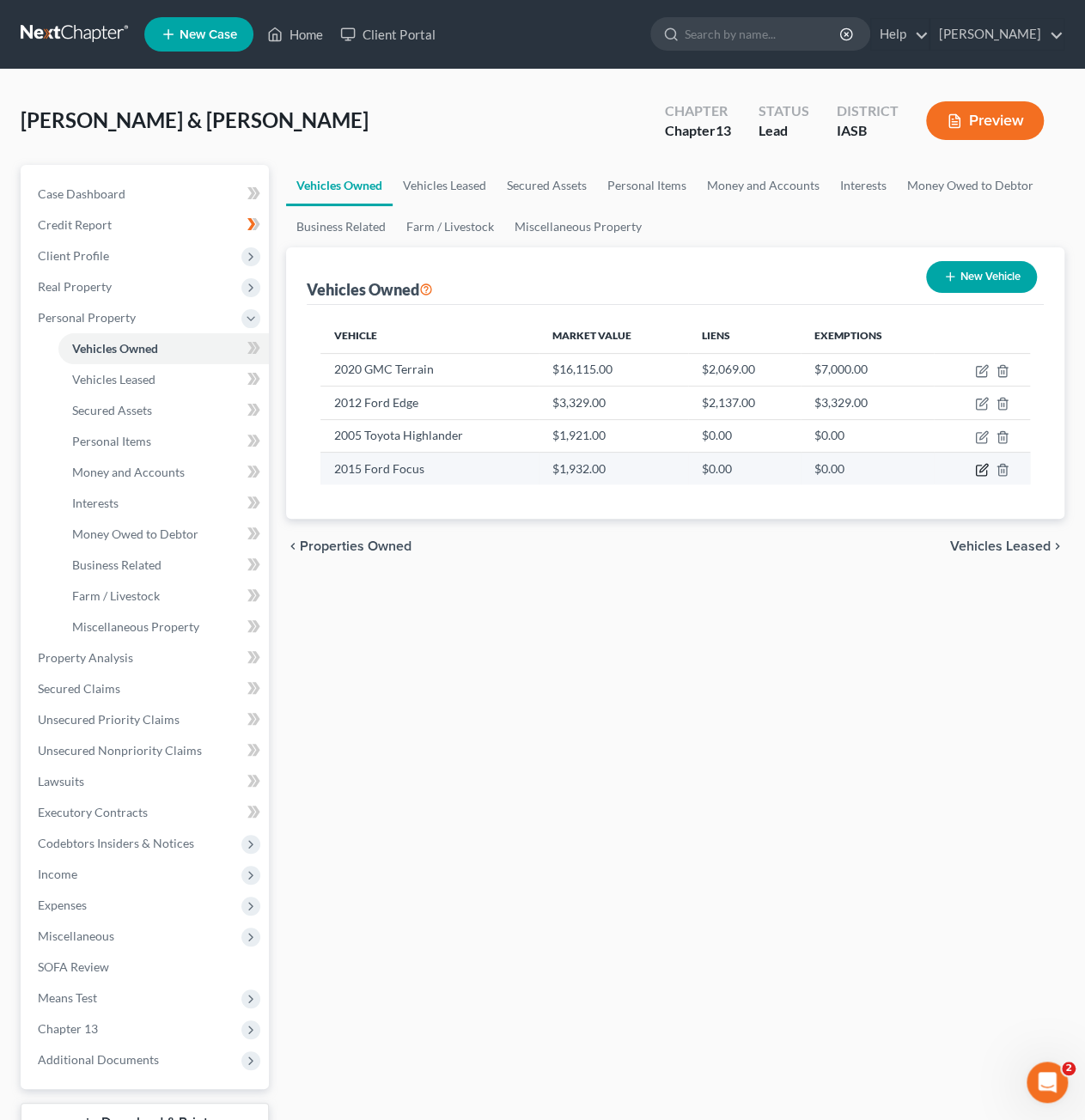
click at [981, 470] on icon "button" at bounding box center [983, 467] width 8 height 8
select select "0"
select select "11"
select select "2"
select select "1"
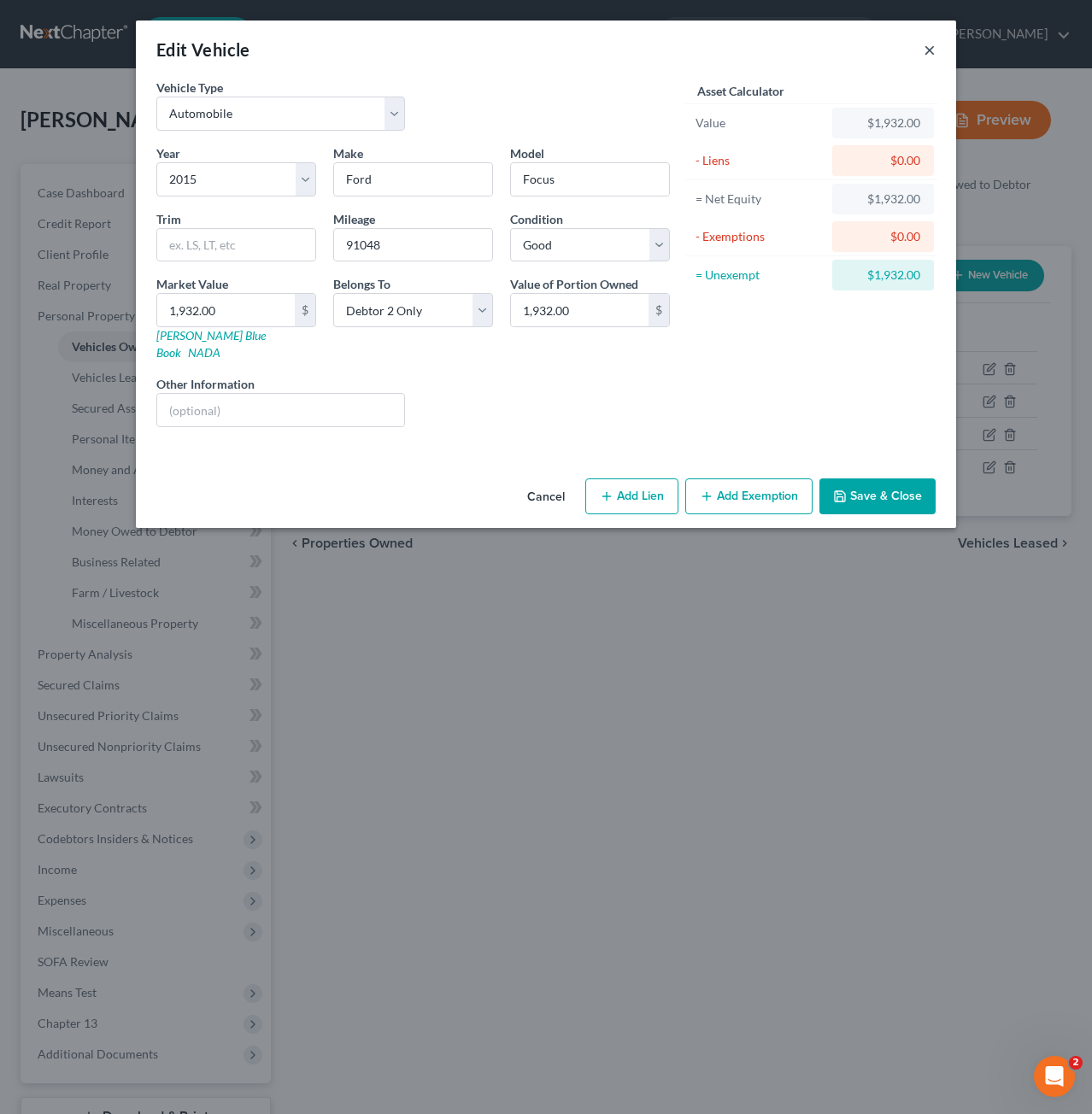
click at [931, 55] on button "×" at bounding box center [929, 50] width 12 height 21
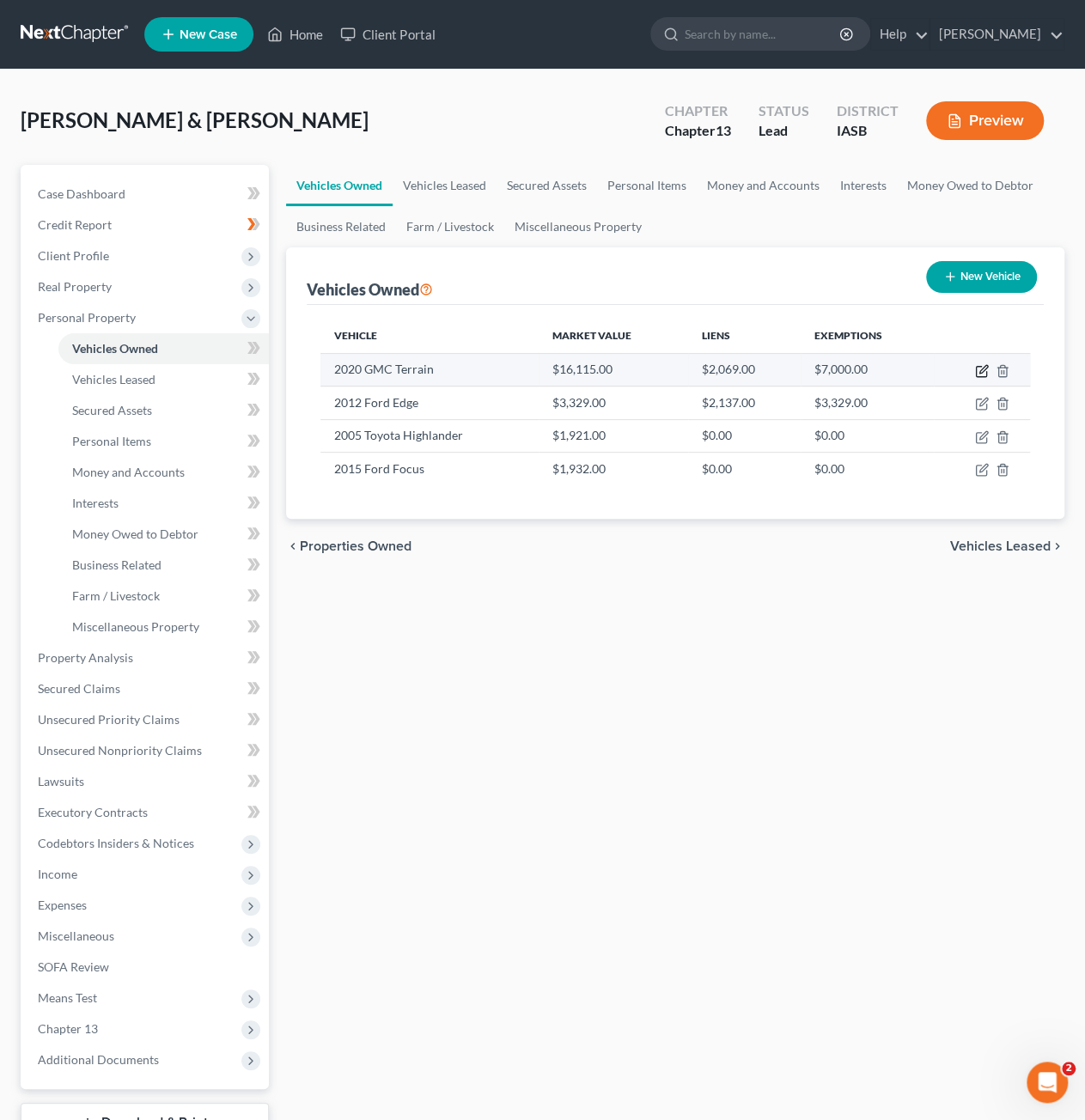
click at [980, 368] on icon "button" at bounding box center [982, 370] width 13 height 13
select select "0"
select select "6"
select select "2"
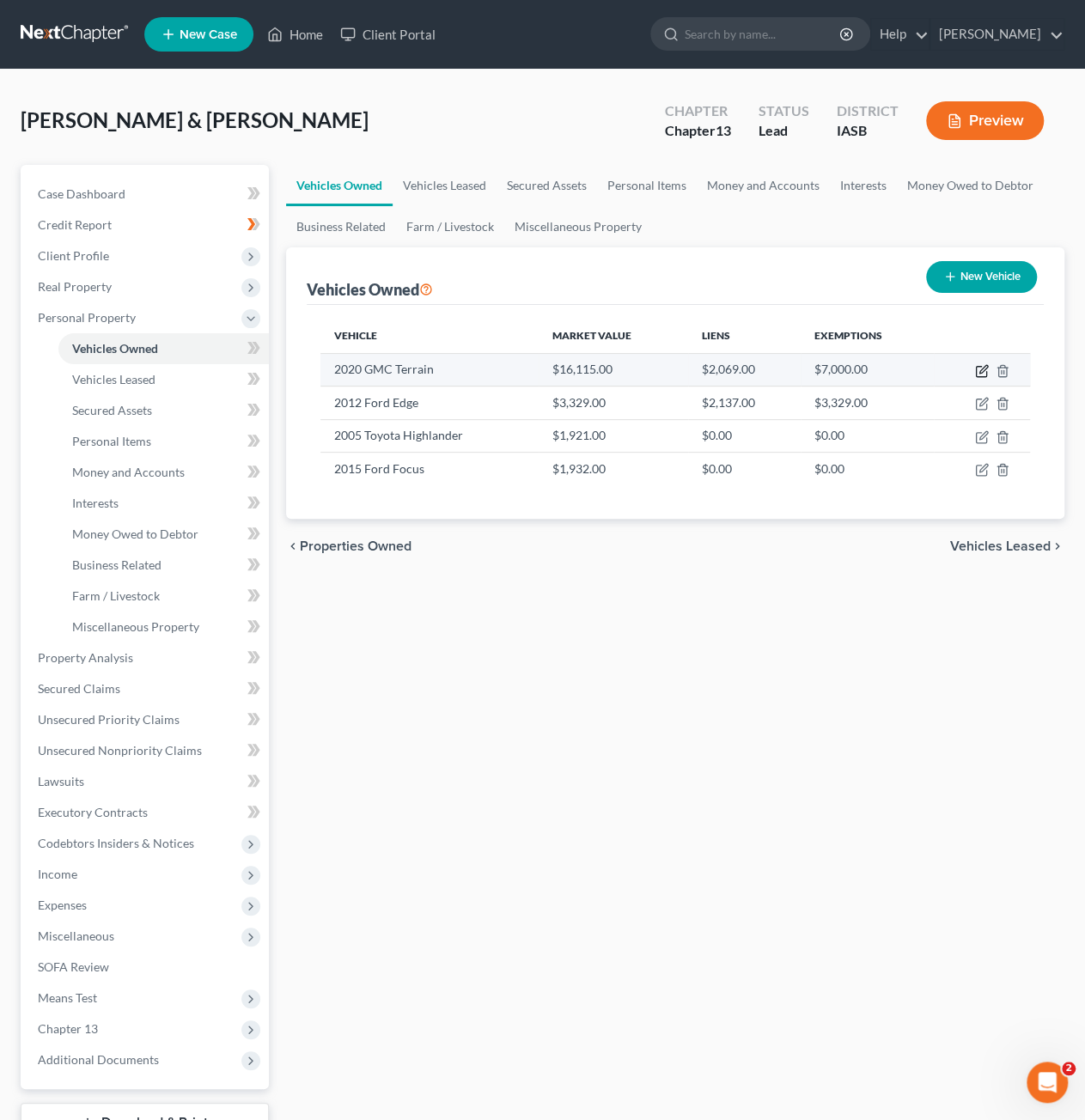
select select "2"
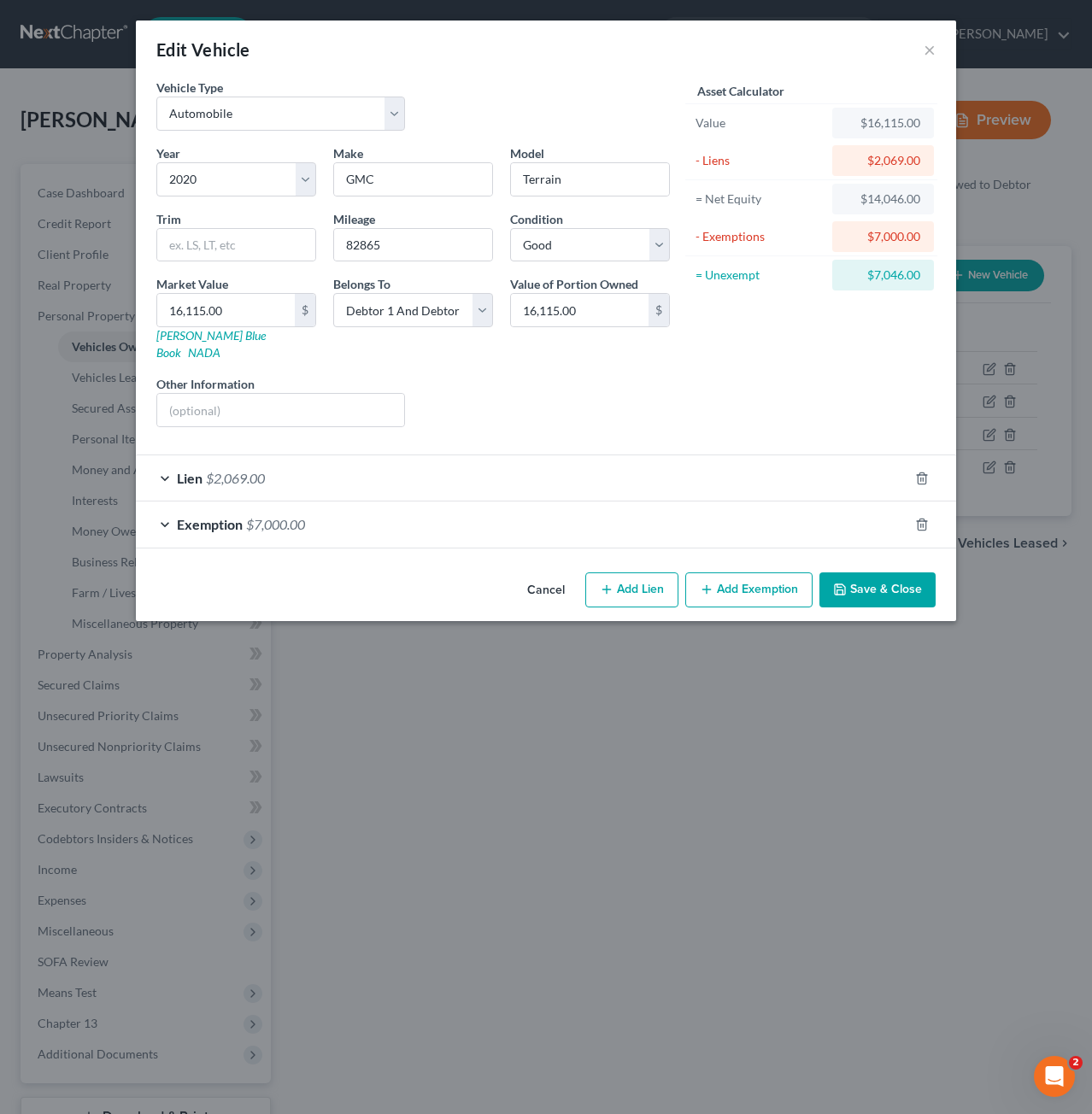
click at [602, 509] on div "Exemption $7,000.00" at bounding box center [522, 525] width 772 height 46
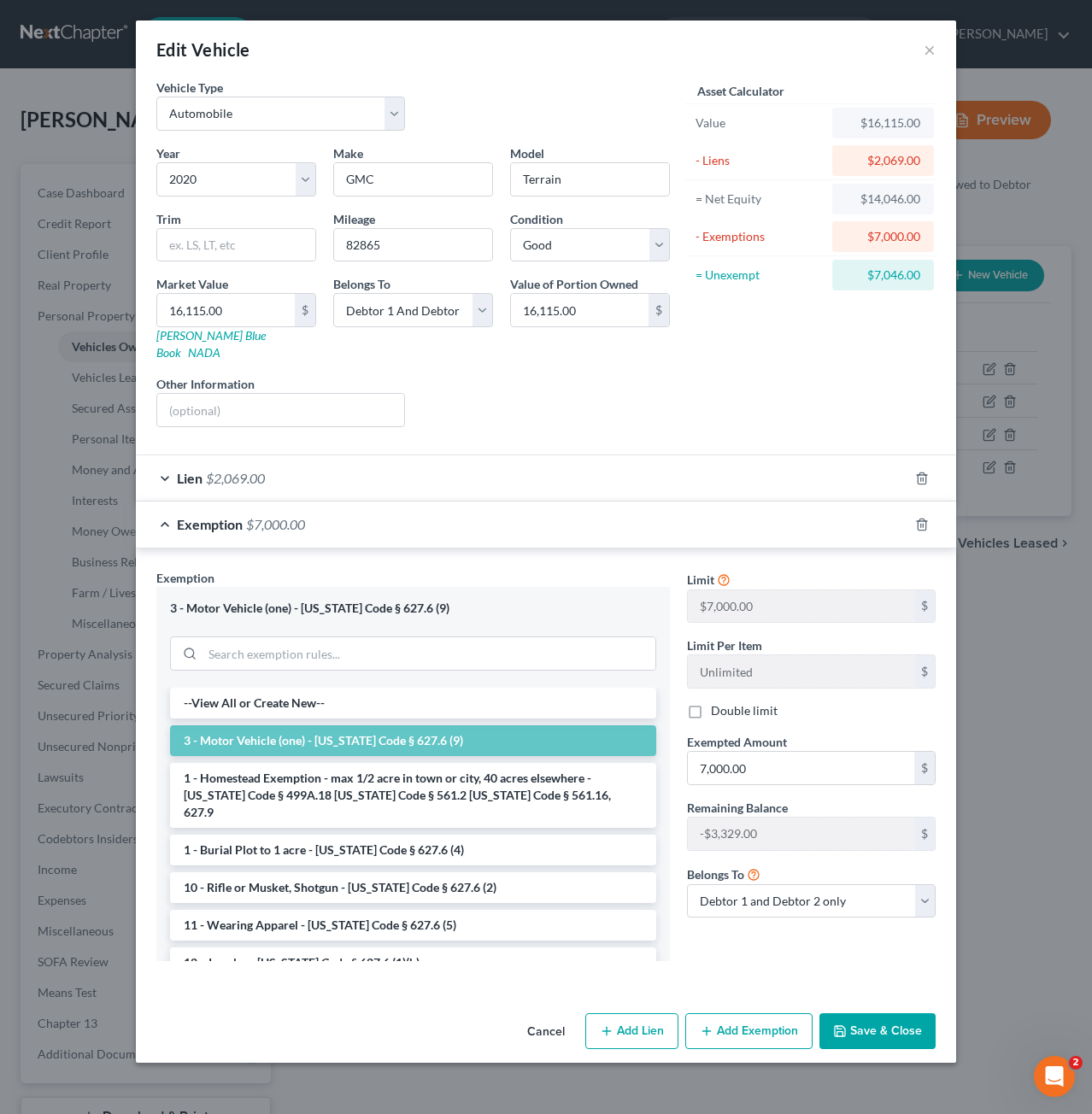
click at [860, 1013] on button "Save & Close" at bounding box center [877, 1031] width 116 height 36
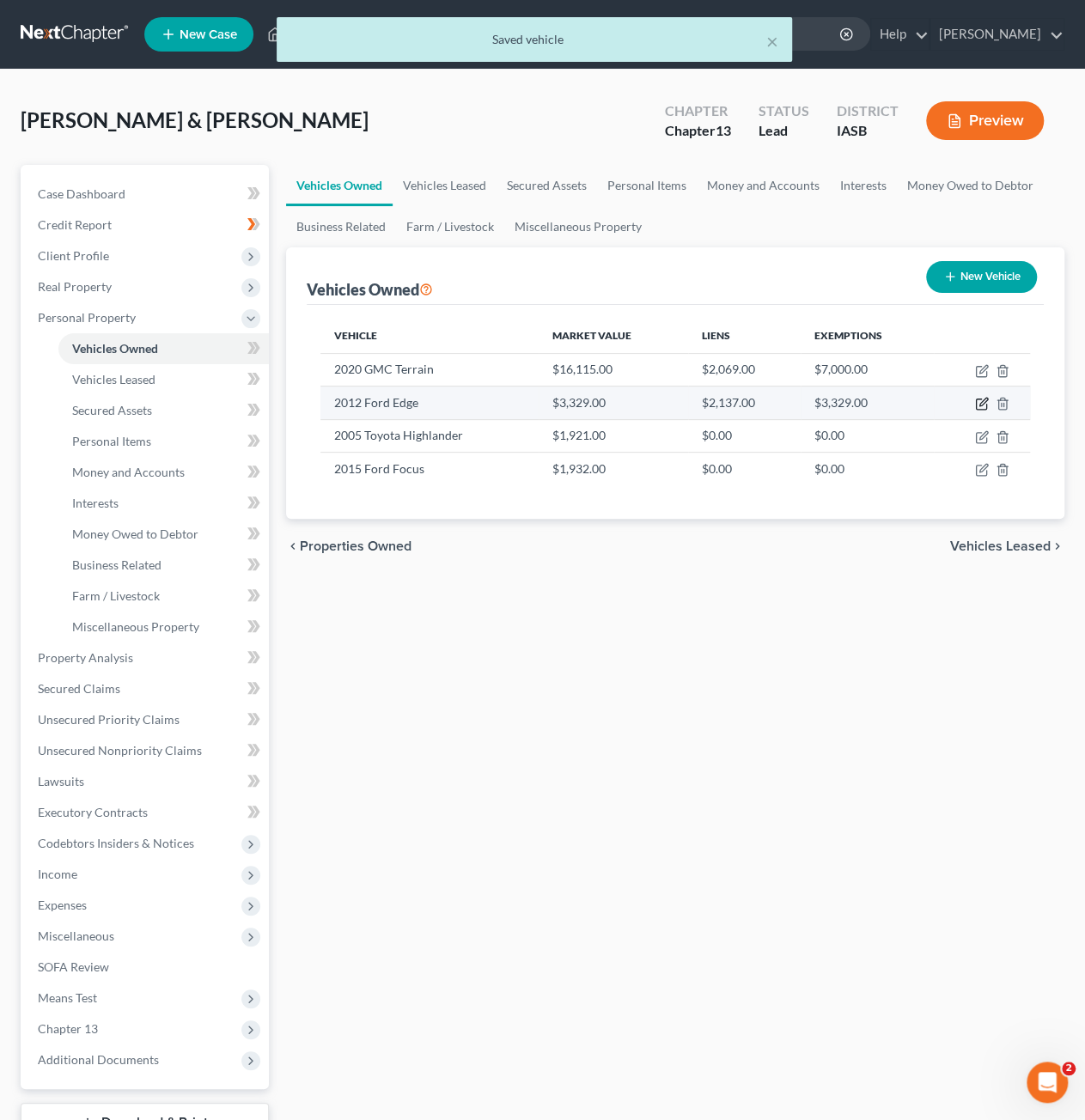
click at [976, 405] on icon "button" at bounding box center [981, 404] width 11 height 11
select select "0"
select select "14"
select select "2"
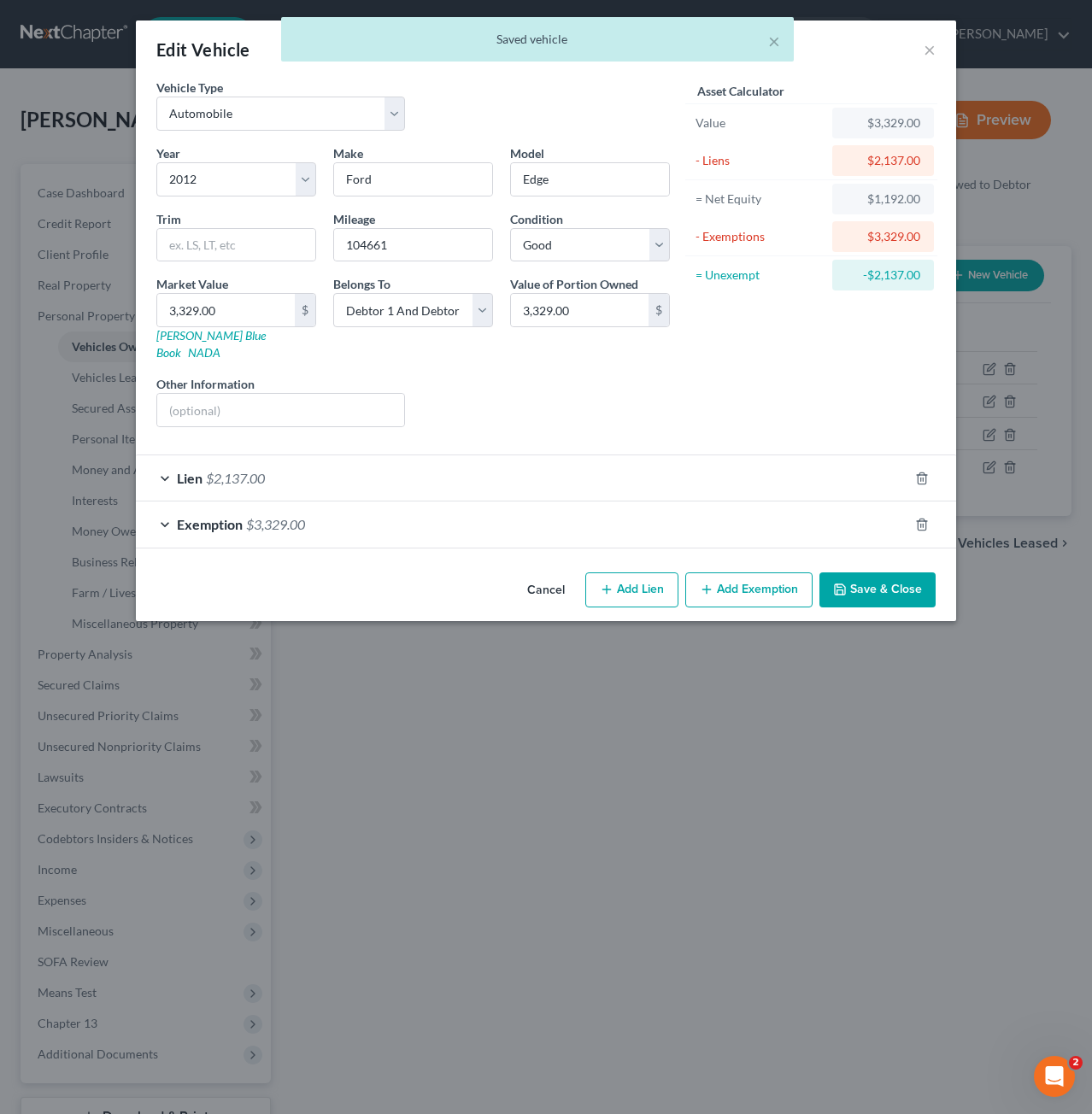
click at [856, 582] on button "Save & Close" at bounding box center [877, 590] width 116 height 36
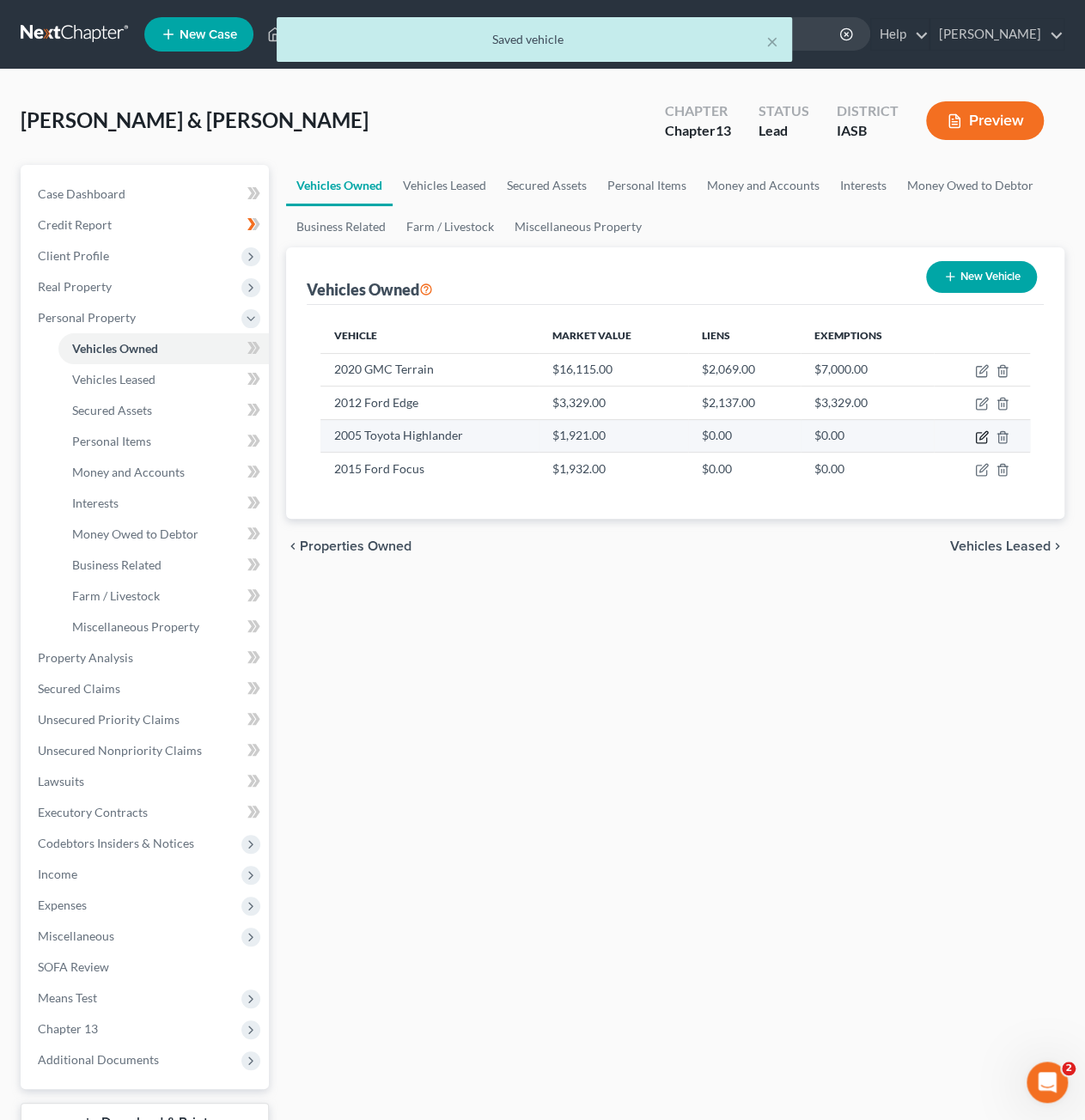
click at [980, 439] on icon "button" at bounding box center [982, 437] width 13 height 13
select select "0"
select select "21"
select select "2"
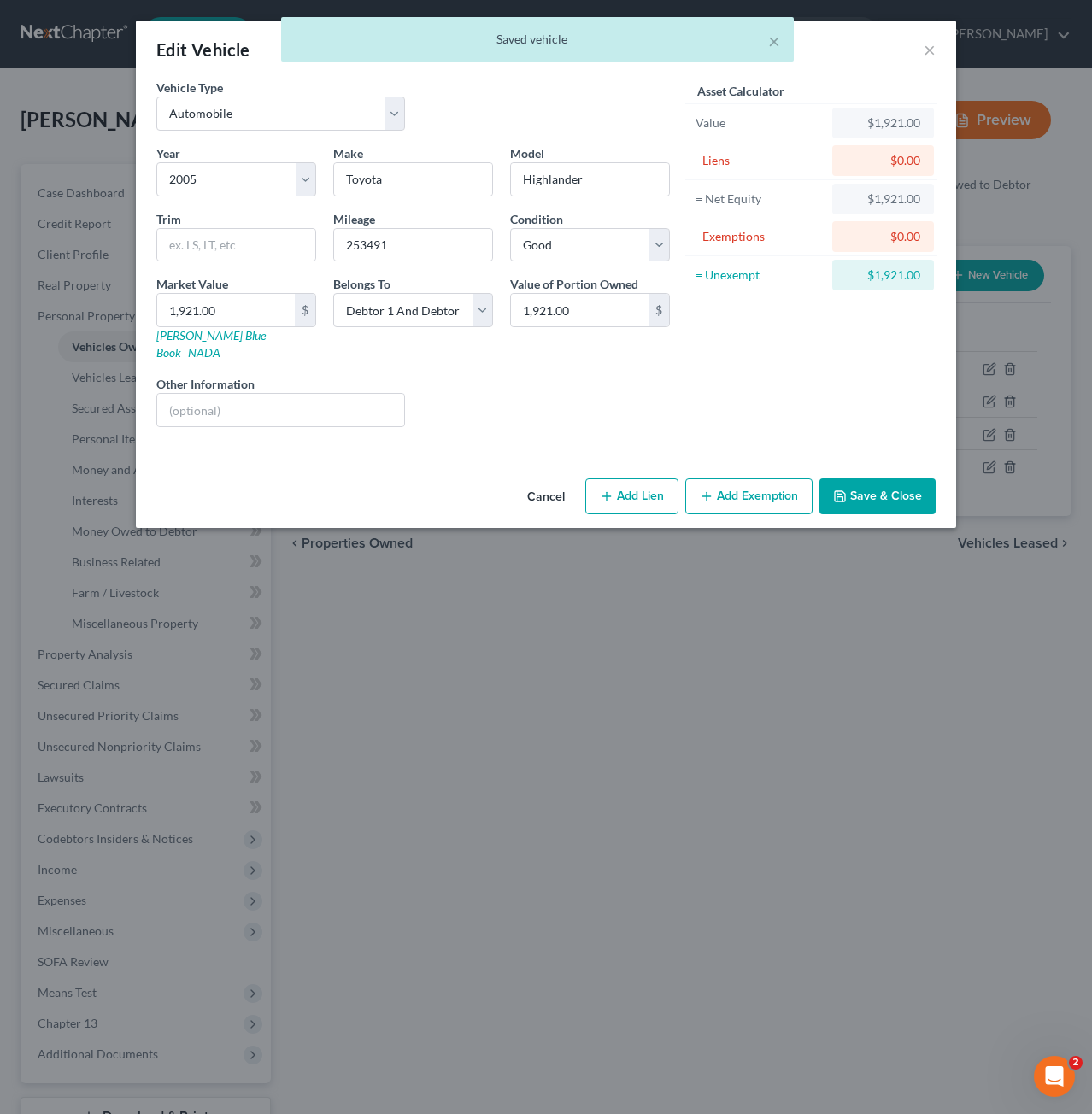
click at [884, 492] on button "Save & Close" at bounding box center [877, 496] width 116 height 36
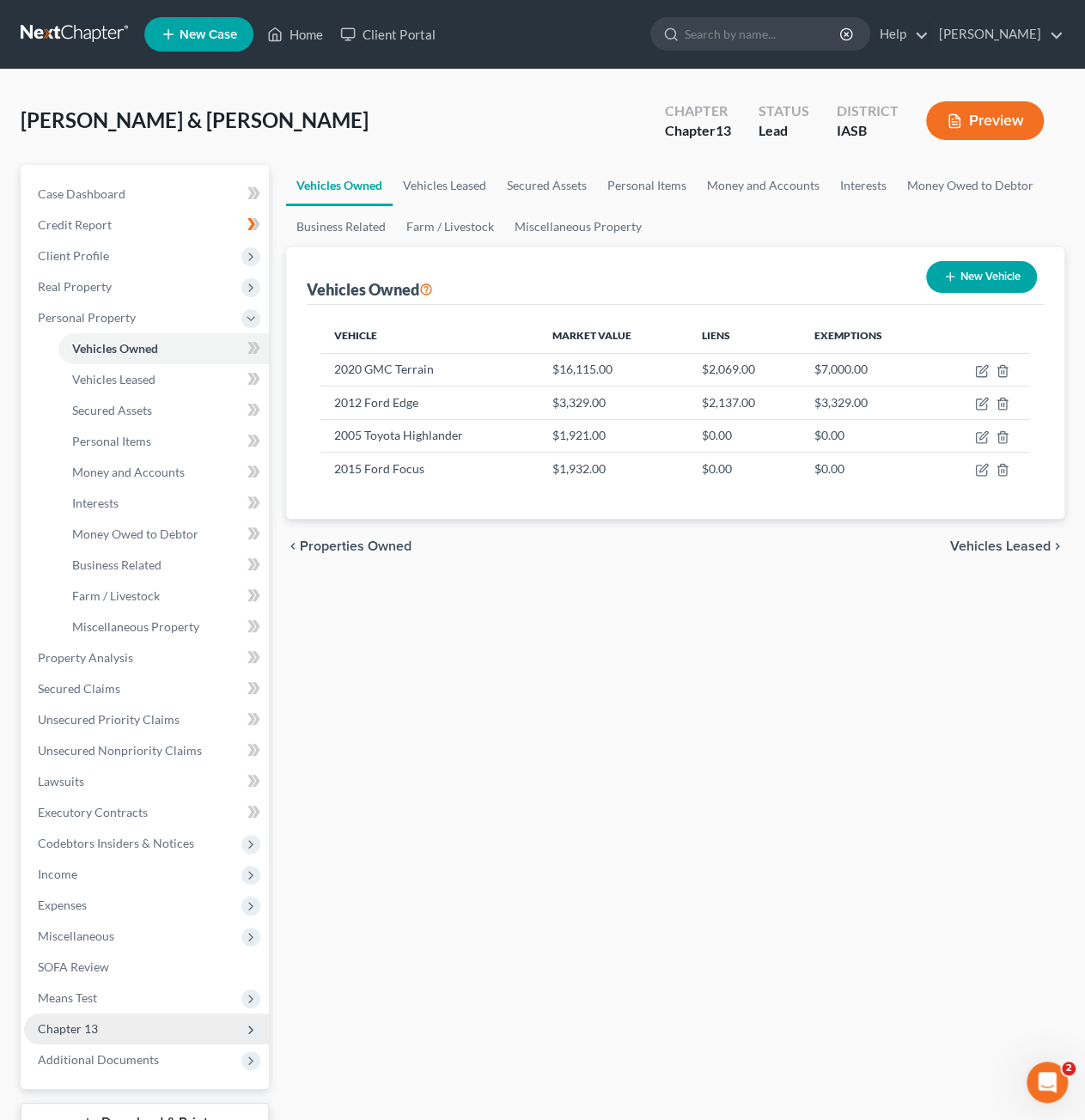
click at [112, 1019] on span "Chapter 13" at bounding box center [147, 1029] width 245 height 31
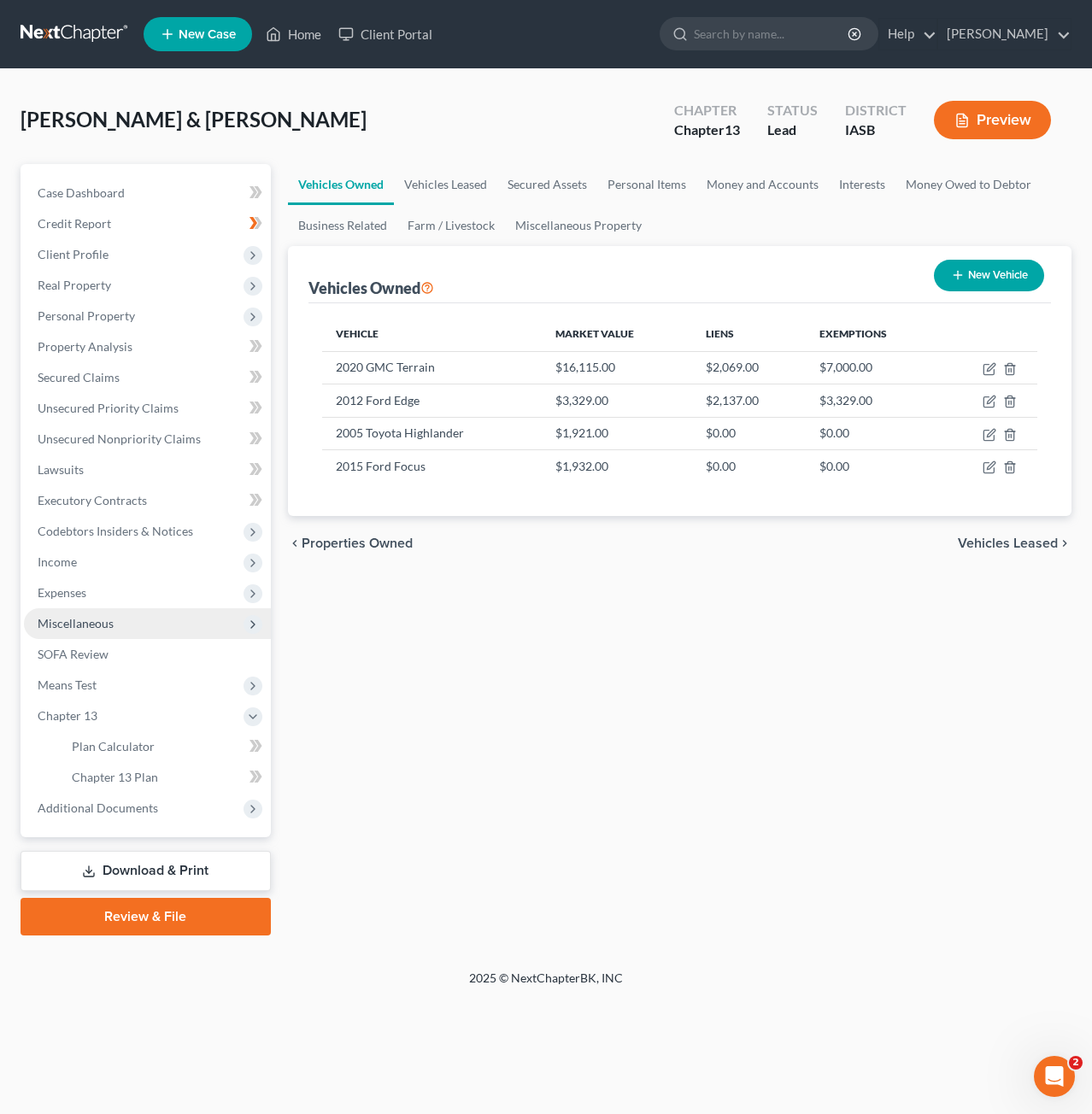
click at [134, 623] on span "Miscellaneous" at bounding box center [147, 624] width 247 height 30
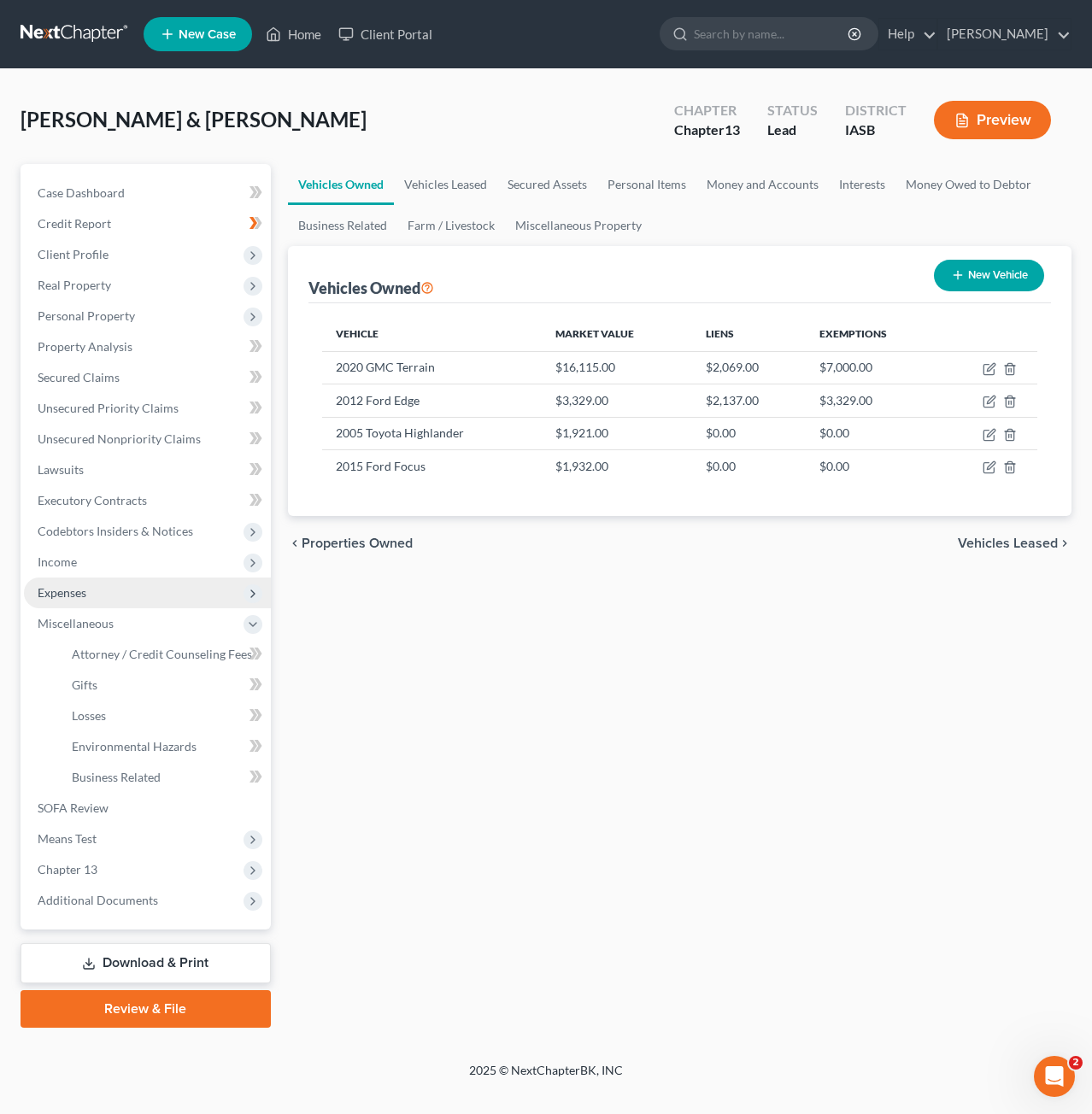
click at [129, 594] on span "Expenses" at bounding box center [147, 592] width 247 height 30
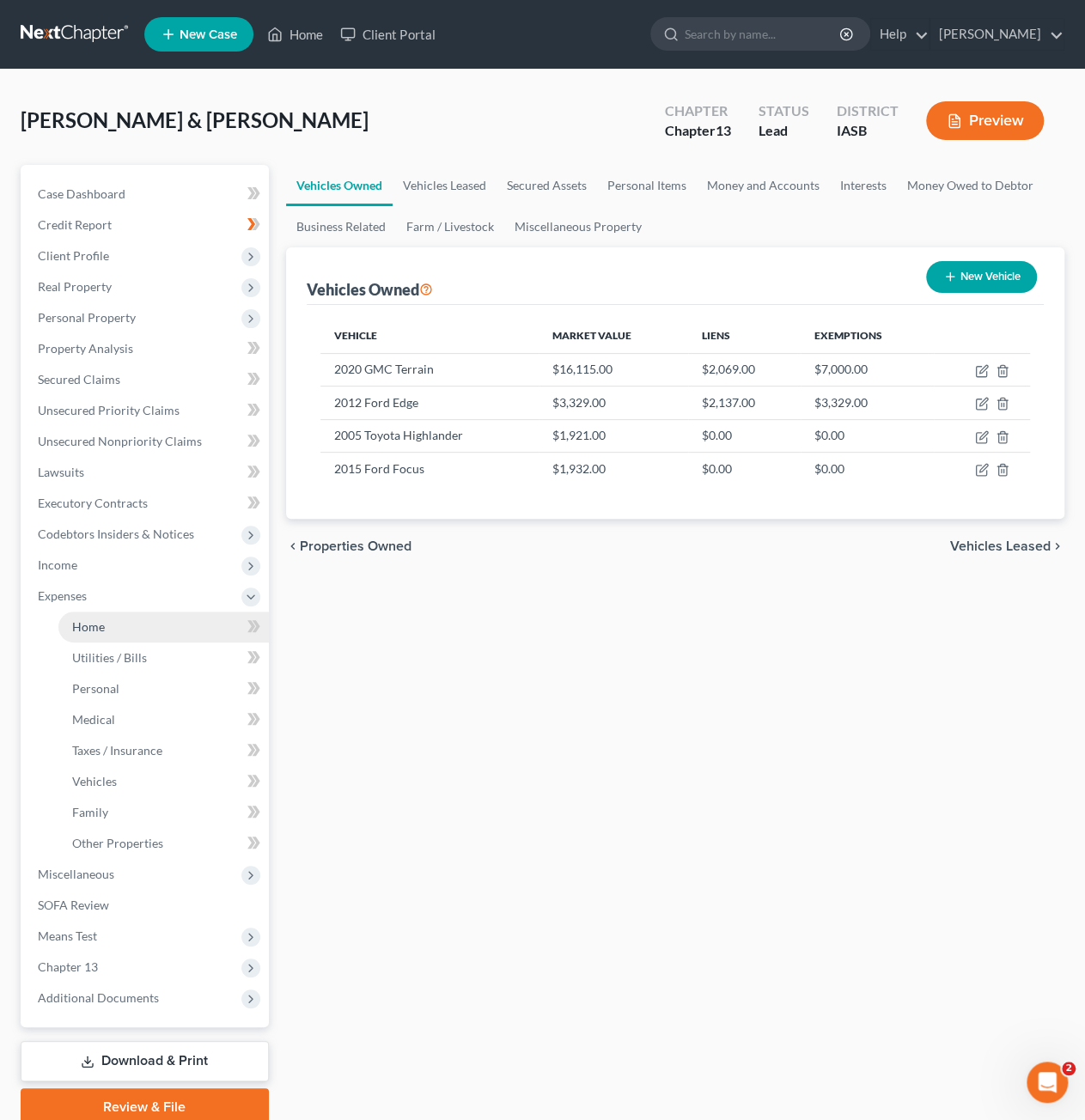
click at [124, 628] on link "Home" at bounding box center [164, 627] width 211 height 31
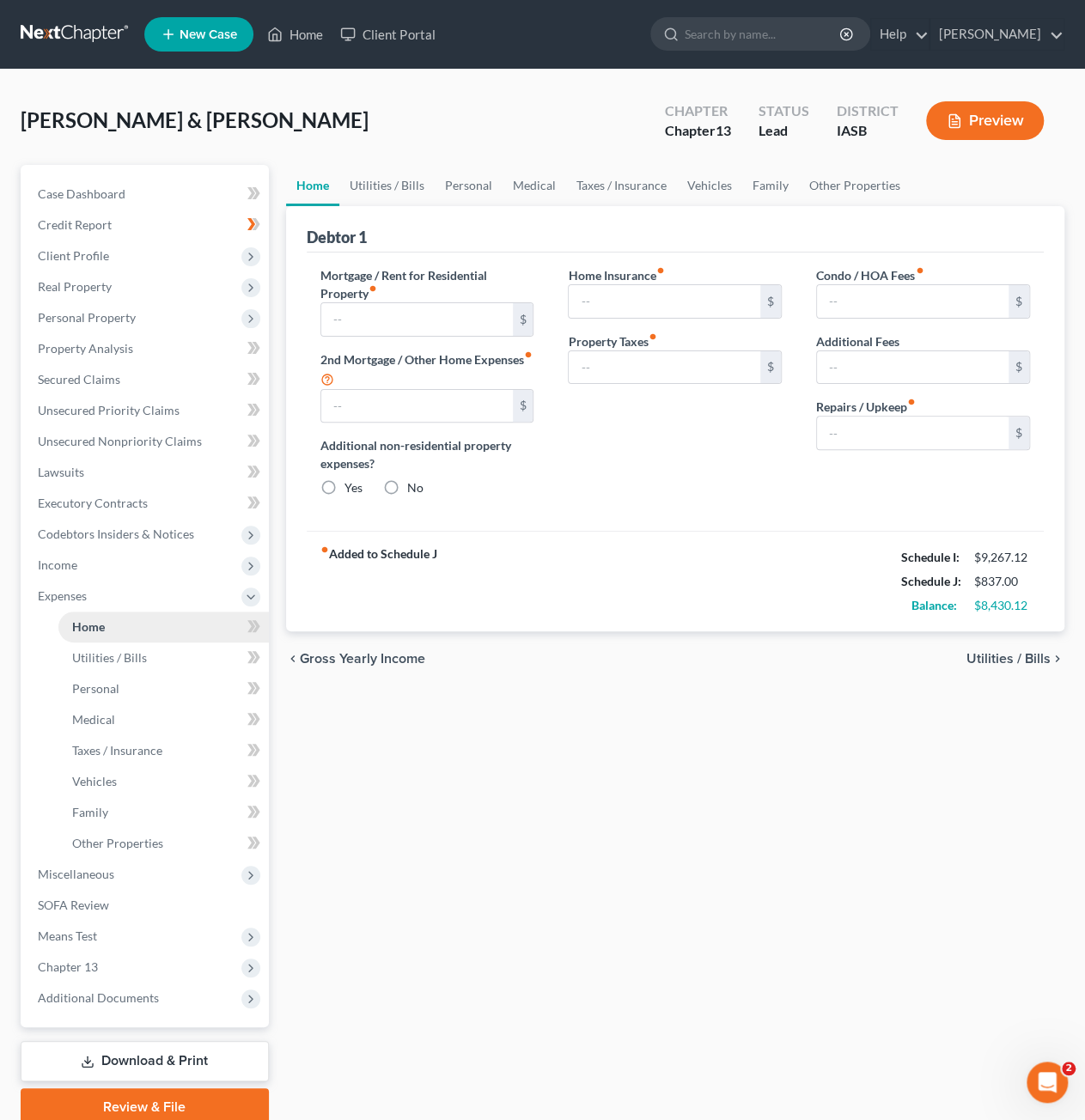
type input "2,722.00"
radio input "true"
type input "38.00"
type input "0.00"
type input "185.00"
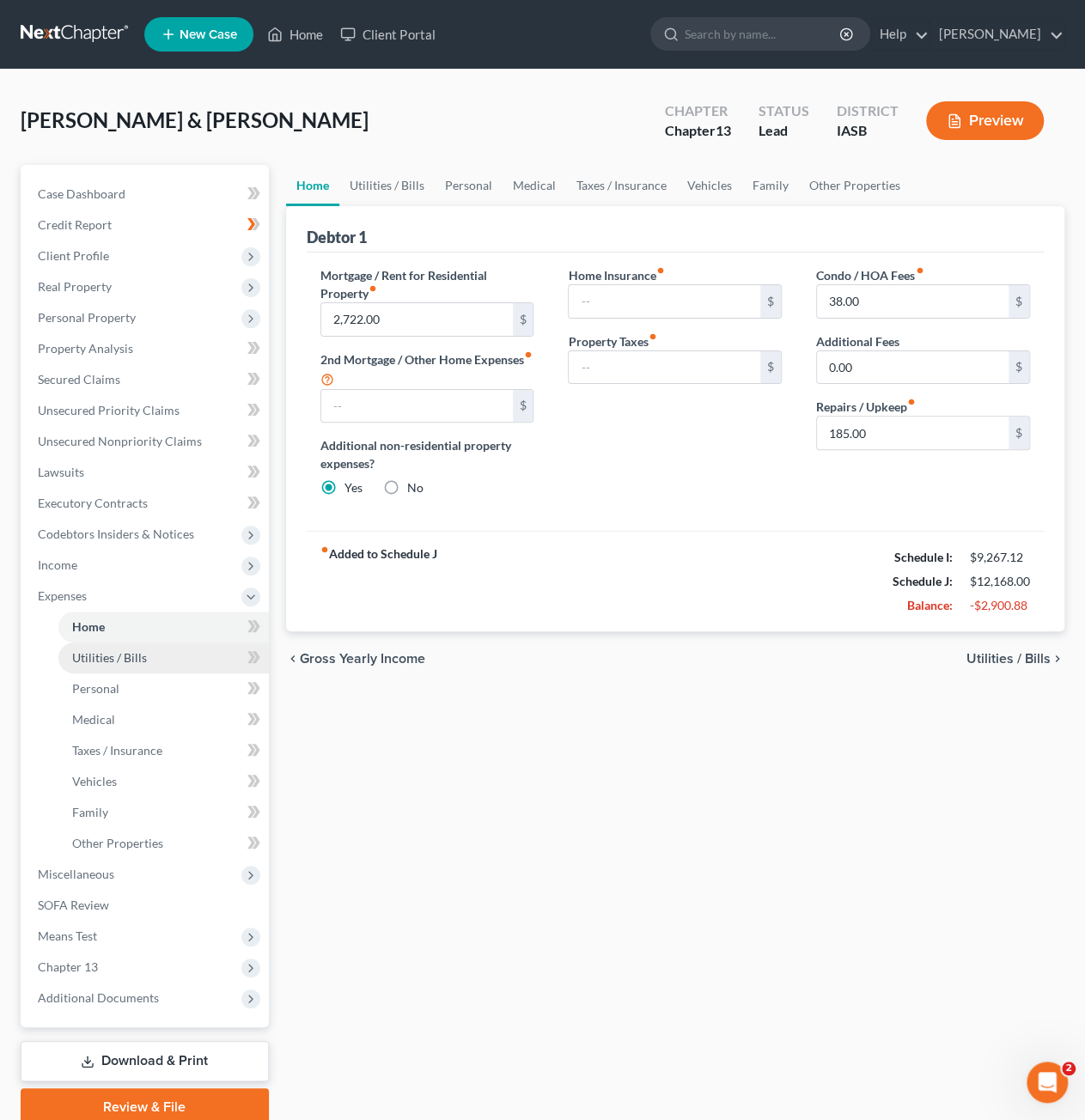
click at [124, 657] on span "Utilities / Bills" at bounding box center [109, 657] width 75 height 14
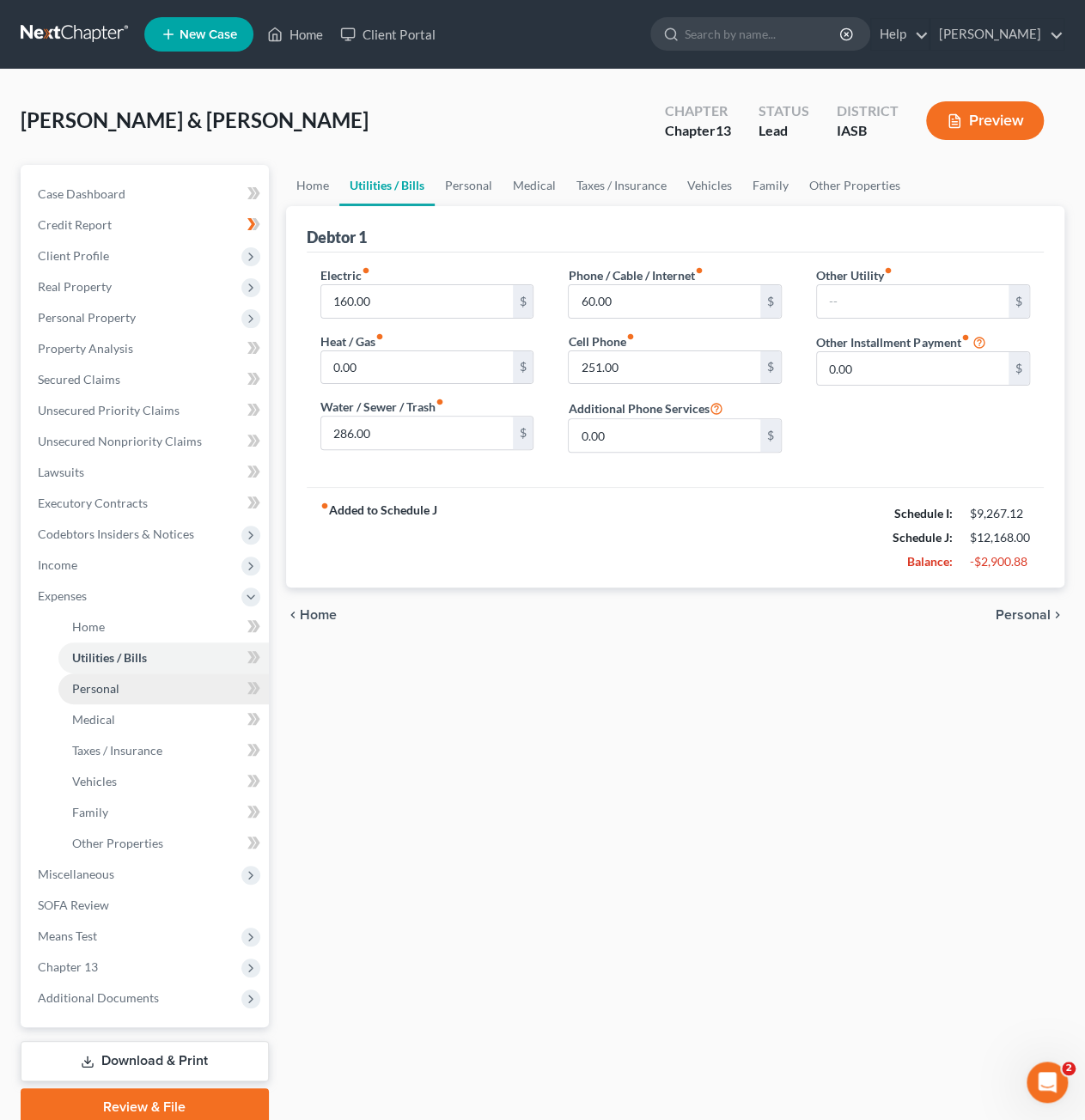
click at [124, 688] on link "Personal" at bounding box center [164, 688] width 211 height 31
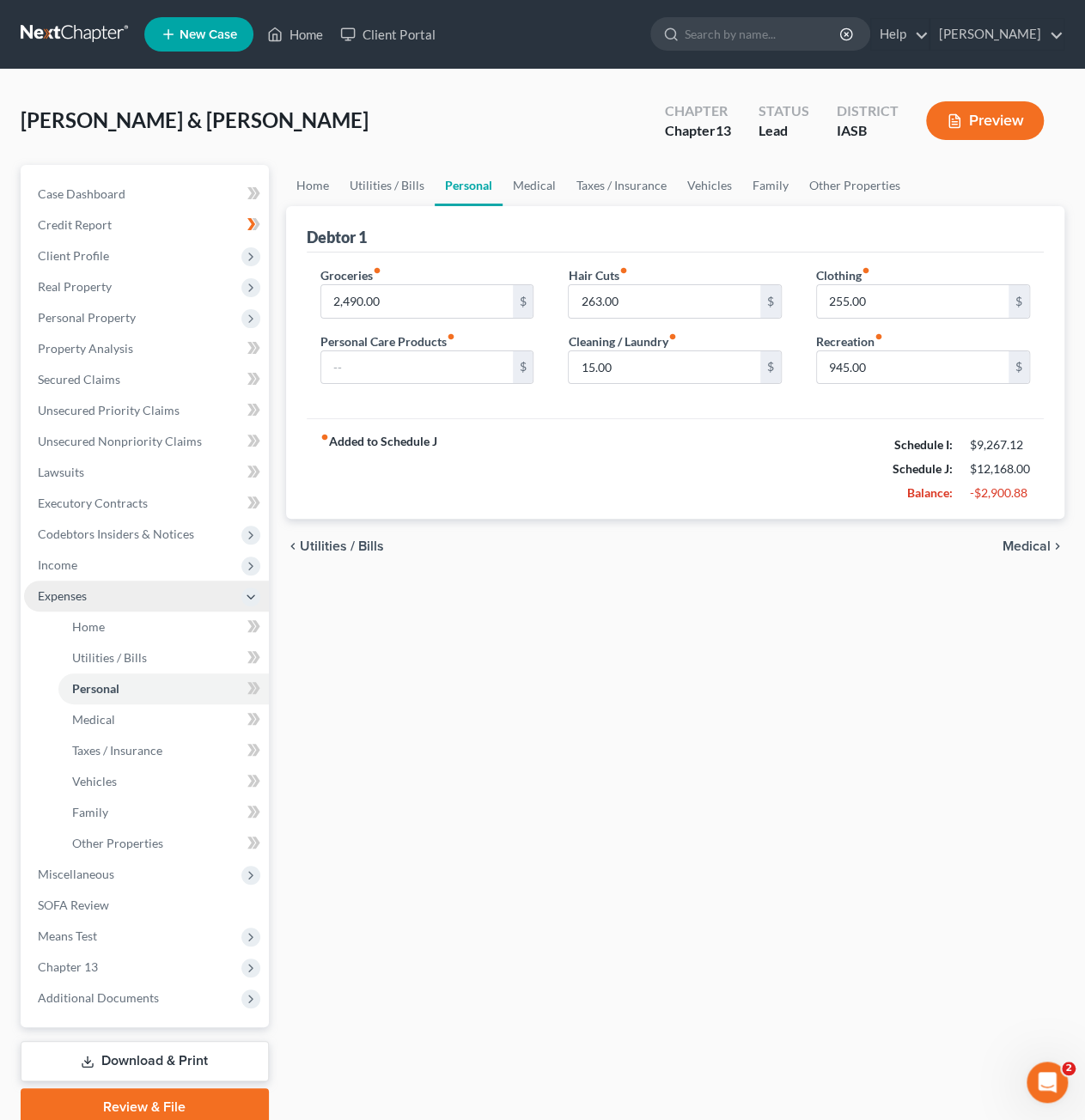
click at [129, 591] on span "Expenses" at bounding box center [147, 595] width 245 height 31
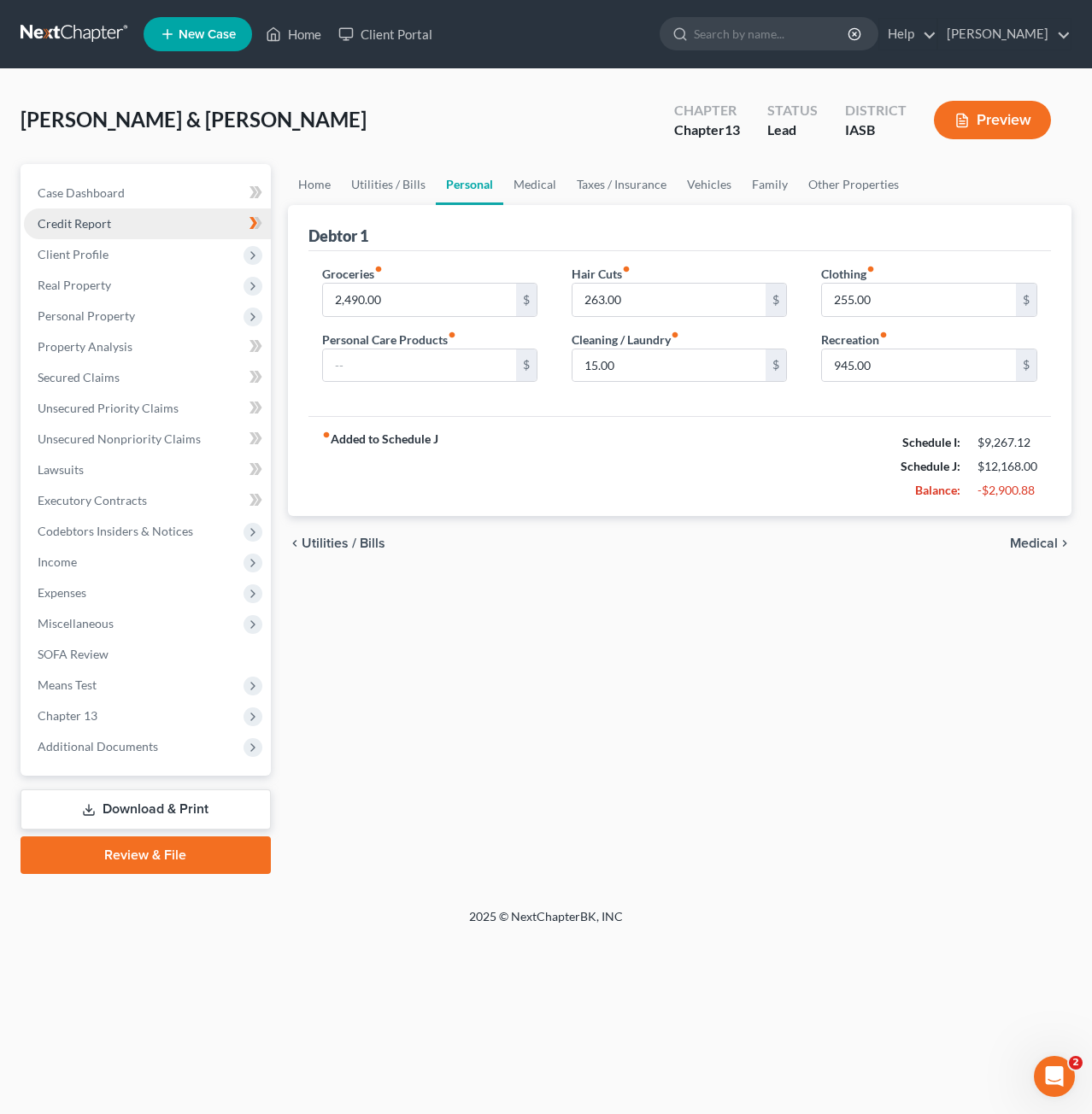
click at [144, 227] on link "Credit Report" at bounding box center [147, 224] width 247 height 30
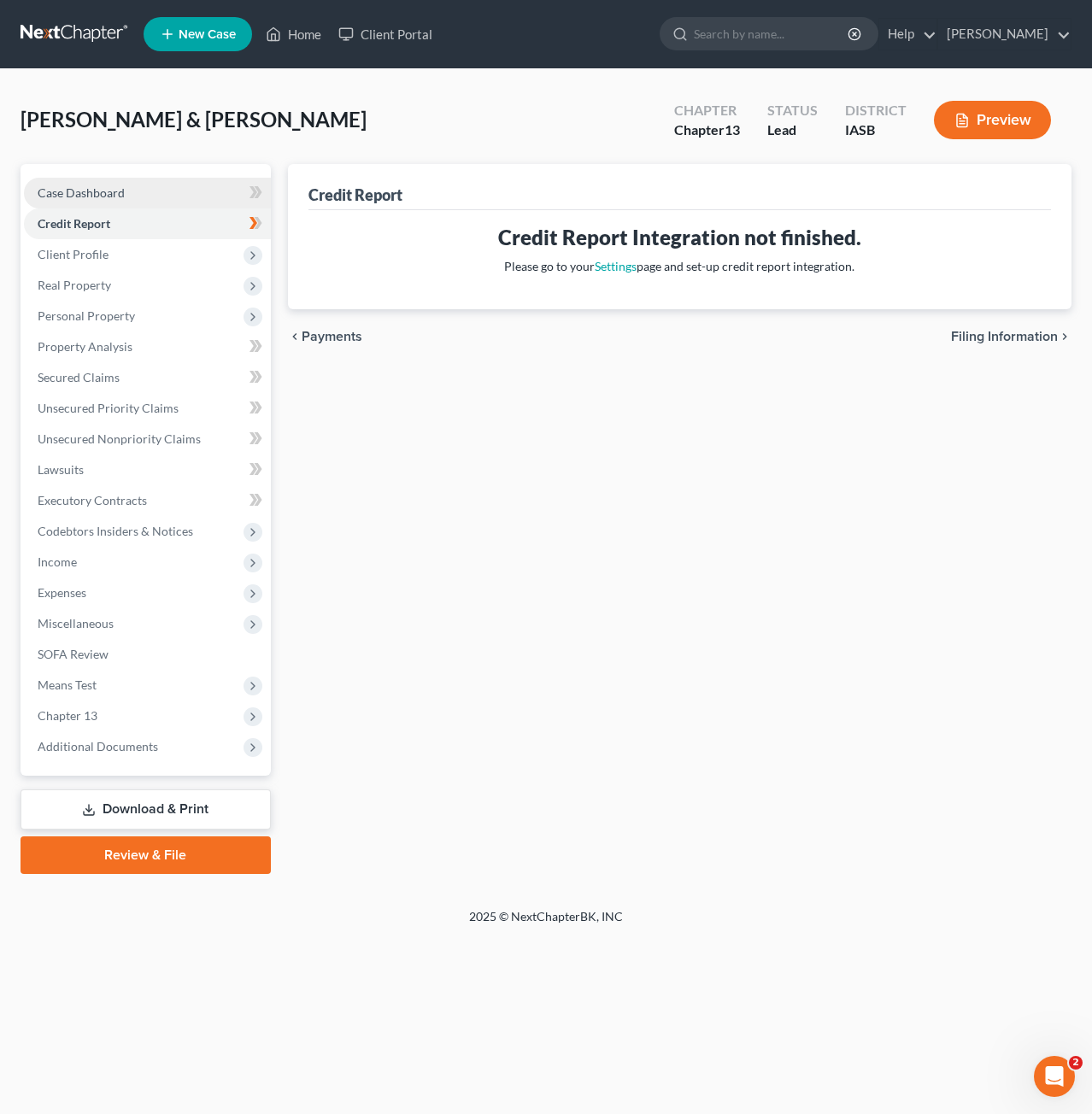
click at [146, 187] on link "Case Dashboard" at bounding box center [147, 193] width 247 height 30
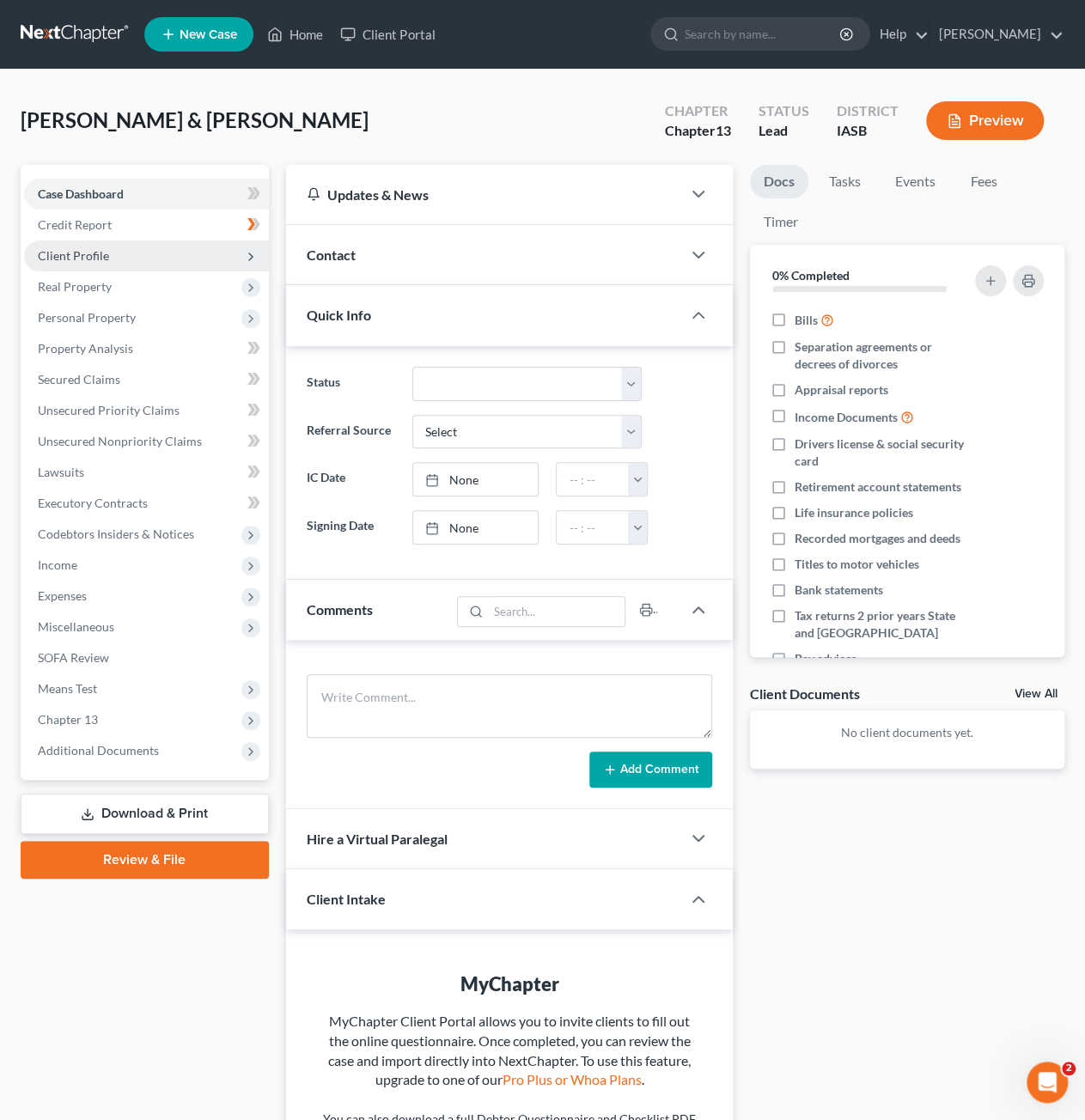
click at [154, 250] on span "Client Profile" at bounding box center [147, 256] width 245 height 31
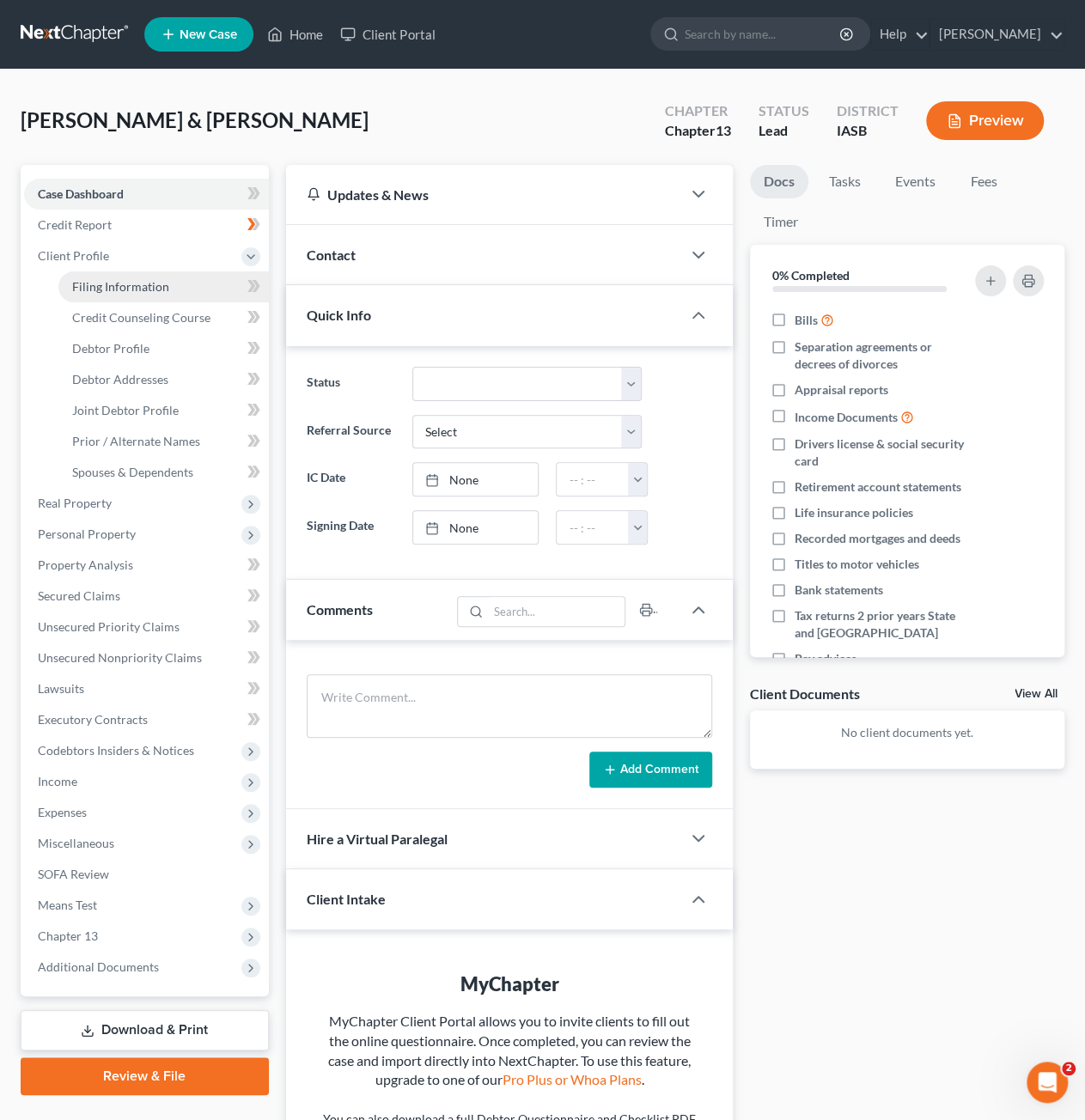
click at [160, 284] on span "Filing Information" at bounding box center [120, 286] width 97 height 14
select select "1"
select select "3"
select select "16"
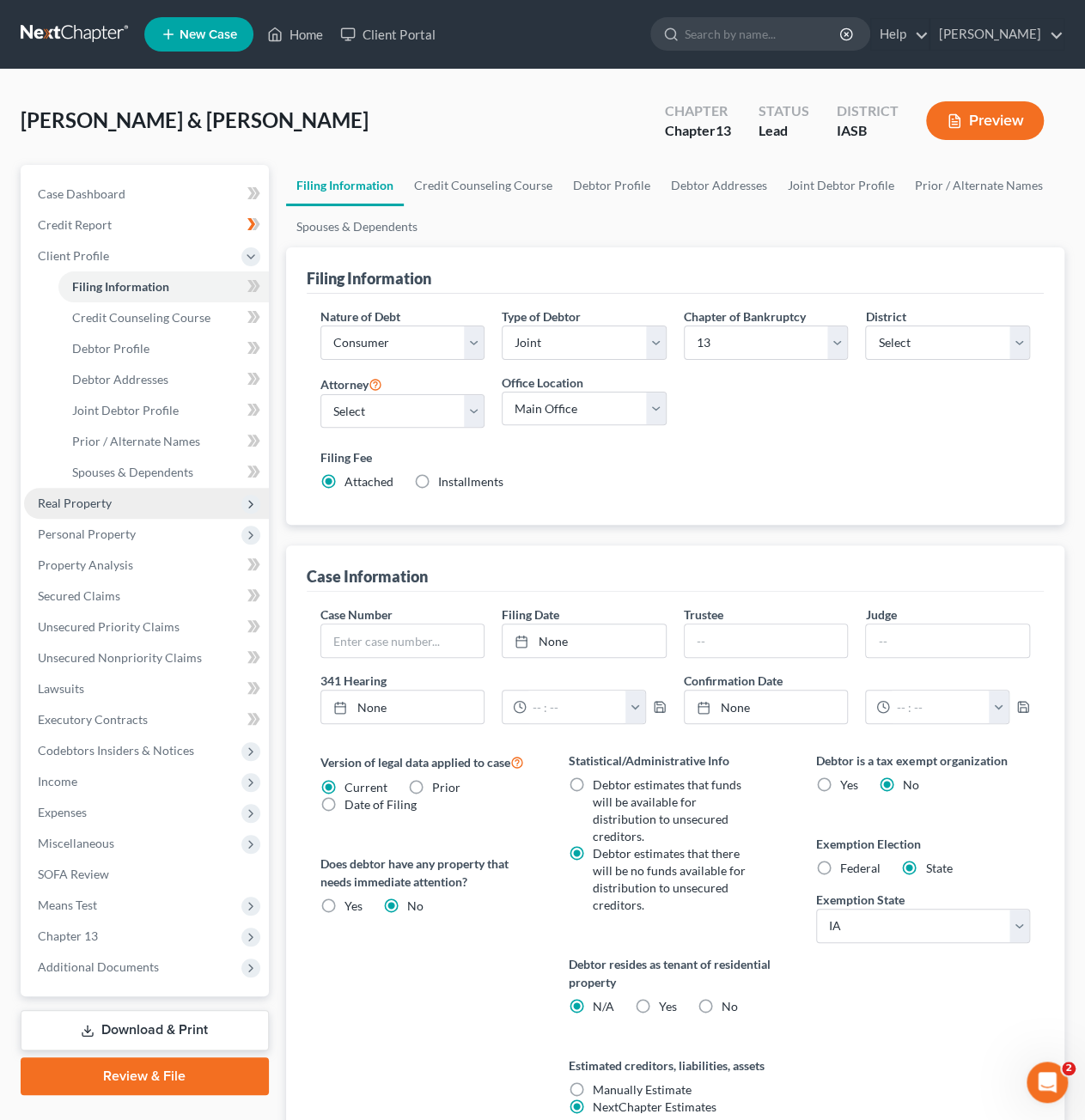
click at [117, 497] on span "Real Property" at bounding box center [147, 504] width 245 height 31
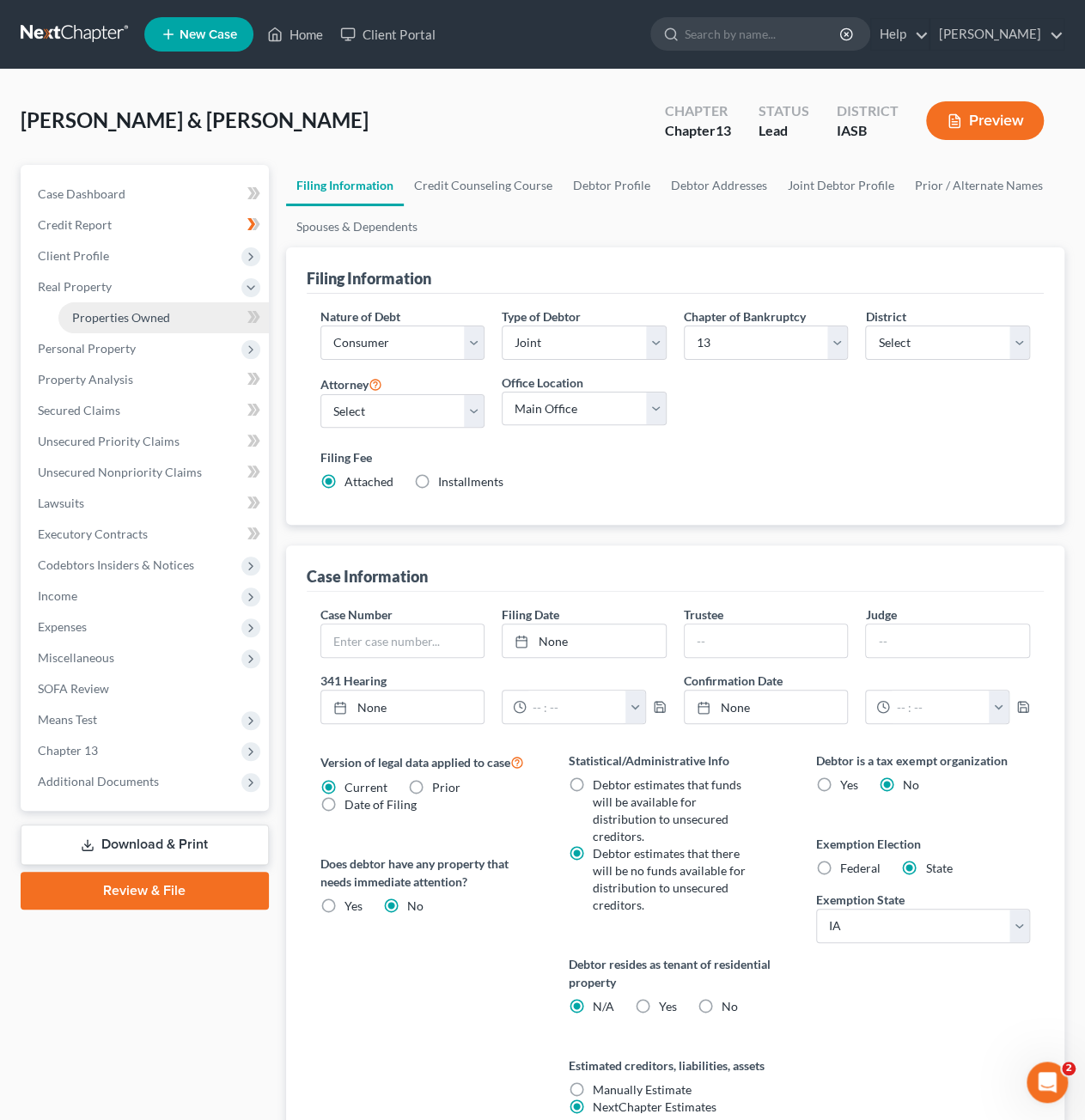
click at [133, 321] on span "Properties Owned" at bounding box center [121, 317] width 98 height 14
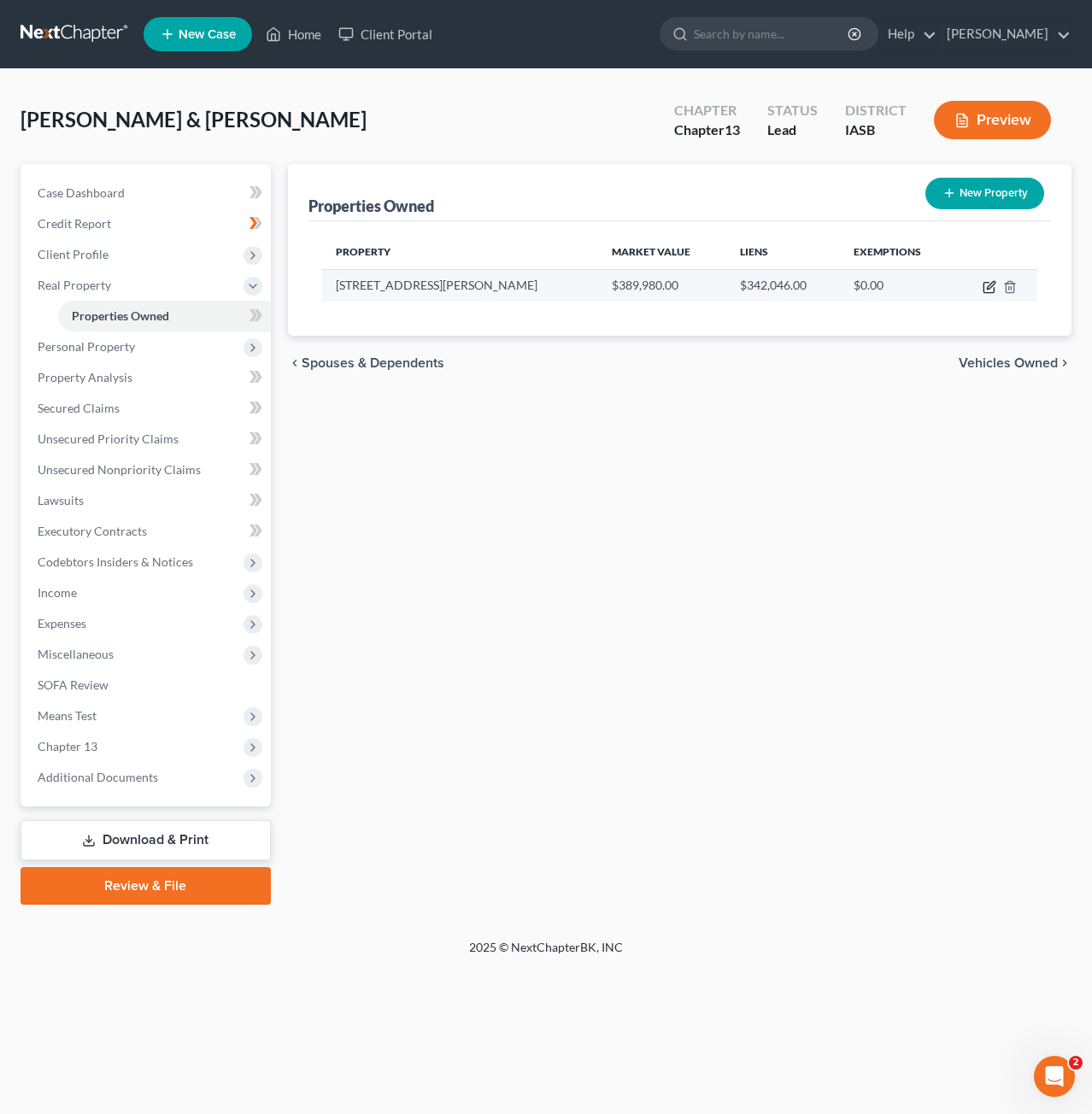
click at [990, 288] on icon "button" at bounding box center [989, 287] width 13 height 13
select select "16"
select select "2"
select select "0"
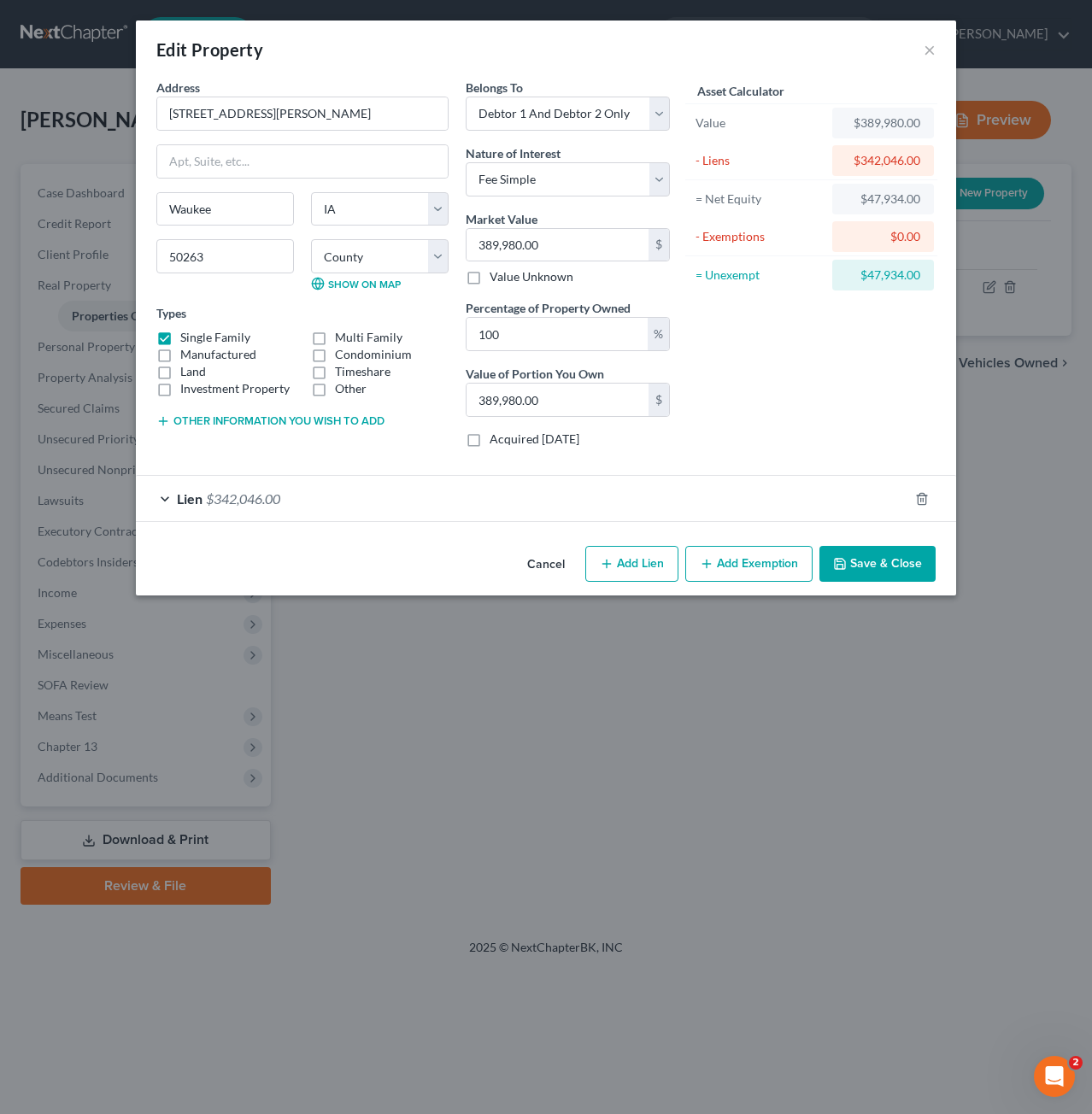
drag, startPoint x: 635, startPoint y: 435, endPoint x: 576, endPoint y: 438, distance: 59.1
click at [576, 438] on div "Acquired within 1,215 days" at bounding box center [567, 439] width 204 height 17
copy label "1,215 days"
click at [724, 348] on div "Asset Calculator Value $389,980.00 - Liens $342,046.00 = Net Equity $47,934.00 …" at bounding box center [810, 270] width 266 height 383
click at [489, 443] on label "Acquired within 1,215 days" at bounding box center [534, 439] width 89 height 17
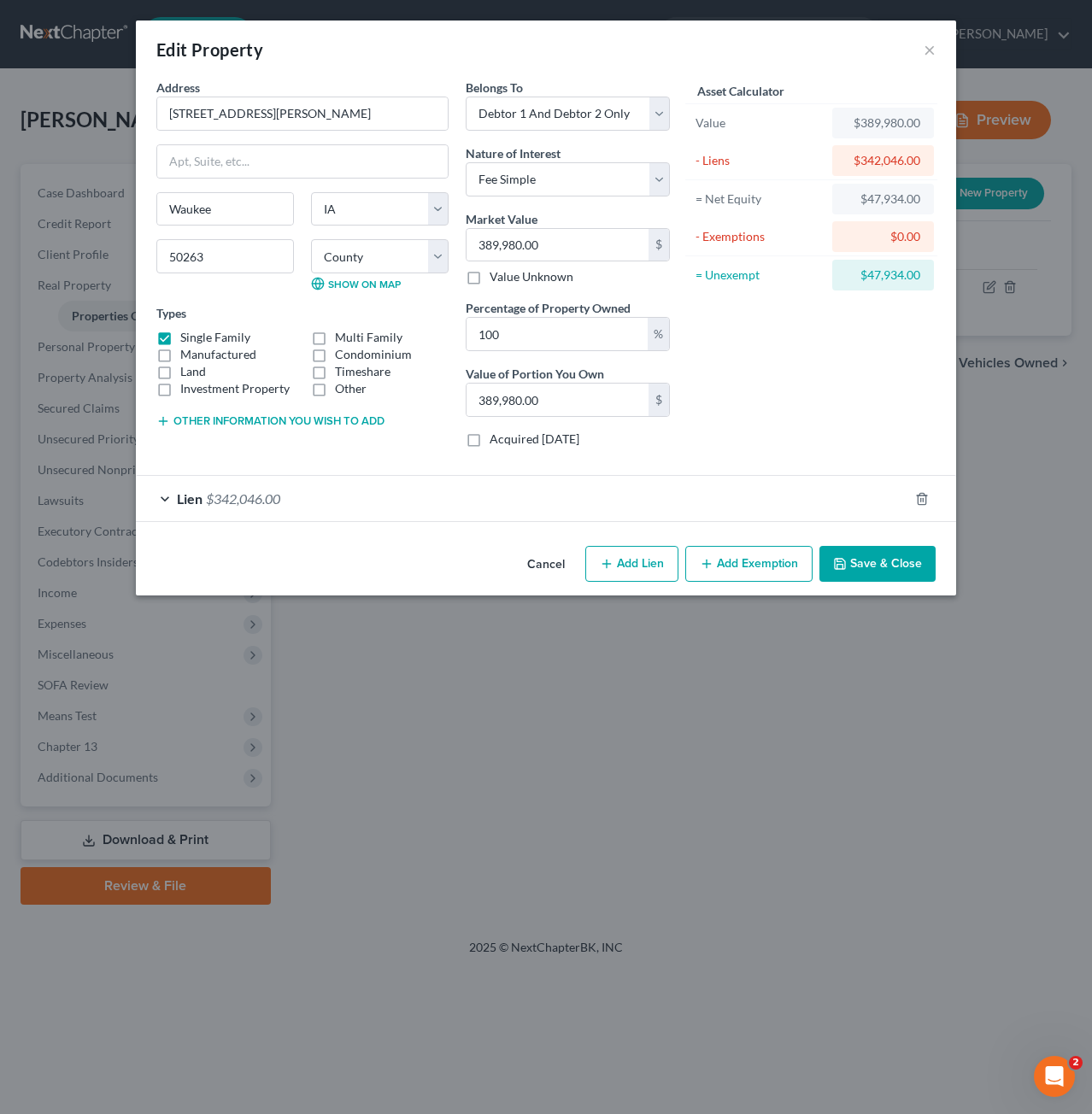
click at [496, 442] on input "Acquired within 1,215 days" at bounding box center [502, 436] width 11 height 11
checkbox input "true"
click at [920, 555] on button "Save & Close" at bounding box center [877, 564] width 116 height 36
